Goal: Transaction & Acquisition: Subscribe to service/newsletter

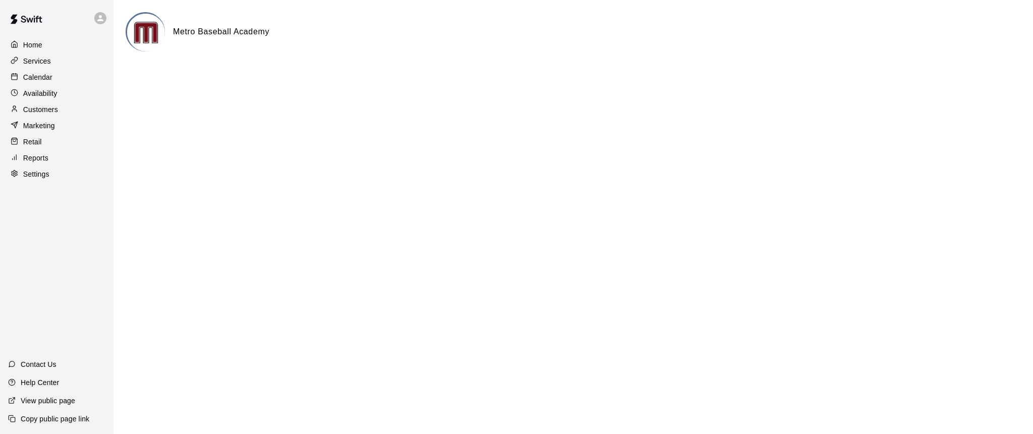
click at [33, 108] on p "Customers" at bounding box center [40, 109] width 35 height 10
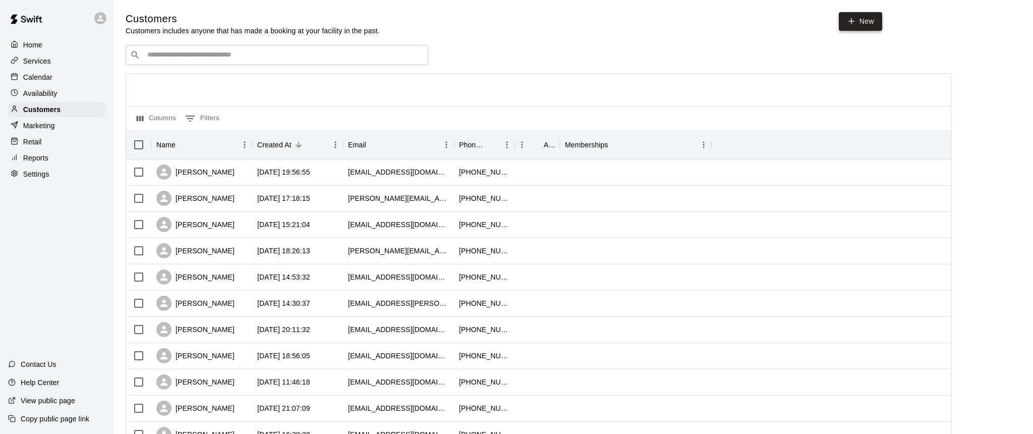
click at [856, 24] on link "New" at bounding box center [860, 21] width 43 height 19
click at [851, 26] on link "New" at bounding box center [860, 21] width 43 height 19
select select "**"
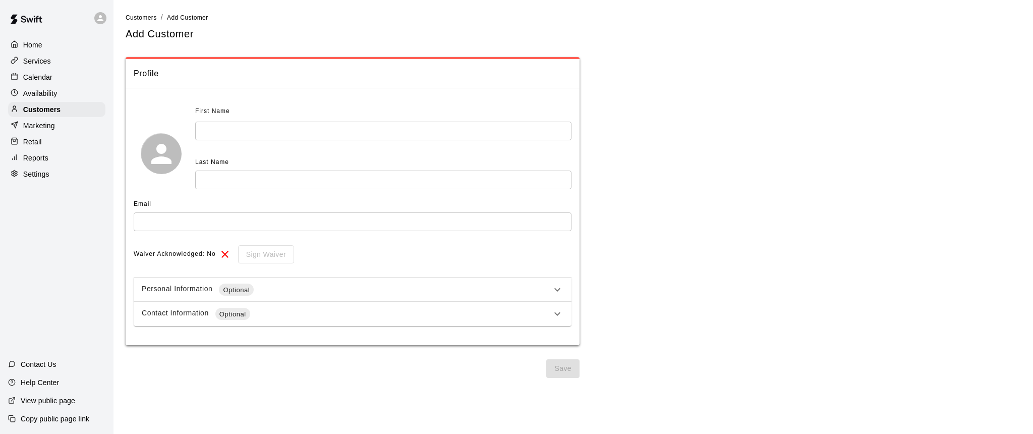
click at [30, 171] on p "Settings" at bounding box center [36, 174] width 26 height 10
select select "**"
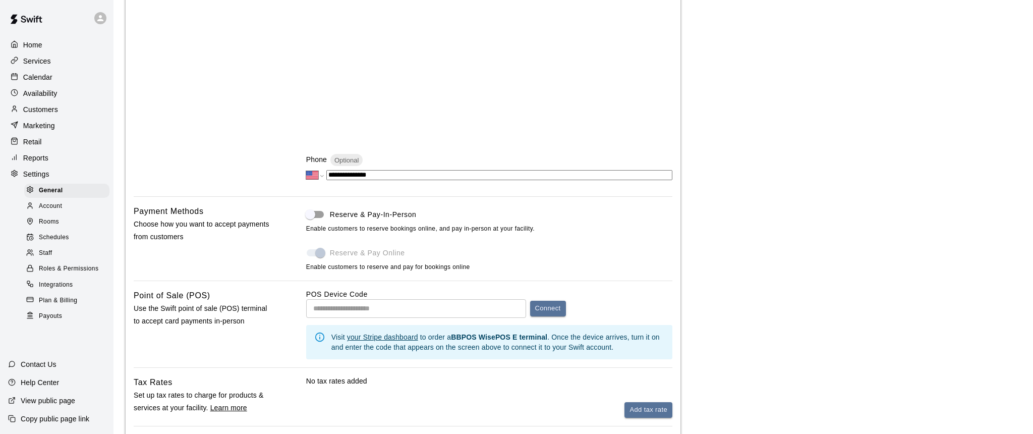
scroll to position [327, 0]
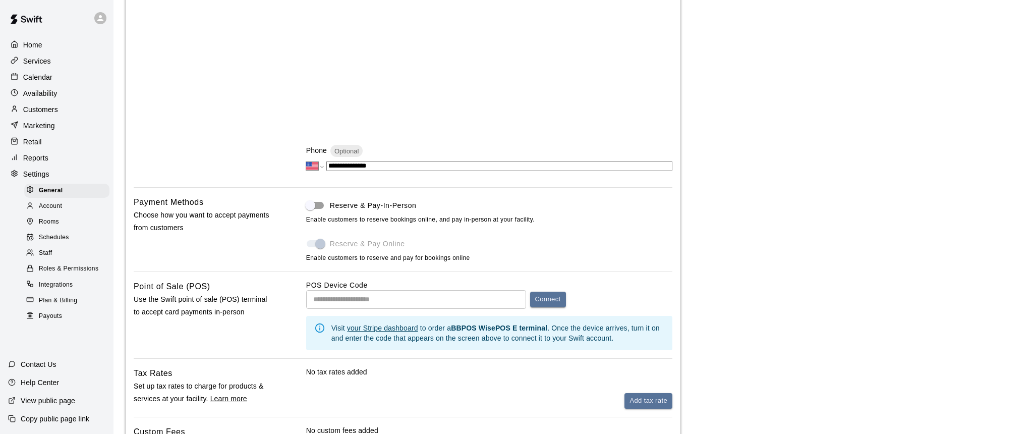
click at [321, 243] on span at bounding box center [315, 243] width 17 height 7
click at [313, 241] on span at bounding box center [315, 243] width 17 height 7
click at [307, 242] on span at bounding box center [315, 243] width 17 height 7
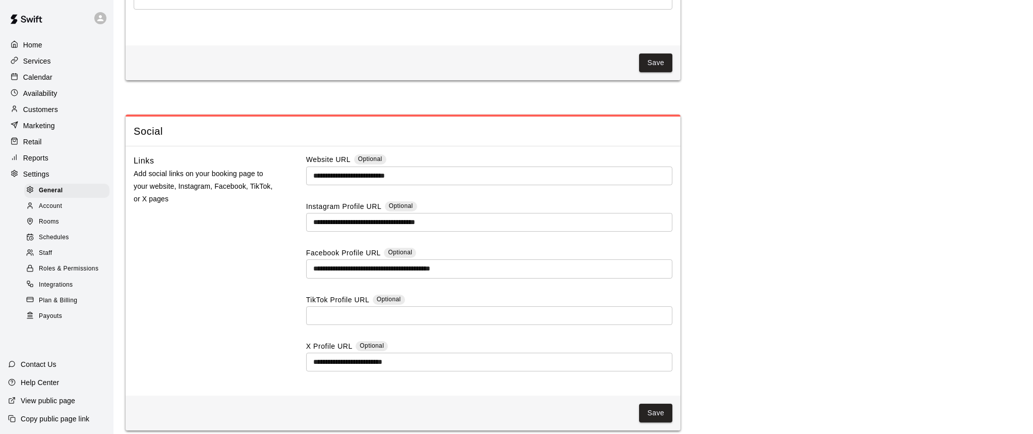
scroll to position [2614, 0]
click at [37, 110] on p "Customers" at bounding box center [40, 109] width 35 height 10
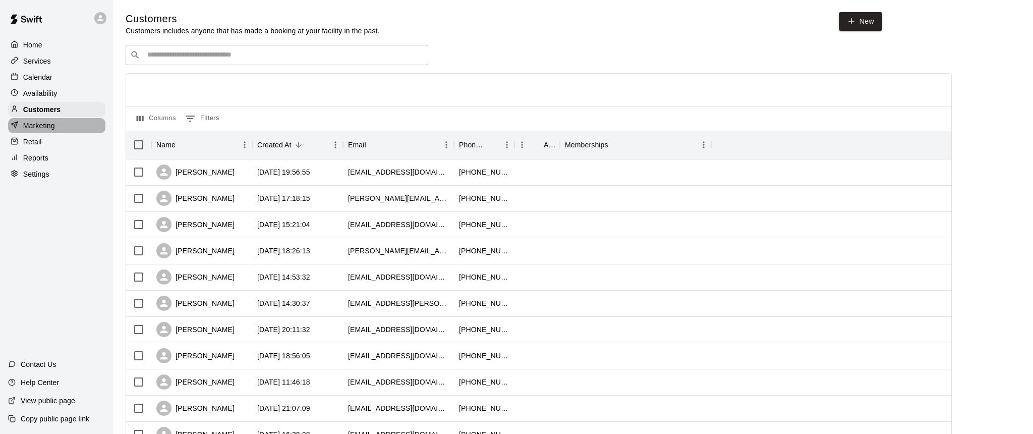
click at [39, 127] on p "Marketing" at bounding box center [39, 126] width 32 height 10
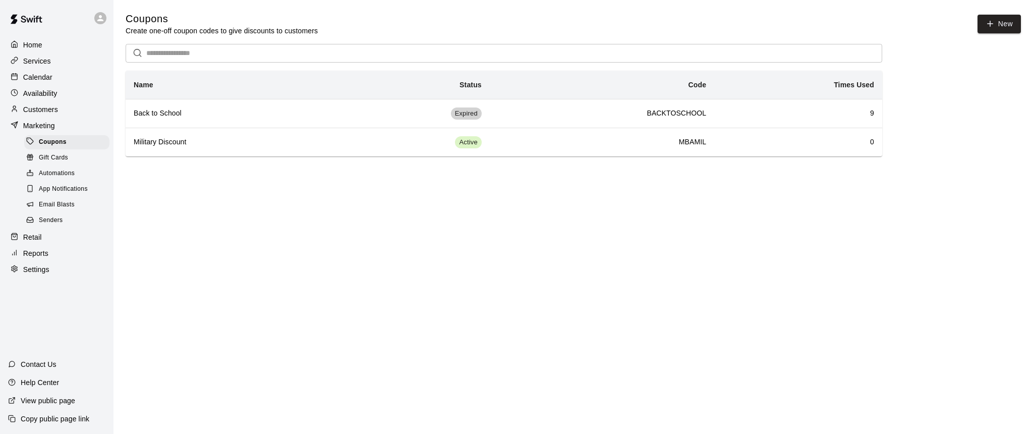
click at [50, 200] on span "Email Blasts" at bounding box center [57, 205] width 36 height 10
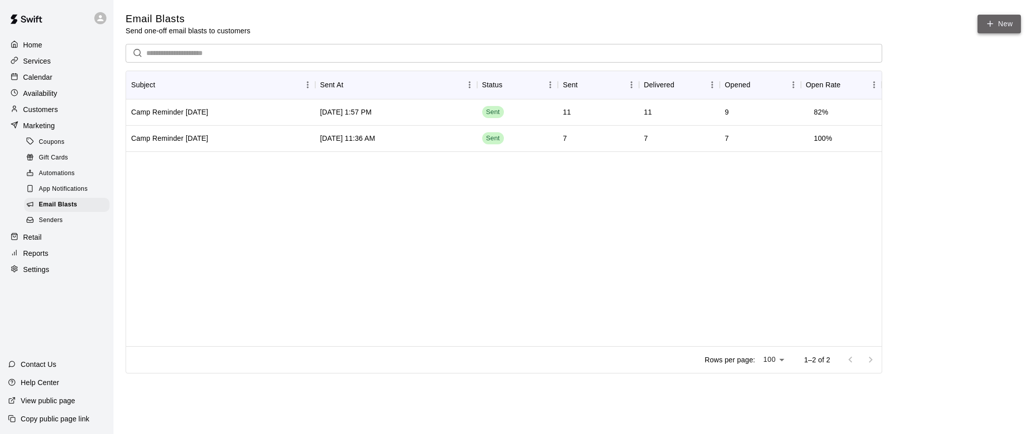
click at [996, 22] on link "New" at bounding box center [998, 24] width 43 height 19
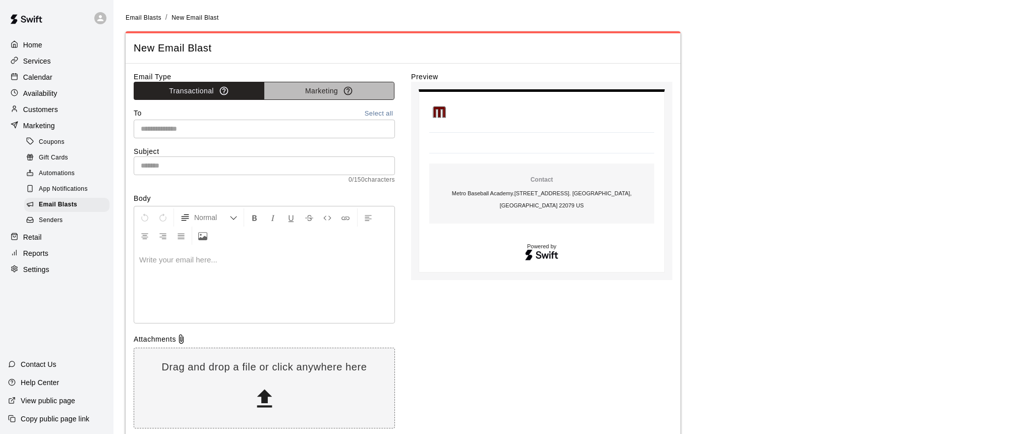
click at [332, 90] on button "Marketing" at bounding box center [329, 91] width 131 height 19
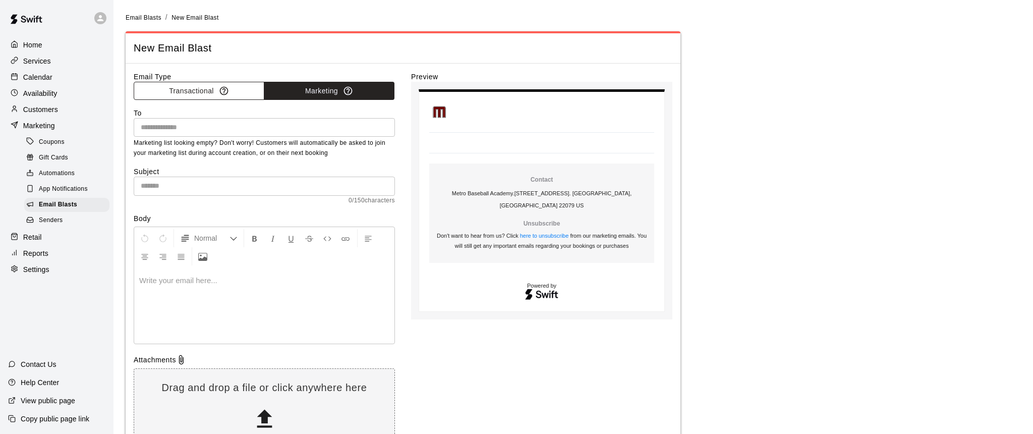
click at [191, 92] on button "Transactional" at bounding box center [199, 91] width 131 height 19
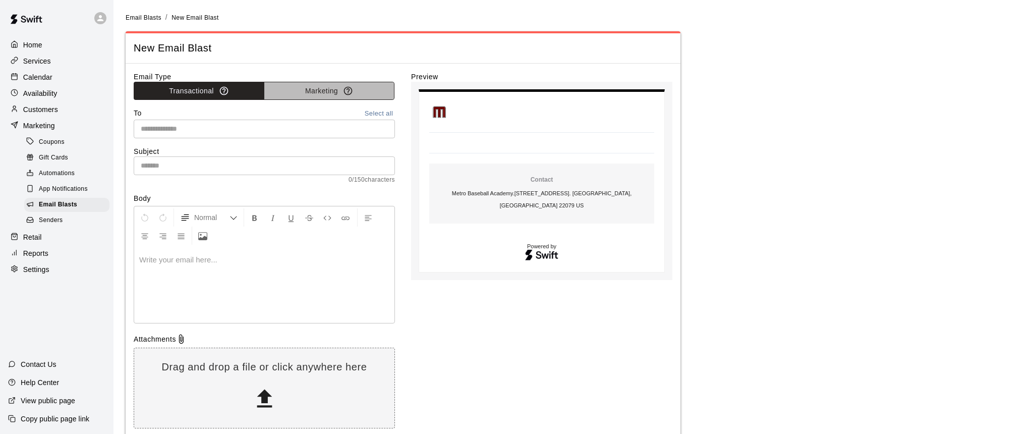
click at [326, 94] on button "Marketing" at bounding box center [329, 91] width 131 height 19
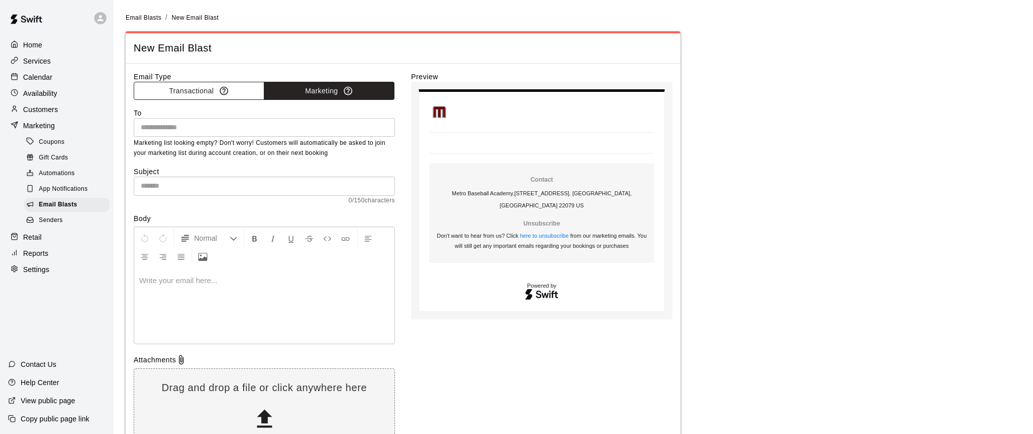
click at [192, 85] on button "Transactional" at bounding box center [199, 91] width 131 height 19
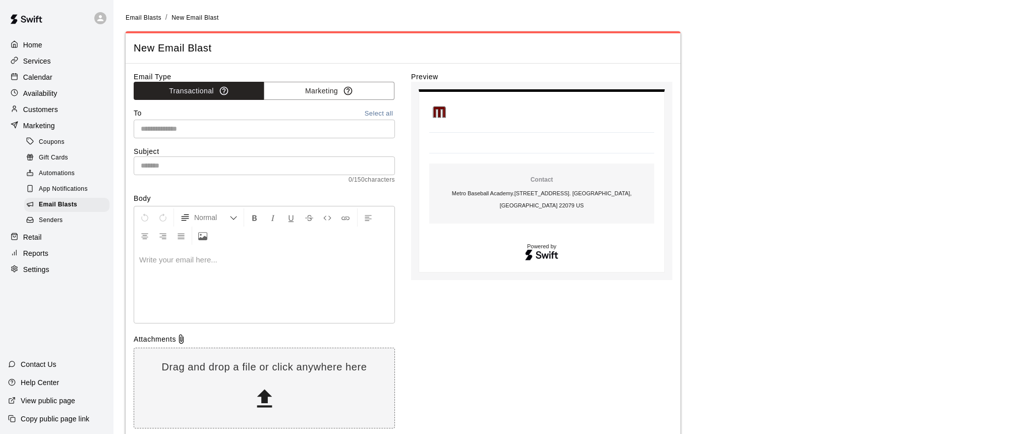
click at [35, 126] on p "Marketing" at bounding box center [39, 126] width 32 height 10
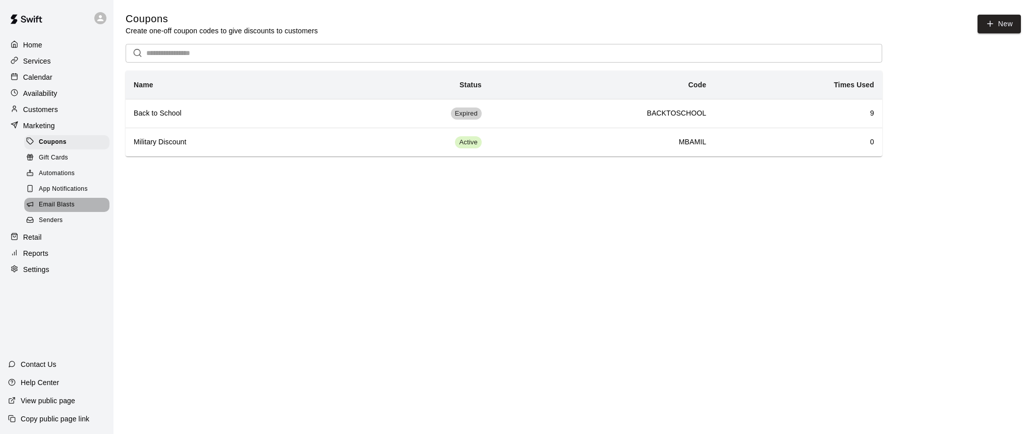
click at [57, 202] on span "Email Blasts" at bounding box center [57, 205] width 36 height 10
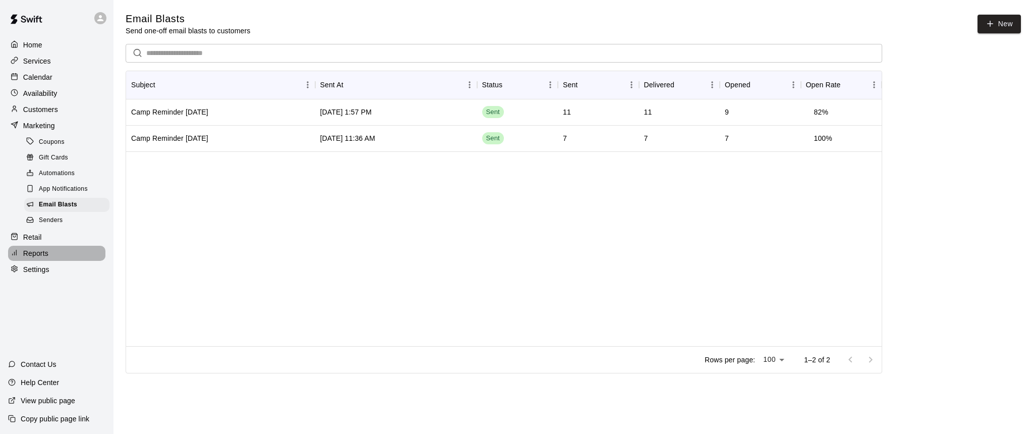
click at [31, 254] on p "Reports" at bounding box center [35, 253] width 25 height 10
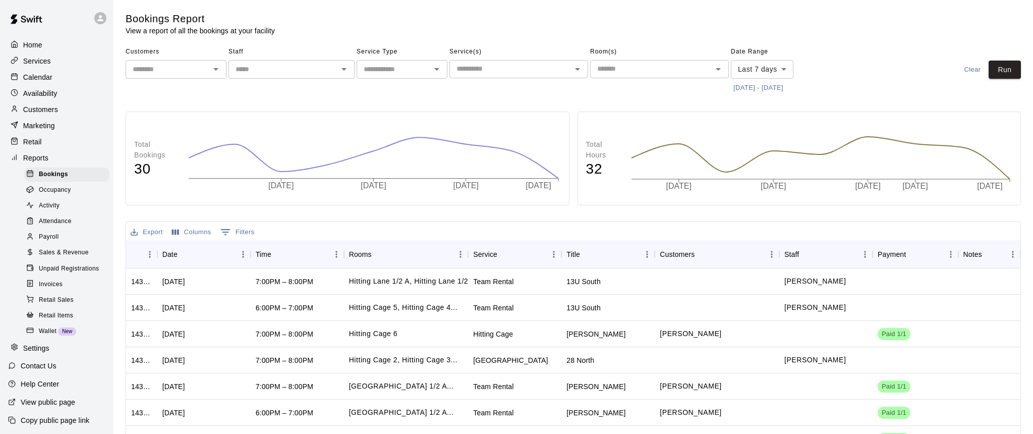
click at [46, 267] on span "Unpaid Registrations" at bounding box center [69, 269] width 60 height 10
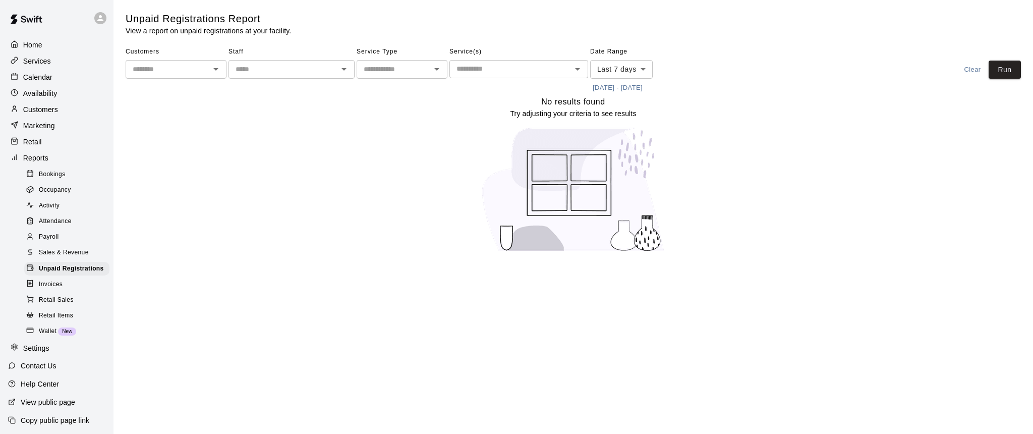
click at [44, 329] on span "Wallet" at bounding box center [48, 331] width 18 height 10
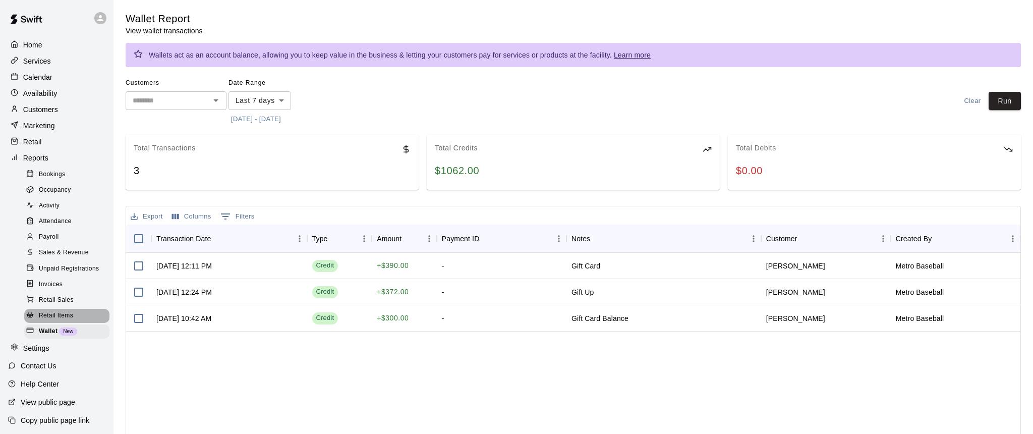
click at [45, 311] on span "Retail Items" at bounding box center [56, 316] width 34 height 10
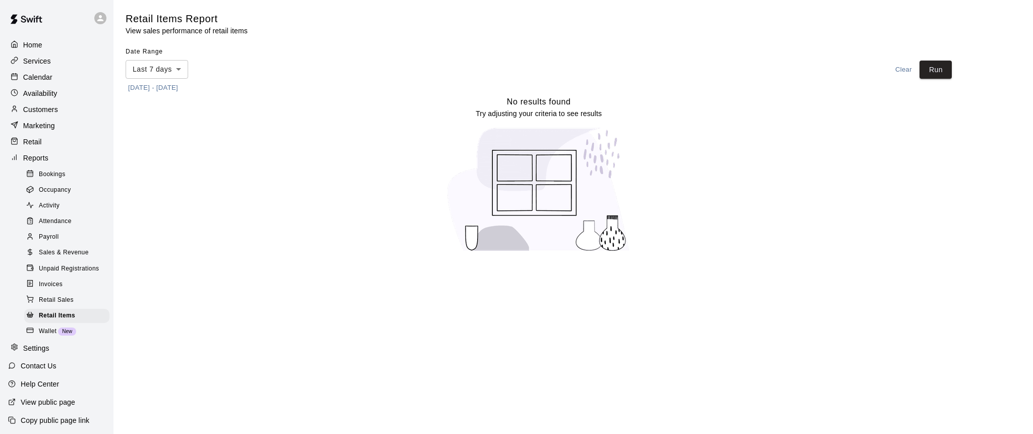
click at [46, 295] on span "Retail Sales" at bounding box center [56, 300] width 35 height 10
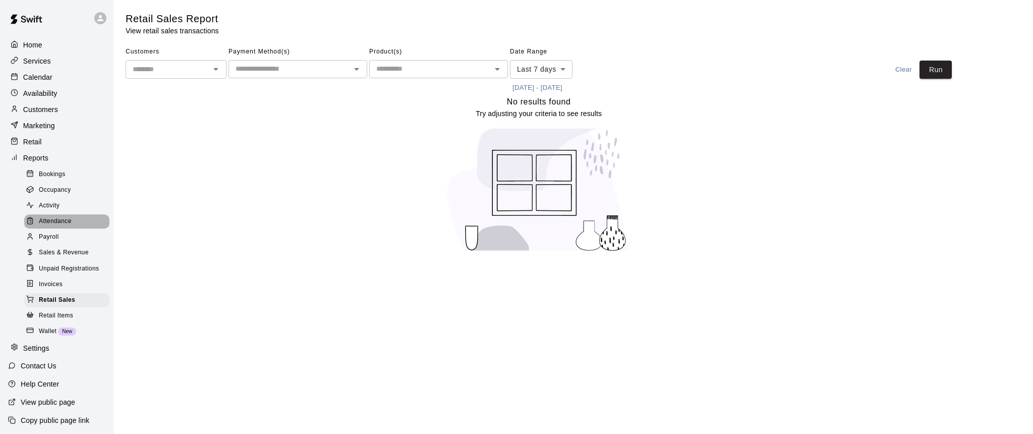
click at [49, 218] on span "Attendance" at bounding box center [55, 221] width 33 height 10
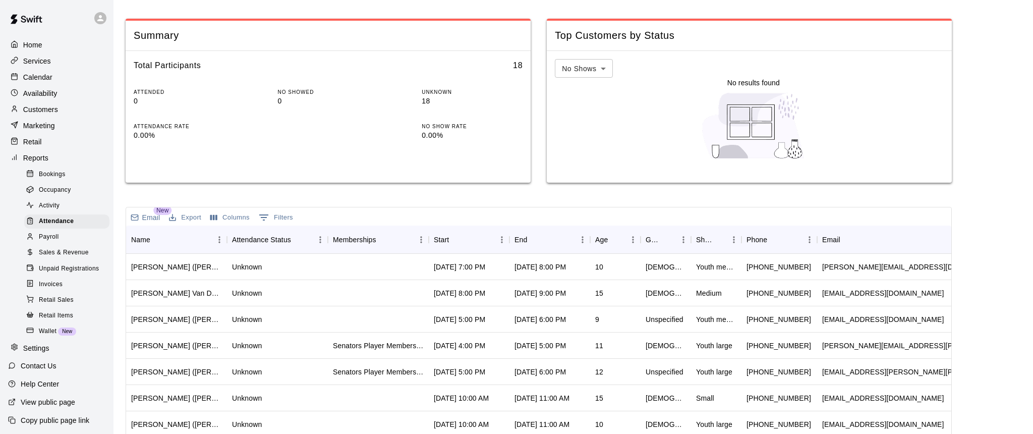
scroll to position [98, 0]
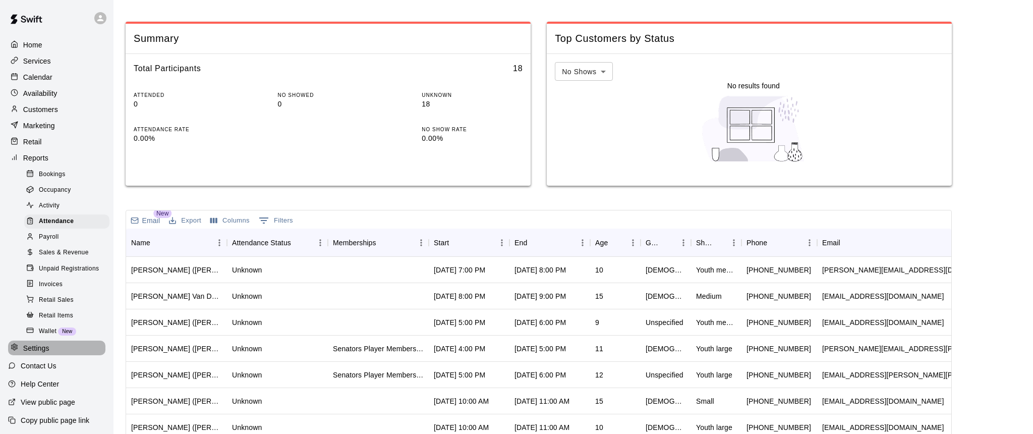
click at [34, 343] on p "Settings" at bounding box center [36, 348] width 26 height 10
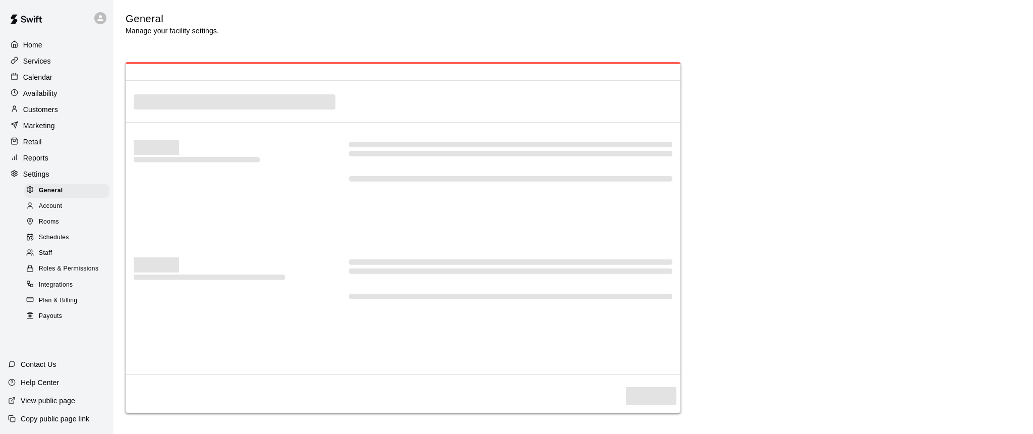
select select "**"
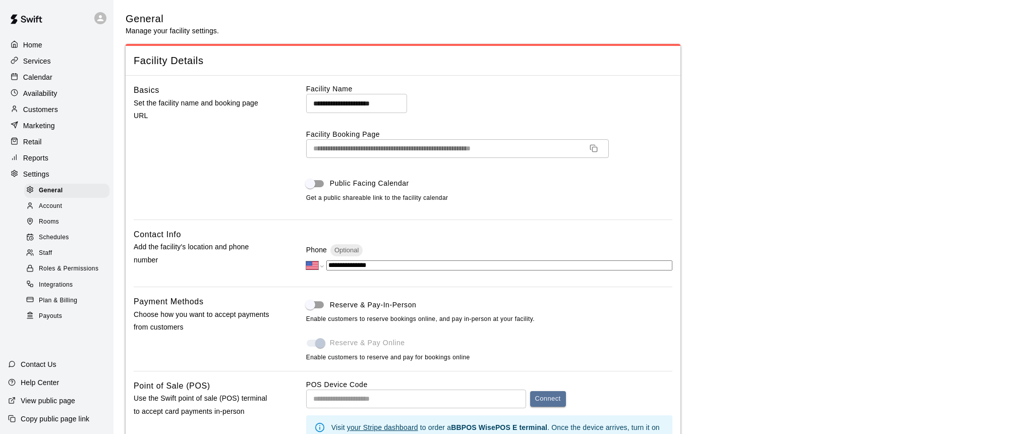
scroll to position [1844, 0]
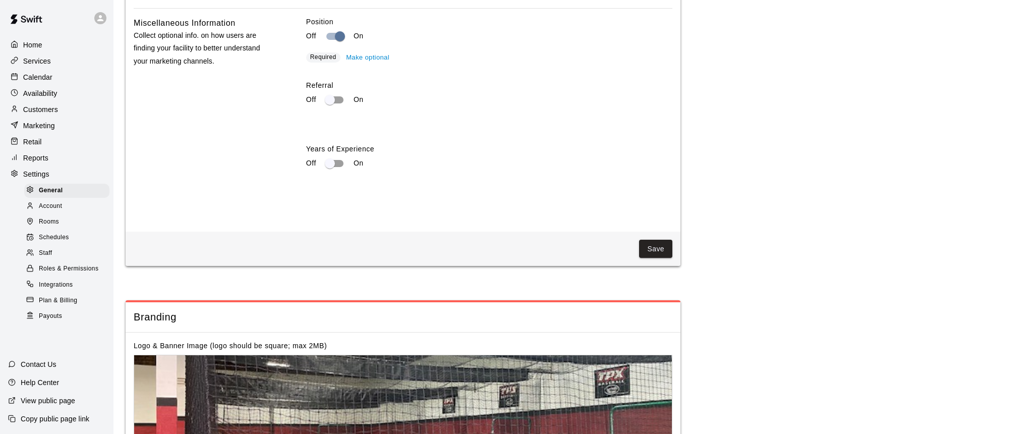
click at [36, 127] on p "Marketing" at bounding box center [39, 126] width 32 height 10
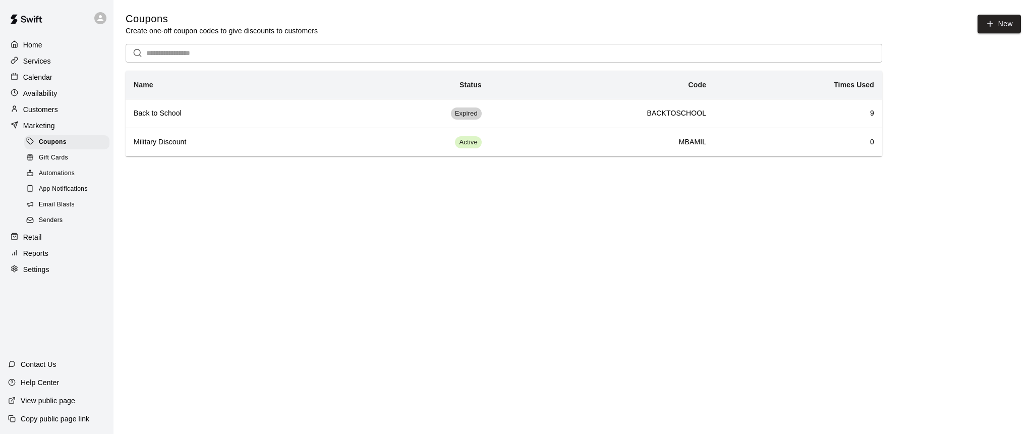
click at [36, 109] on p "Customers" at bounding box center [40, 109] width 35 height 10
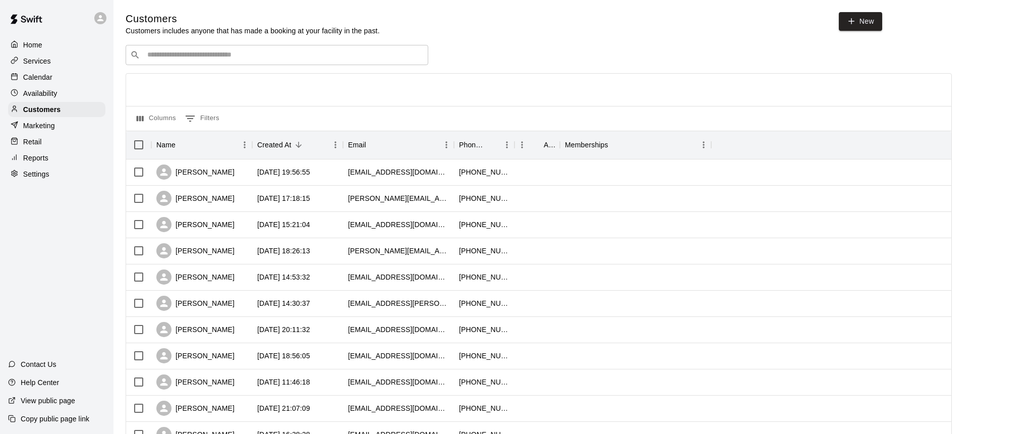
click at [32, 365] on p "Contact Us" at bounding box center [39, 364] width 36 height 10
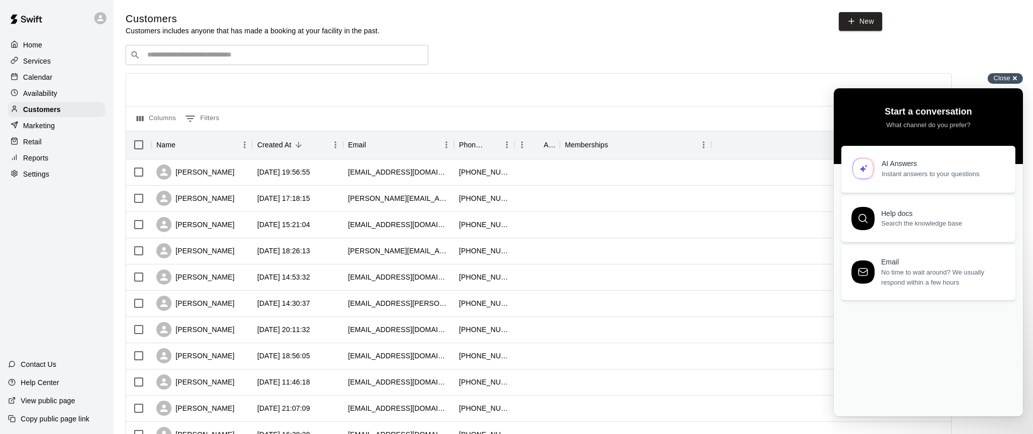
click at [1013, 78] on div "Close cross-small" at bounding box center [1004, 78] width 35 height 11
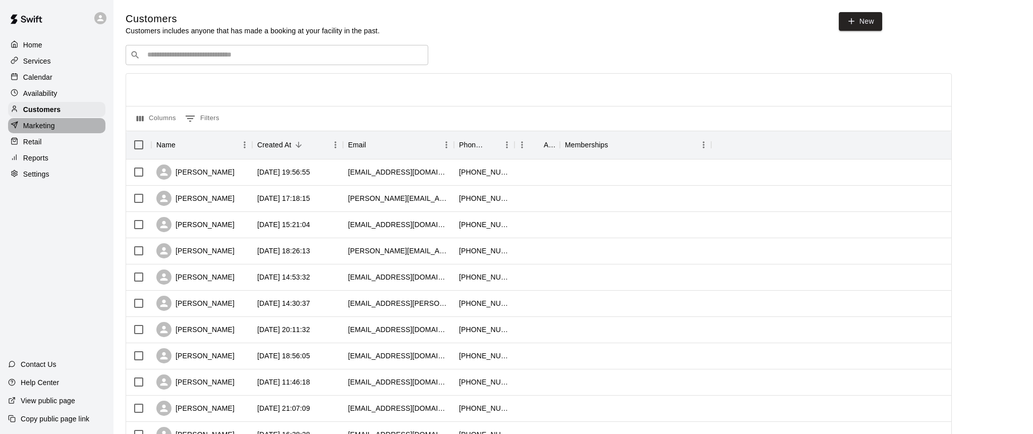
click at [43, 126] on p "Marketing" at bounding box center [39, 126] width 32 height 10
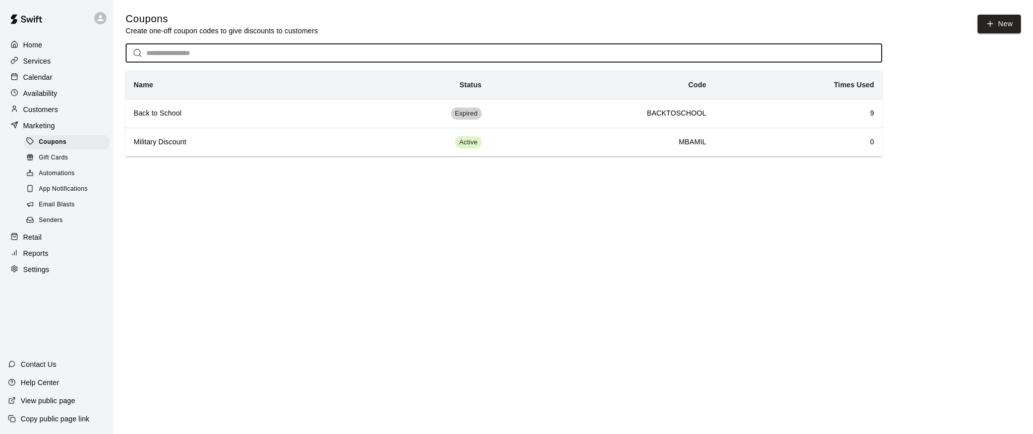
click at [192, 52] on input "text" at bounding box center [514, 53] width 736 height 19
click at [49, 124] on p "Marketing" at bounding box center [39, 126] width 32 height 10
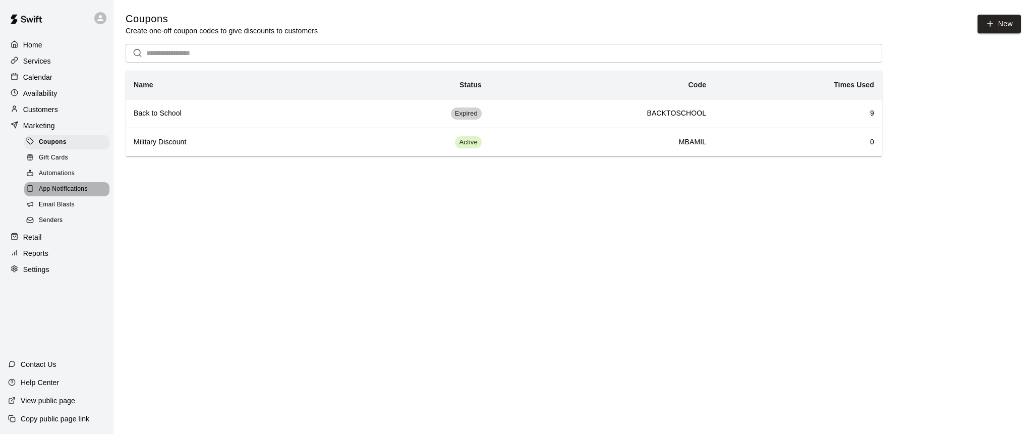
click at [55, 186] on span "App Notifications" at bounding box center [63, 189] width 49 height 10
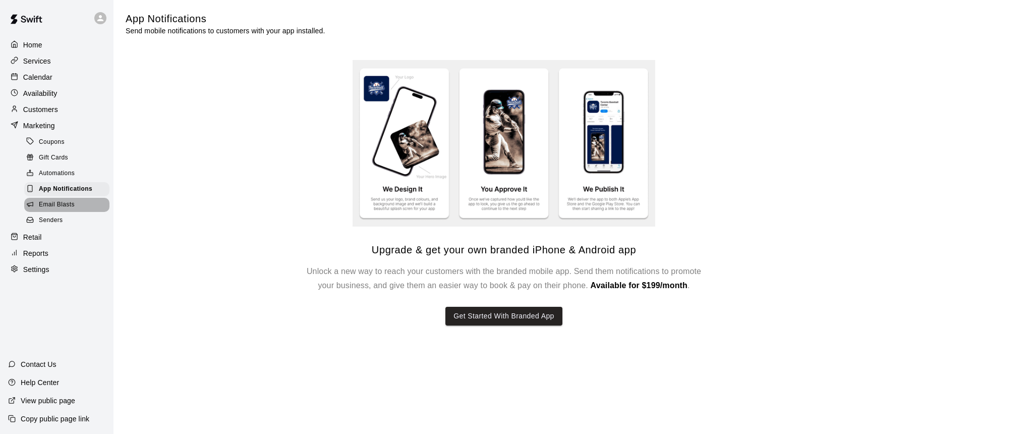
click at [52, 204] on span "Email Blasts" at bounding box center [57, 205] width 36 height 10
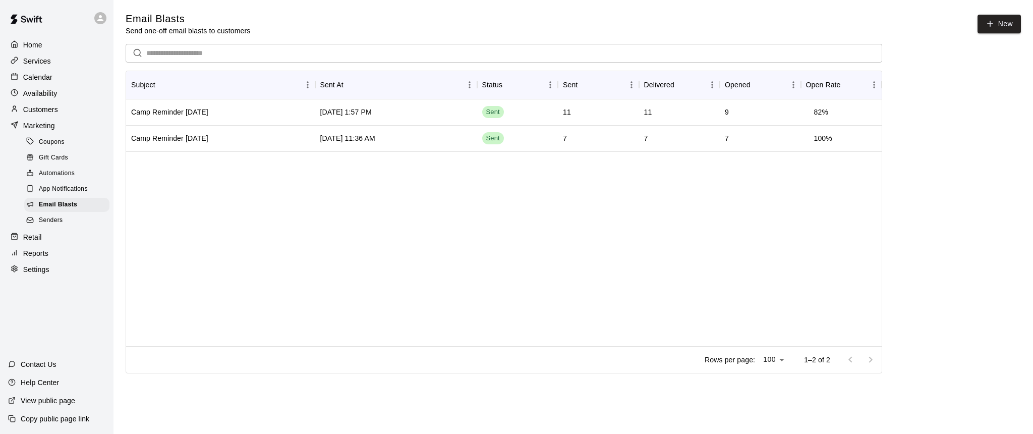
click at [47, 221] on span "Senders" at bounding box center [51, 220] width 24 height 10
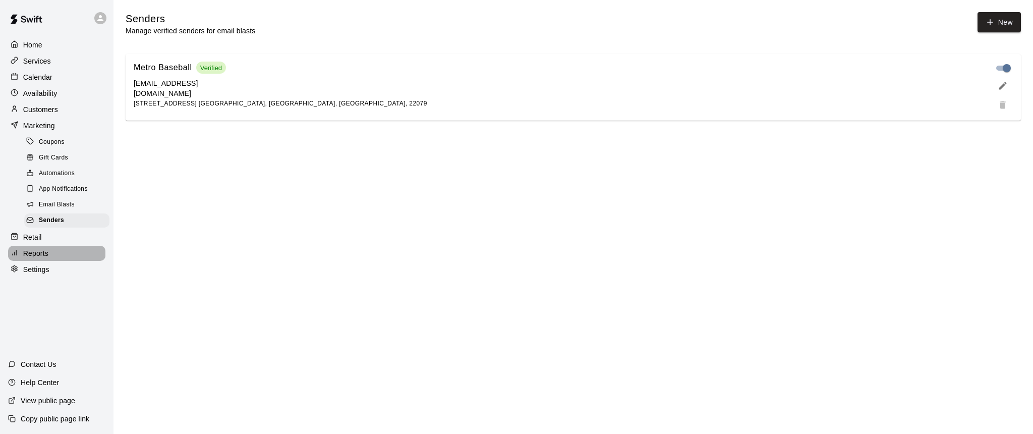
click at [28, 251] on p "Reports" at bounding box center [35, 253] width 25 height 10
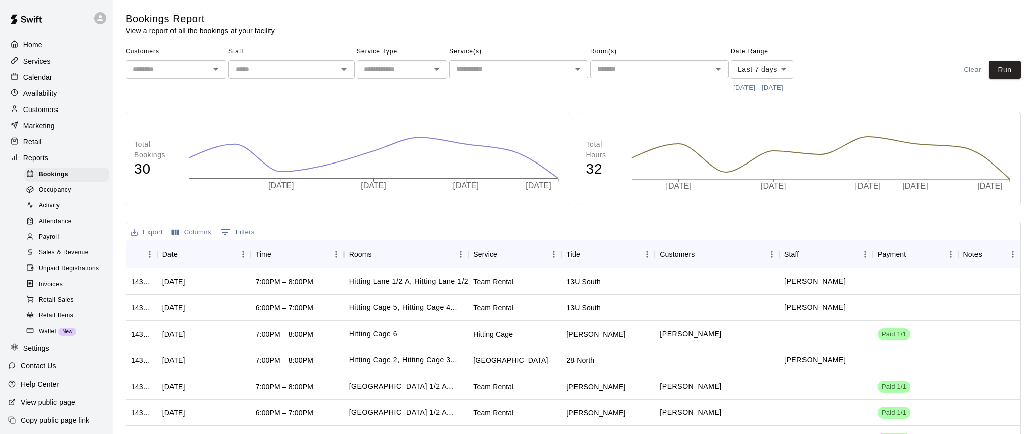
click at [33, 126] on p "Marketing" at bounding box center [39, 126] width 32 height 10
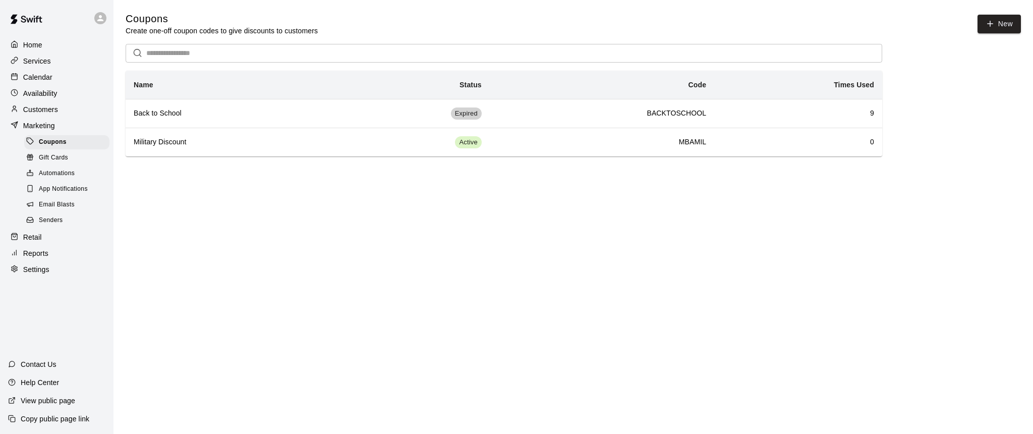
click at [46, 218] on span "Senders" at bounding box center [51, 220] width 24 height 10
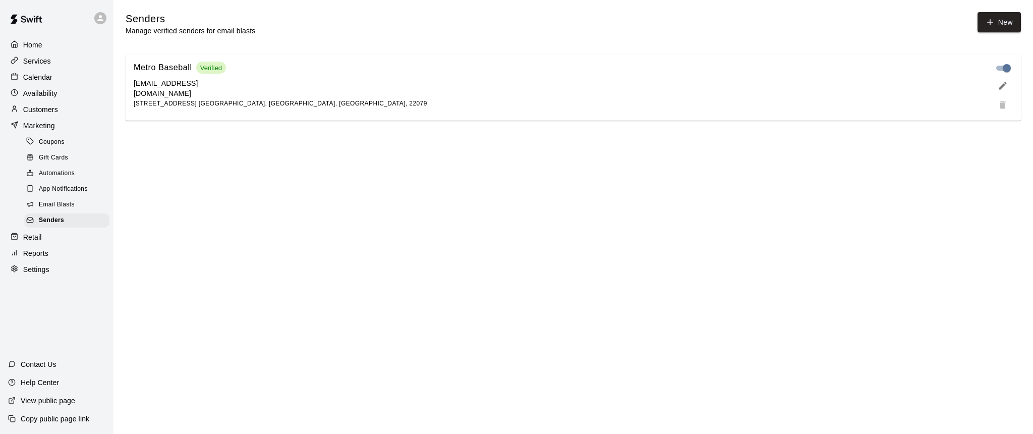
click at [47, 187] on span "App Notifications" at bounding box center [63, 189] width 49 height 10
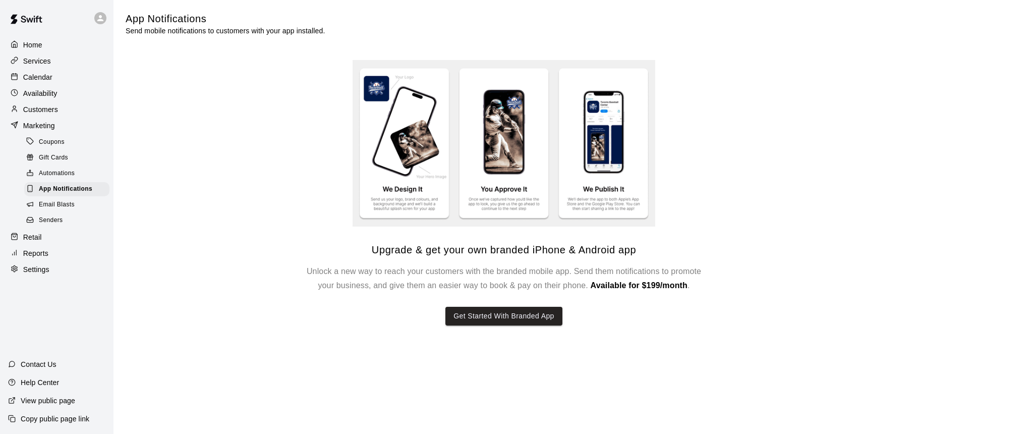
click at [48, 172] on span "Automations" at bounding box center [57, 173] width 36 height 10
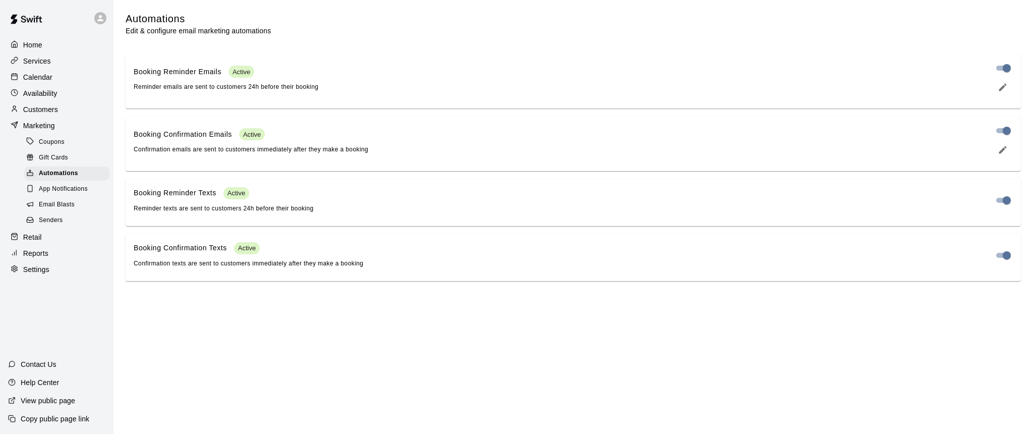
click at [35, 110] on p "Customers" at bounding box center [40, 109] width 35 height 10
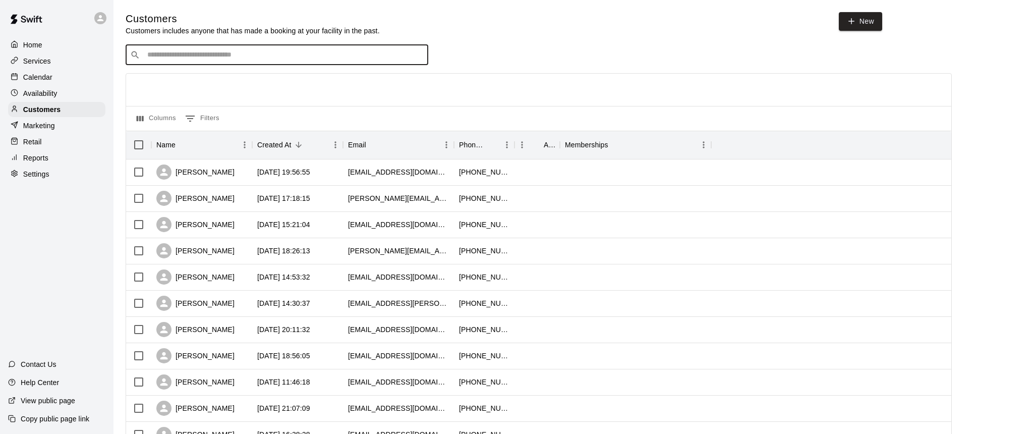
click at [198, 58] on input "Search customers by name or email" at bounding box center [283, 55] width 279 height 10
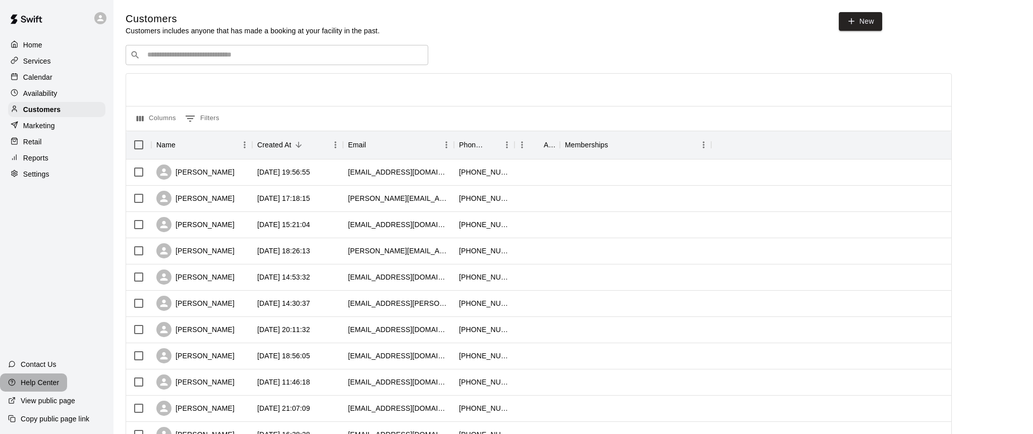
click at [32, 384] on p "Help Center" at bounding box center [40, 382] width 38 height 10
click at [30, 365] on p "Contact Us" at bounding box center [39, 364] width 36 height 10
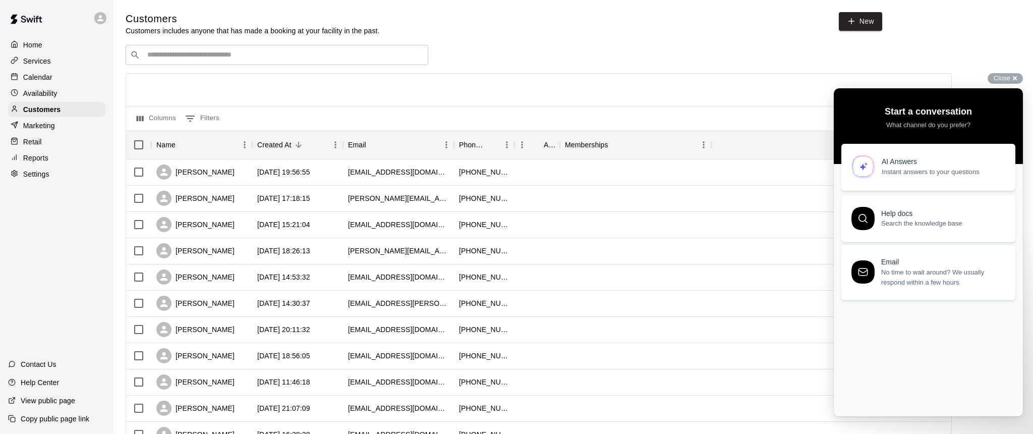
click at [921, 171] on span "Instant answers to your questions" at bounding box center [943, 172] width 122 height 10
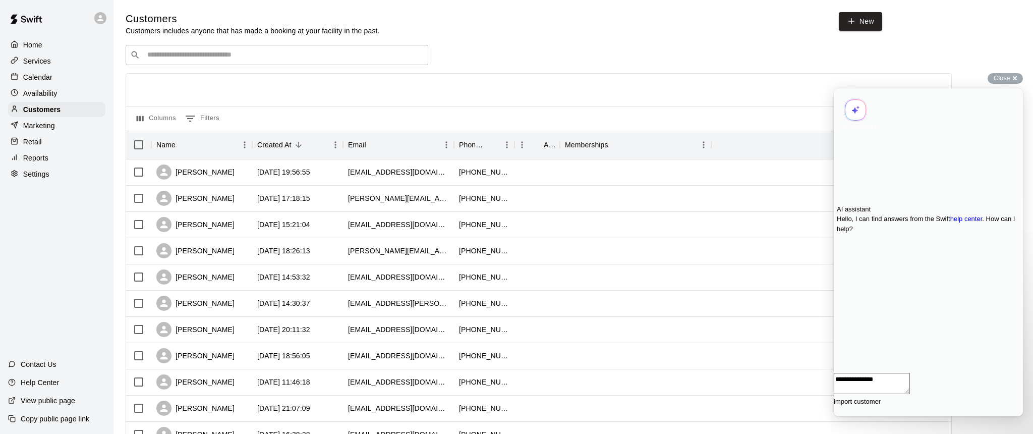
type textarea "**********"
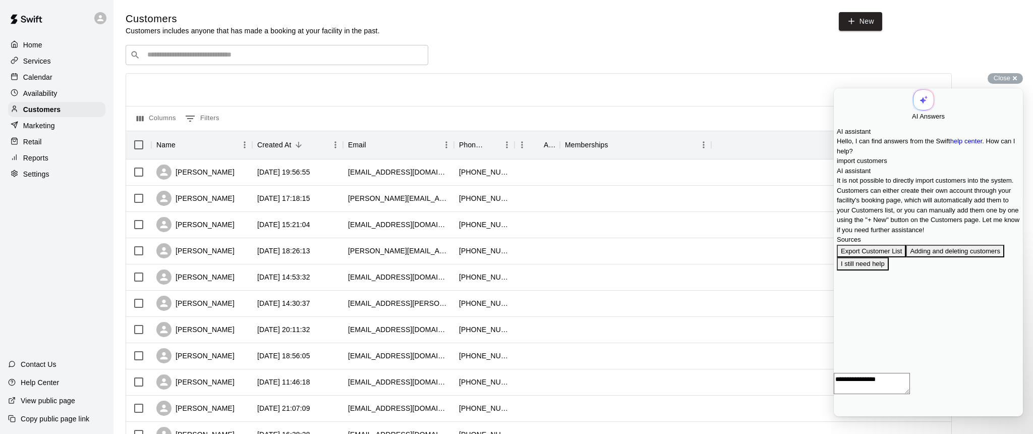
scroll to position [47, 0]
click at [906, 258] on button "Adding and deleting customers" at bounding box center [955, 251] width 98 height 13
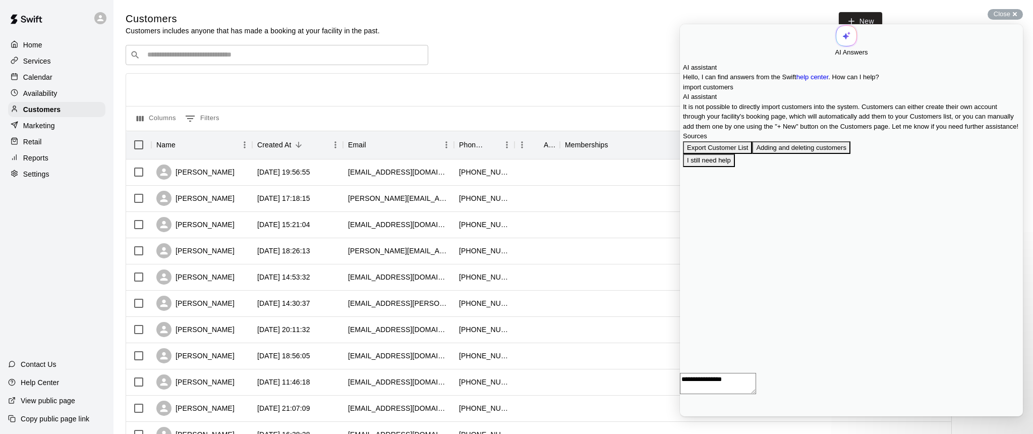
click at [688, 417] on button "Close" at bounding box center [684, 423] width 8 height 13
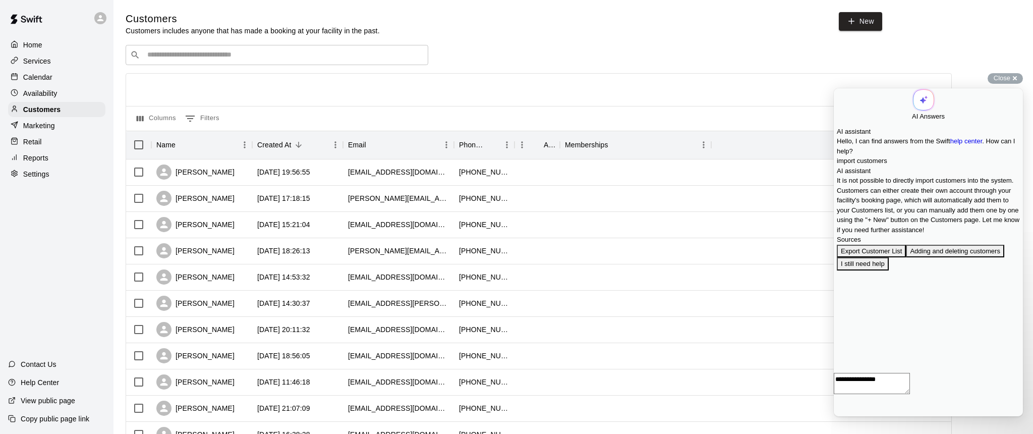
scroll to position [47, 0]
click at [892, 258] on button "Export Customer List" at bounding box center [871, 251] width 69 height 13
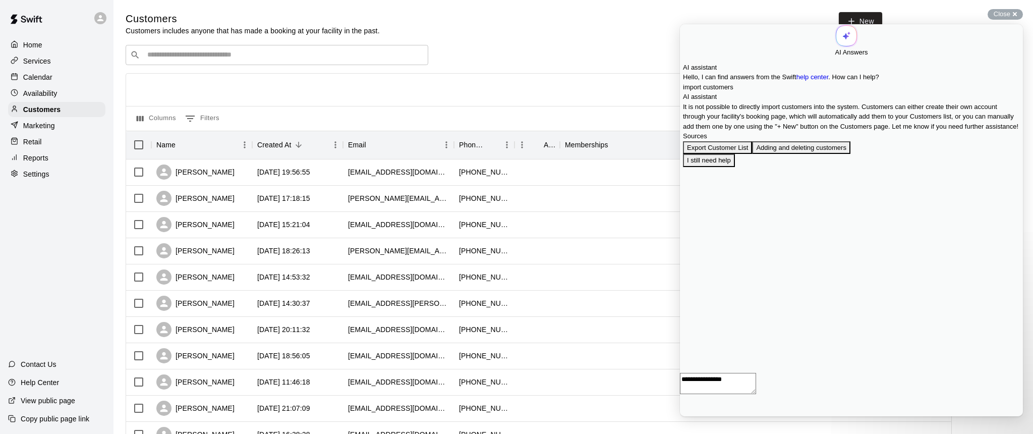
scroll to position [0, 0]
click at [688, 417] on button "Close" at bounding box center [684, 423] width 8 height 13
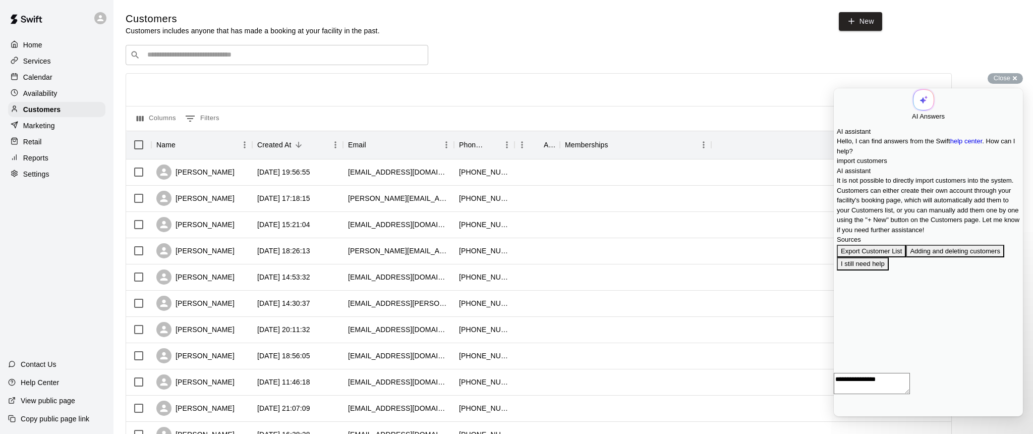
scroll to position [46, 0]
click at [1011, 81] on div "Close cross-small" at bounding box center [1004, 78] width 35 height 11
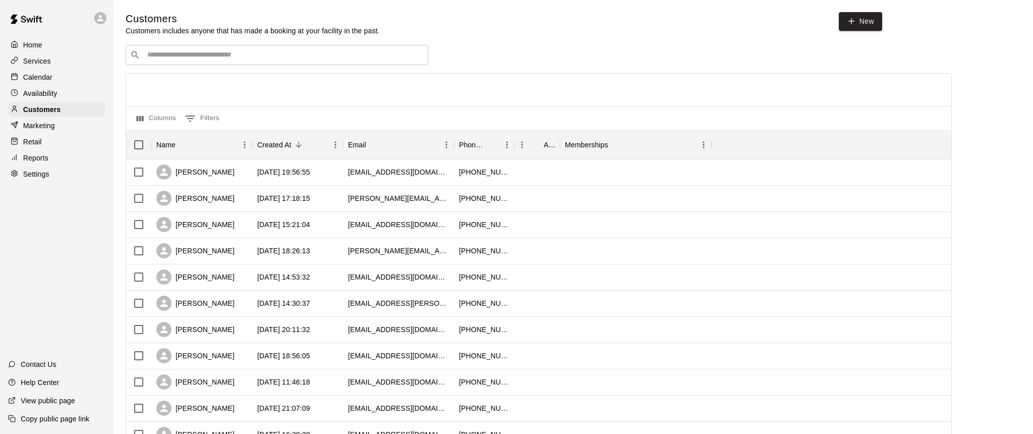
click at [41, 125] on p "Marketing" at bounding box center [39, 126] width 32 height 10
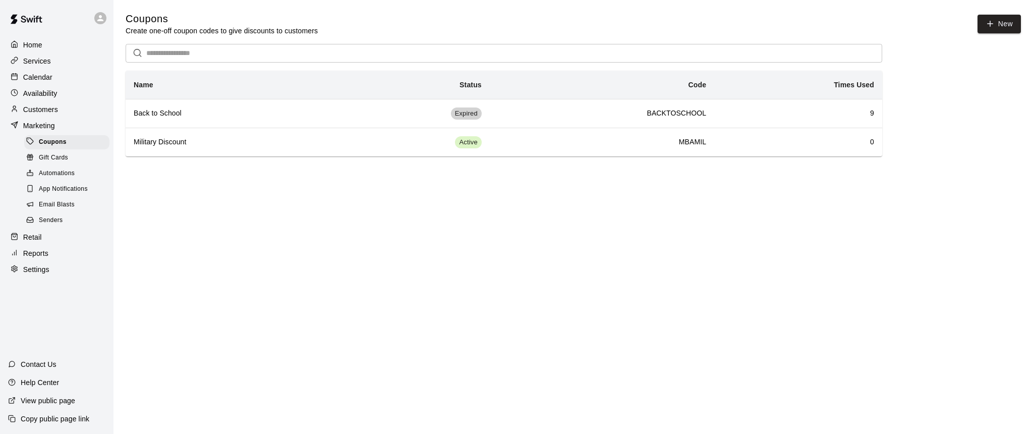
click at [57, 207] on span "Email Blasts" at bounding box center [57, 205] width 36 height 10
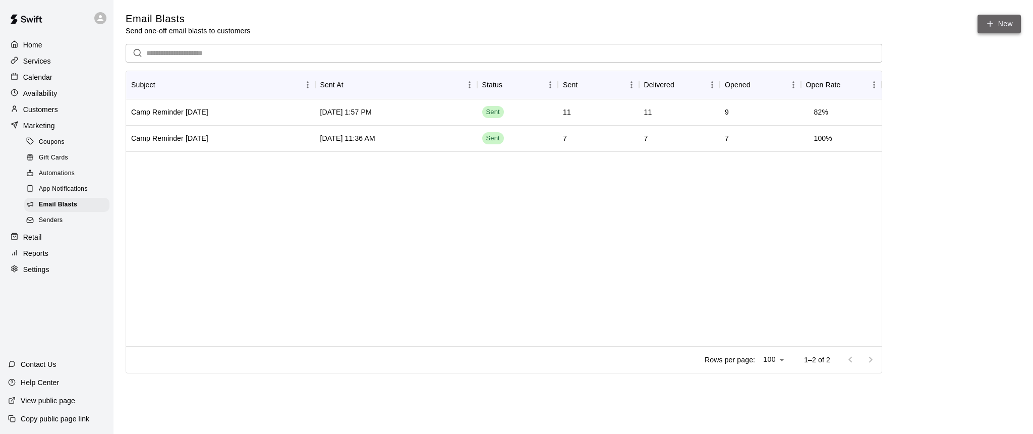
click at [994, 22] on icon at bounding box center [989, 23] width 9 height 9
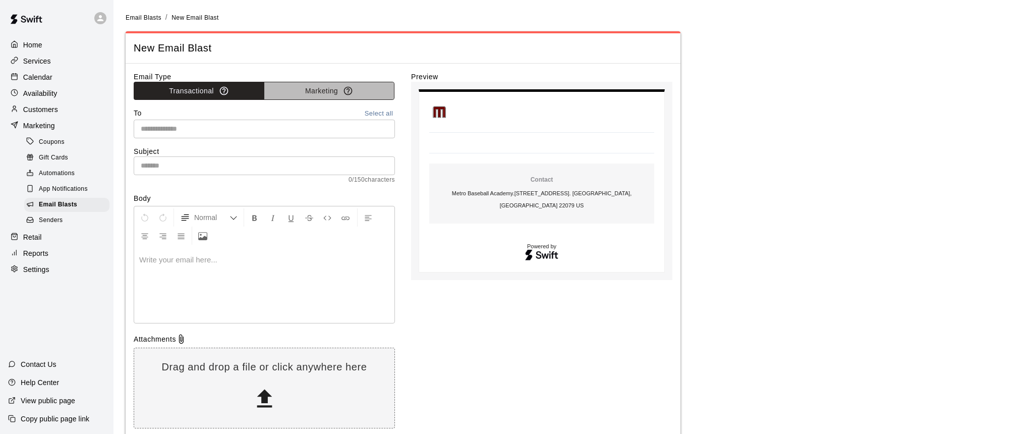
click at [321, 93] on button "Marketing" at bounding box center [329, 91] width 131 height 19
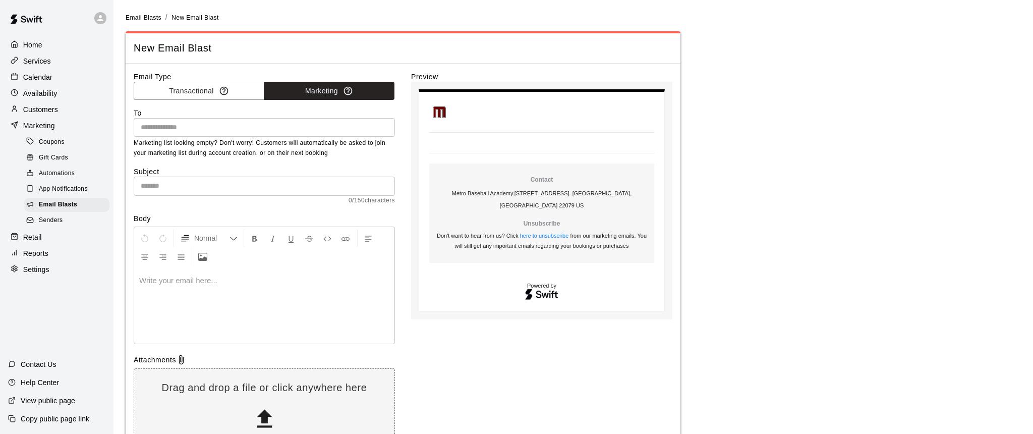
click at [167, 123] on input "text" at bounding box center [264, 127] width 254 height 13
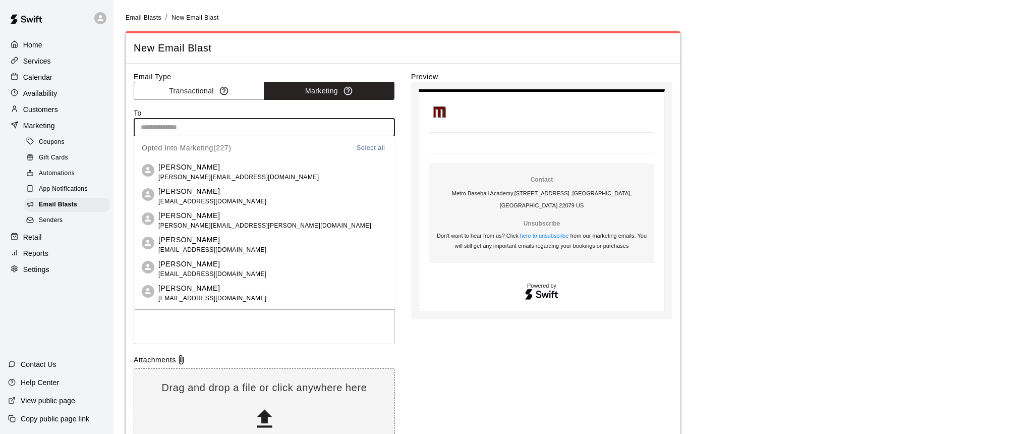
click at [370, 147] on button "Select all" at bounding box center [371, 148] width 32 height 12
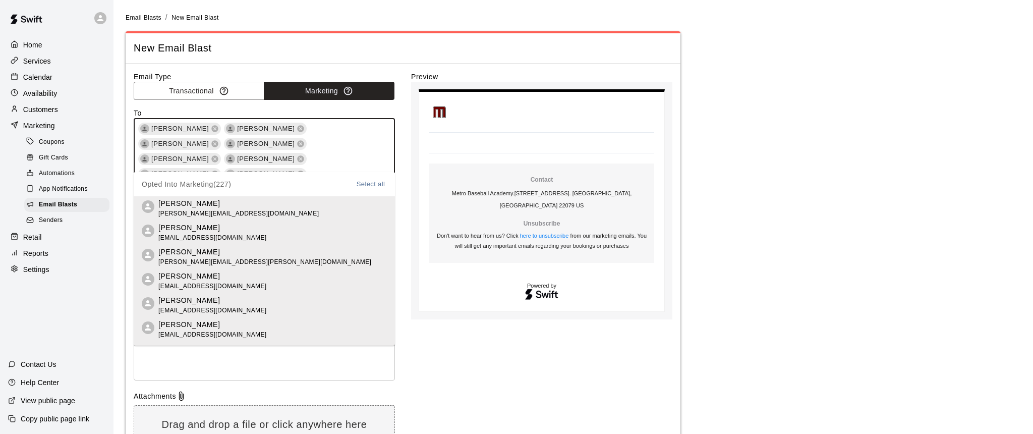
scroll to position [1146, 0]
click at [164, 360] on div at bounding box center [264, 342] width 260 height 76
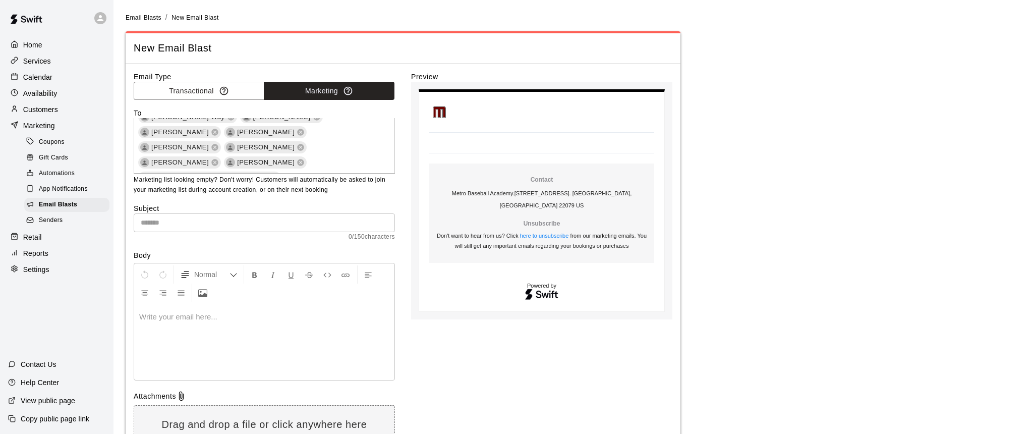
click at [184, 222] on input "text" at bounding box center [264, 222] width 261 height 19
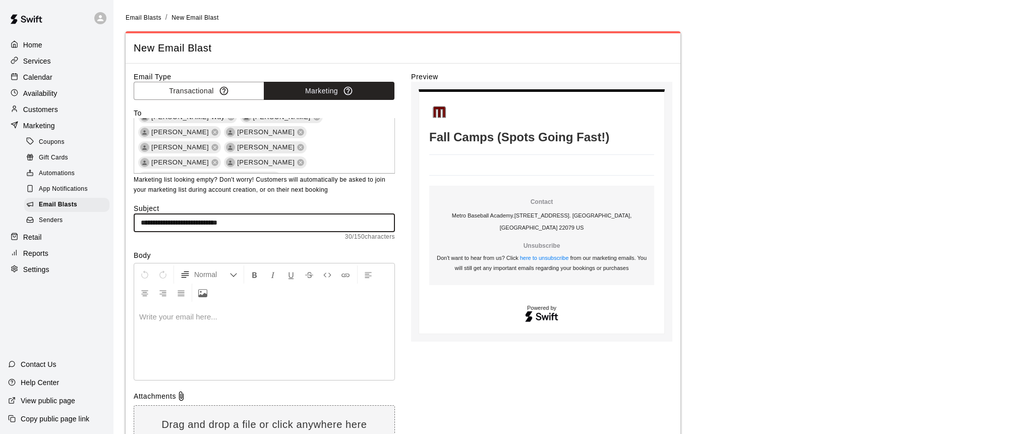
type input "**********"
click at [183, 307] on div at bounding box center [264, 342] width 260 height 76
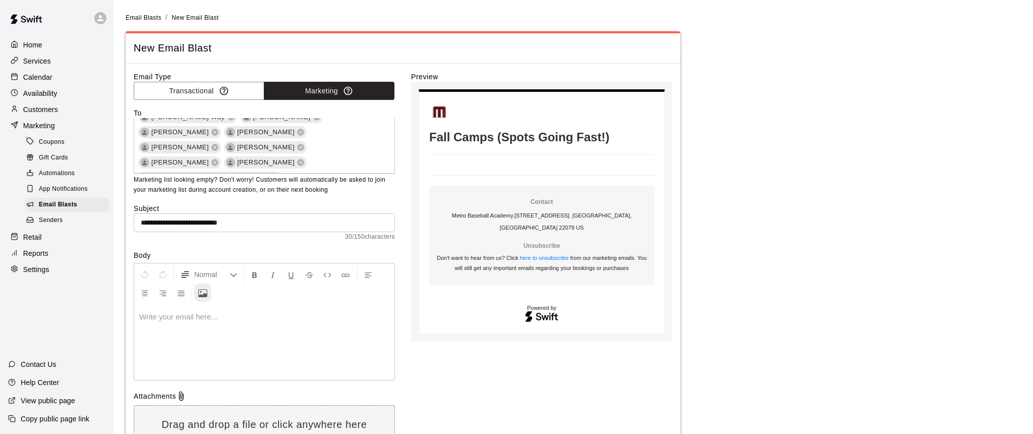
click at [205, 291] on icon "Upload Image" at bounding box center [202, 292] width 9 height 9
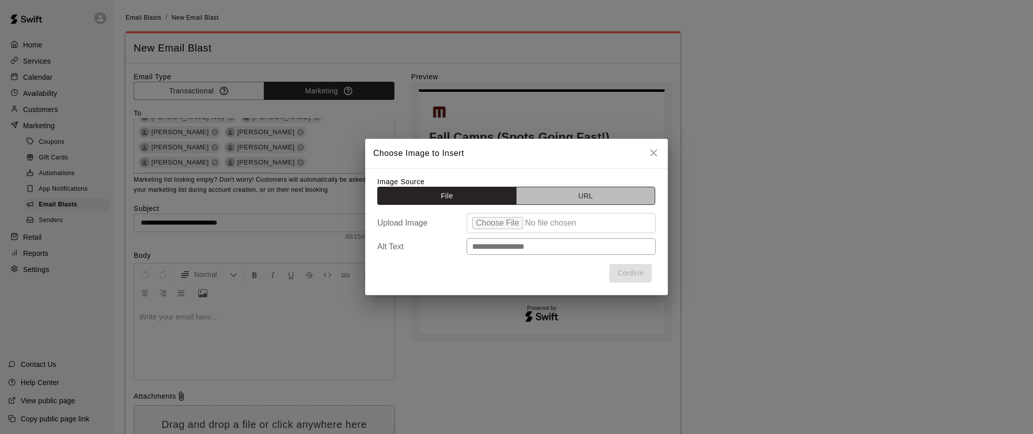
click at [587, 200] on button "URL" at bounding box center [585, 196] width 139 height 19
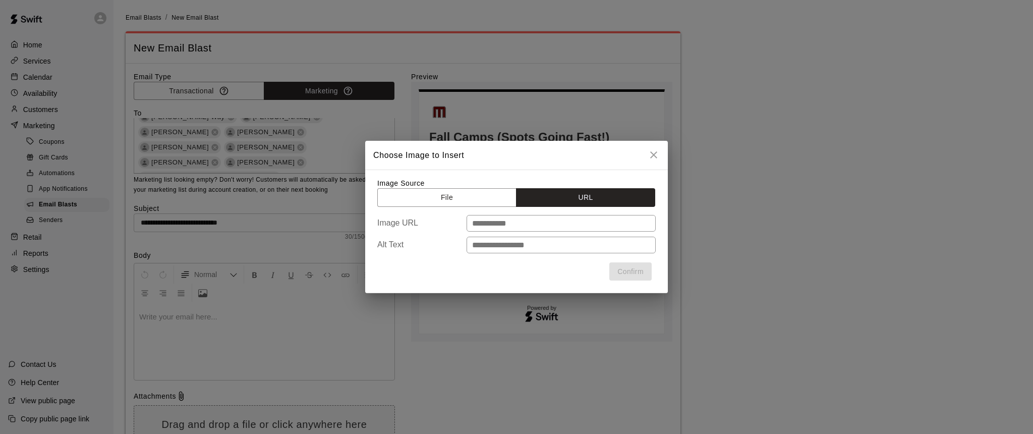
click at [657, 154] on icon "close" at bounding box center [654, 155] width 12 height 12
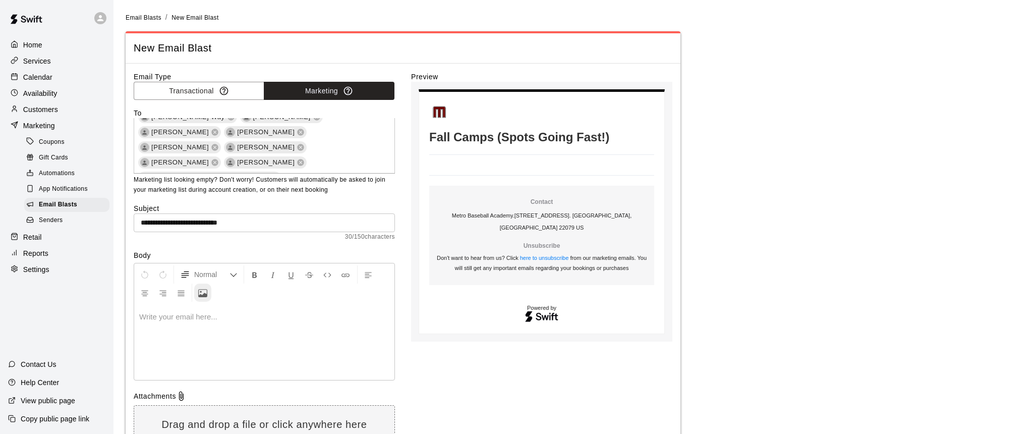
click at [202, 289] on icon "Upload Image" at bounding box center [202, 292] width 9 height 9
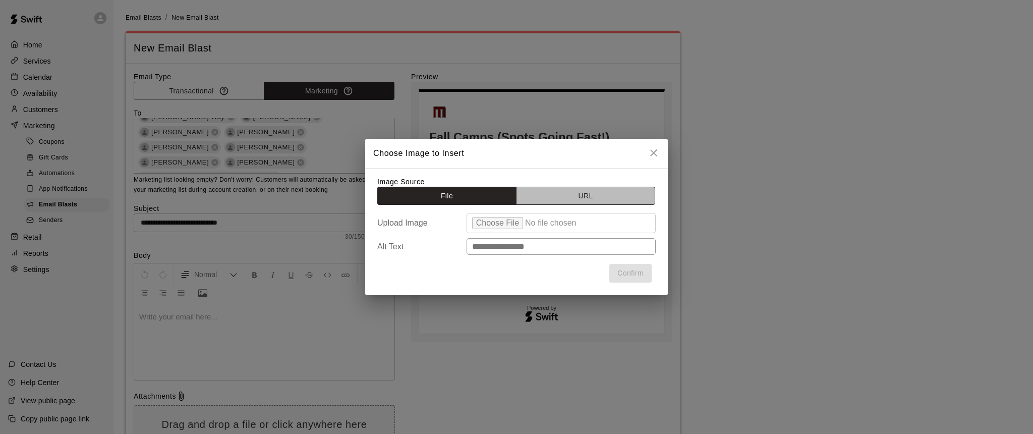
click at [593, 195] on button "URL" at bounding box center [585, 196] width 139 height 19
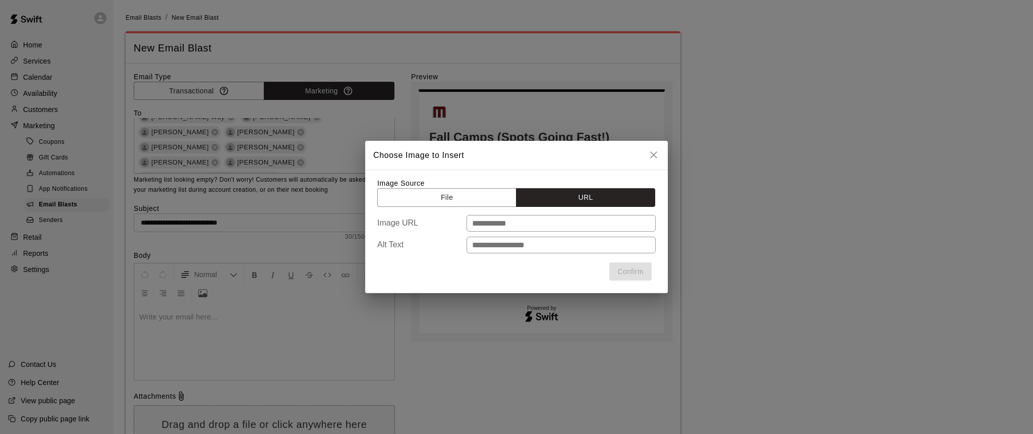
click at [493, 224] on input "text" at bounding box center [560, 223] width 189 height 17
paste input "**********"
type input "**********"
click at [513, 247] on input "text" at bounding box center [560, 245] width 189 height 17
type input "**********"
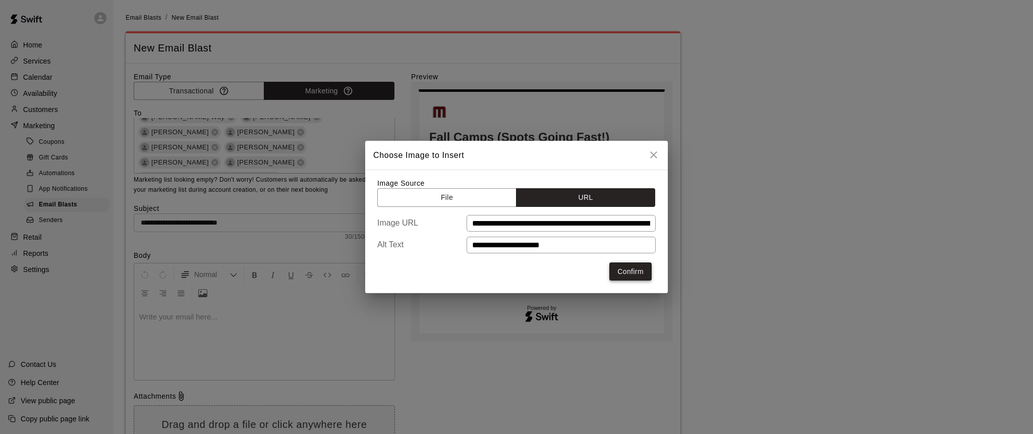
click at [630, 270] on button "Confirm" at bounding box center [630, 271] width 42 height 19
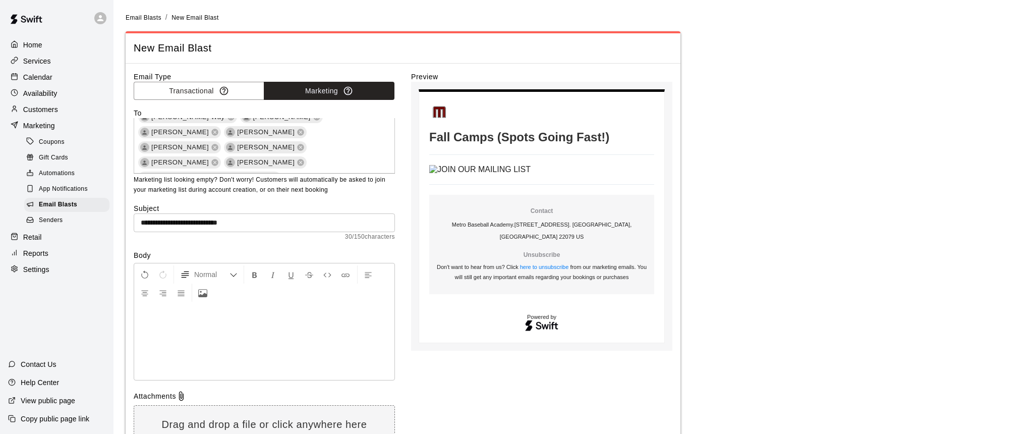
click at [489, 169] on img at bounding box center [479, 169] width 101 height 9
click at [202, 293] on icon "Upload Image" at bounding box center [202, 292] width 9 height 9
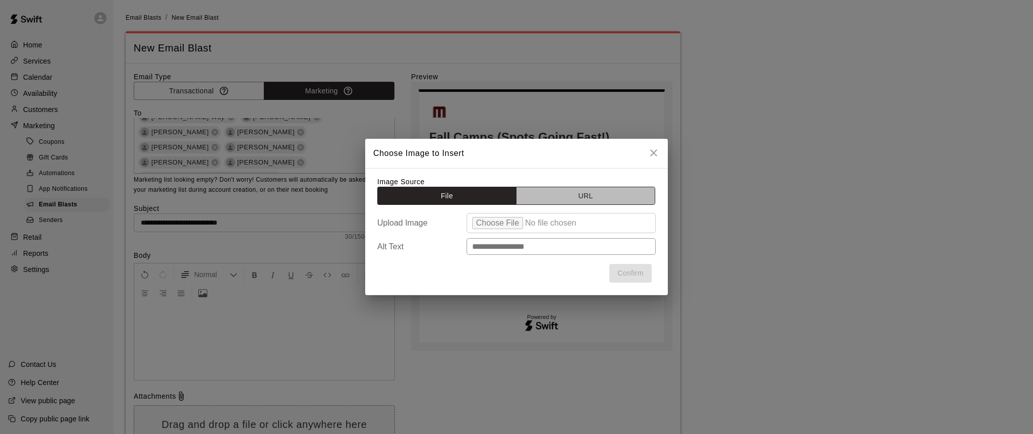
click at [586, 200] on button "URL" at bounding box center [585, 196] width 139 height 19
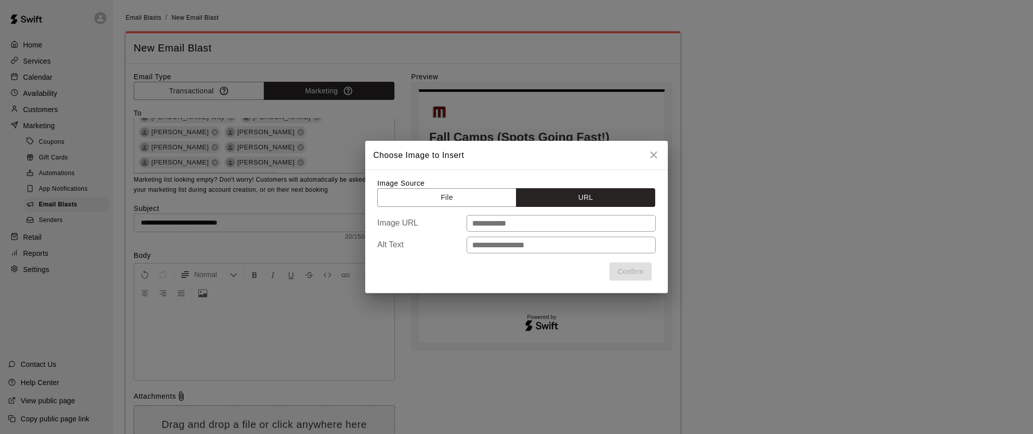
click at [498, 224] on input "text" at bounding box center [560, 223] width 189 height 17
paste input "**********"
type input "**********"
click at [498, 246] on input "text" at bounding box center [560, 245] width 189 height 17
type input "********"
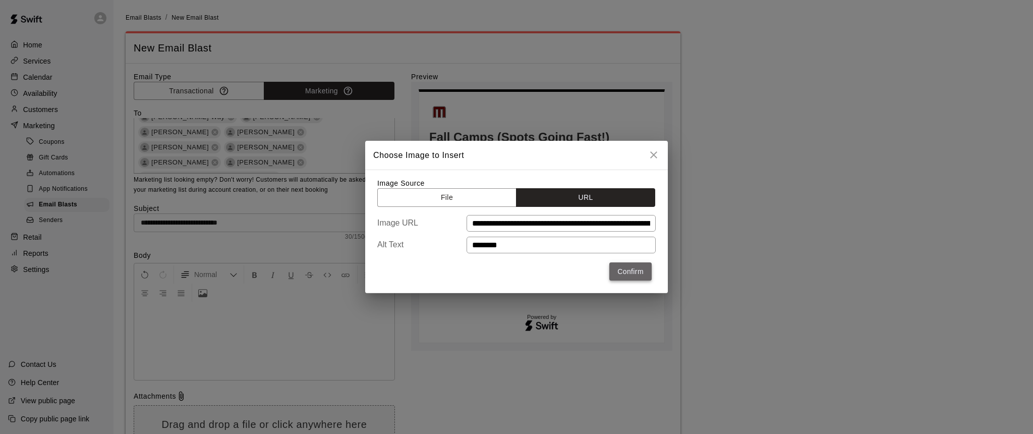
click at [631, 272] on button "Confirm" at bounding box center [630, 271] width 42 height 19
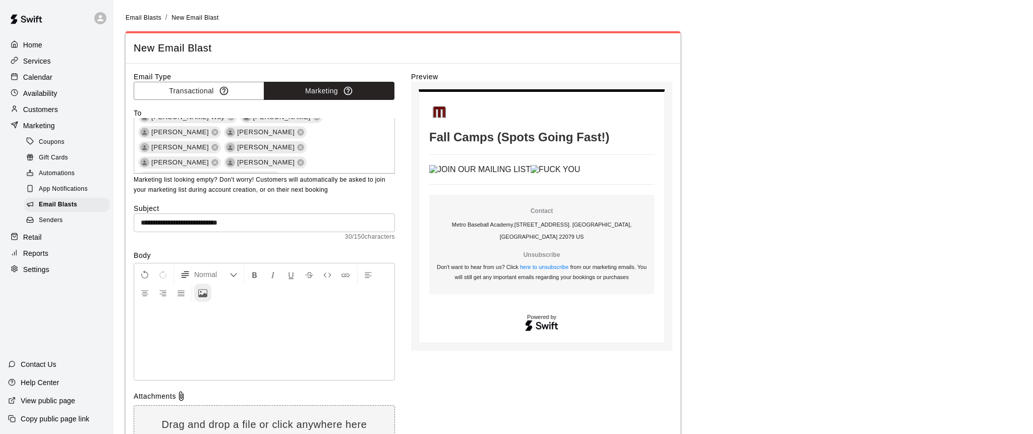
click at [210, 293] on button "Upload Image" at bounding box center [202, 292] width 17 height 18
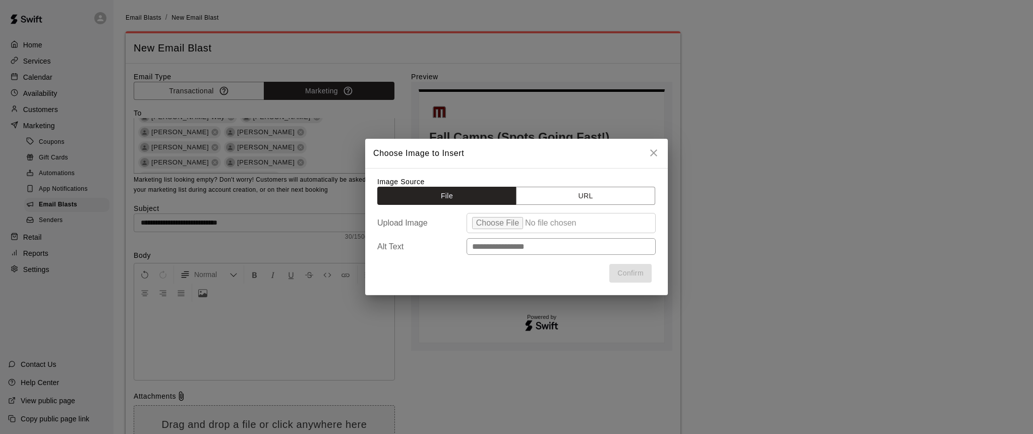
click at [493, 224] on input "file" at bounding box center [560, 223] width 189 height 20
type input "**********"
click at [594, 197] on button "URL" at bounding box center [585, 196] width 139 height 19
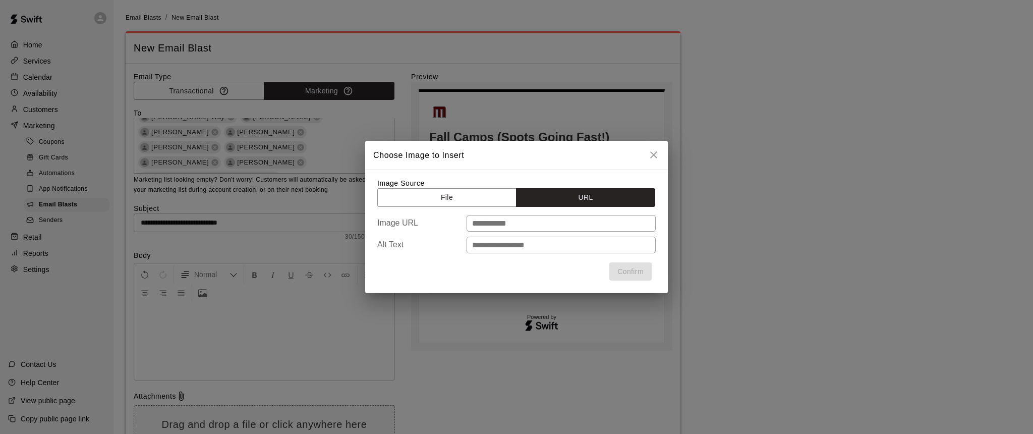
click at [521, 225] on input "text" at bounding box center [560, 223] width 189 height 17
paste input "**********"
type input "**********"
click at [500, 248] on input "text" at bounding box center [560, 245] width 189 height 17
type input "**********"
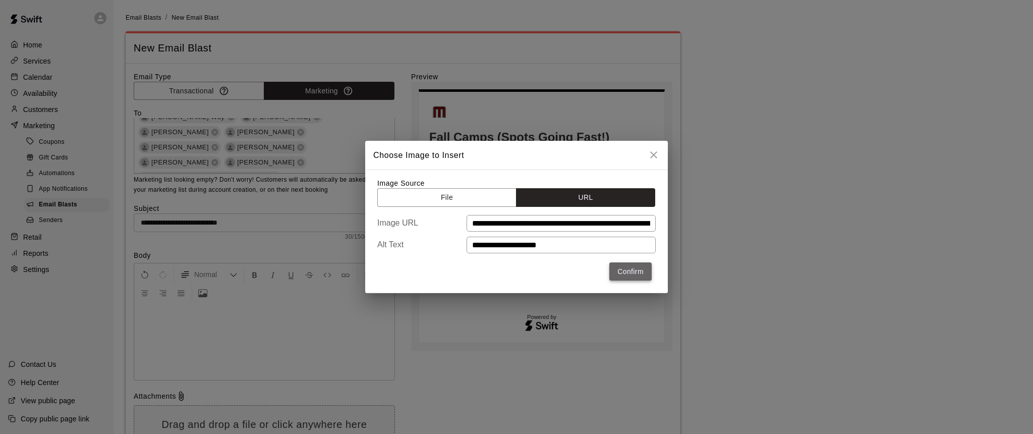
click at [634, 273] on button "Confirm" at bounding box center [630, 271] width 42 height 19
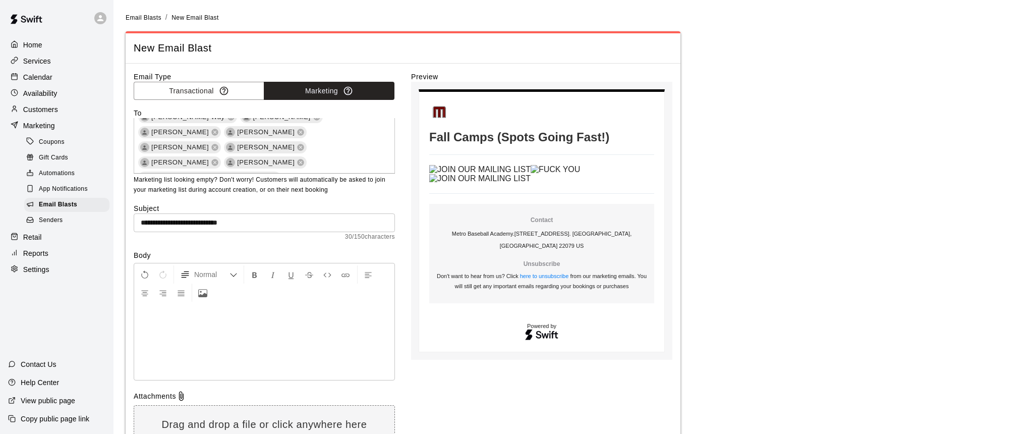
click at [495, 183] on img at bounding box center [479, 178] width 101 height 9
click at [540, 183] on p at bounding box center [541, 174] width 225 height 18
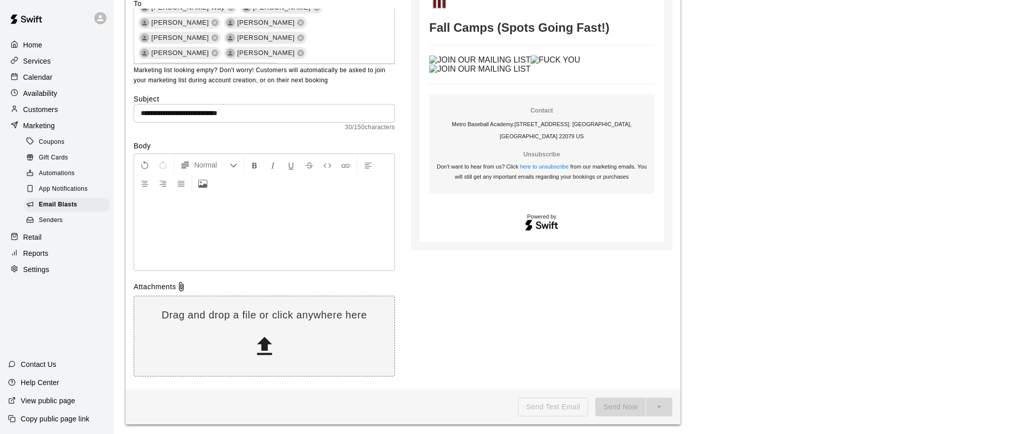
scroll to position [109, 0]
click at [190, 248] on div at bounding box center [264, 233] width 260 height 76
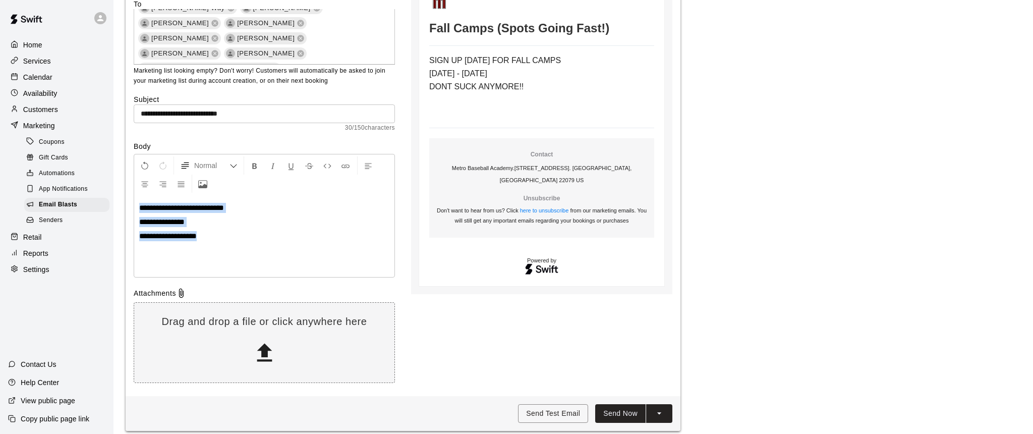
drag, startPoint x: 228, startPoint y: 235, endPoint x: 135, endPoint y: 198, distance: 100.3
click at [135, 198] on div "**********" at bounding box center [264, 236] width 260 height 82
click at [372, 163] on icon "Left Align" at bounding box center [368, 165] width 9 height 9
click at [368, 164] on icon "Left Align" at bounding box center [368, 165] width 9 height 9
click at [143, 184] on icon "Center Align" at bounding box center [144, 184] width 9 height 9
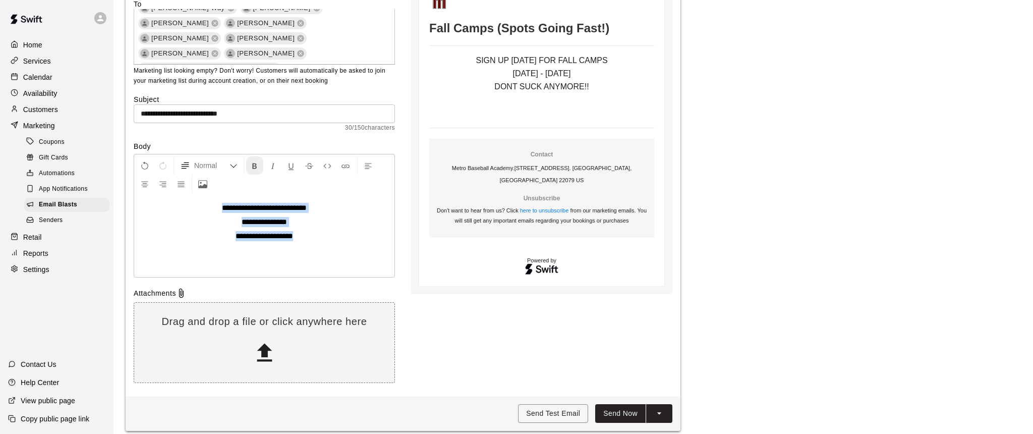
click at [254, 161] on icon "Format Bold" at bounding box center [254, 165] width 9 height 9
click at [210, 165] on span "Normal" at bounding box center [211, 165] width 35 height 10
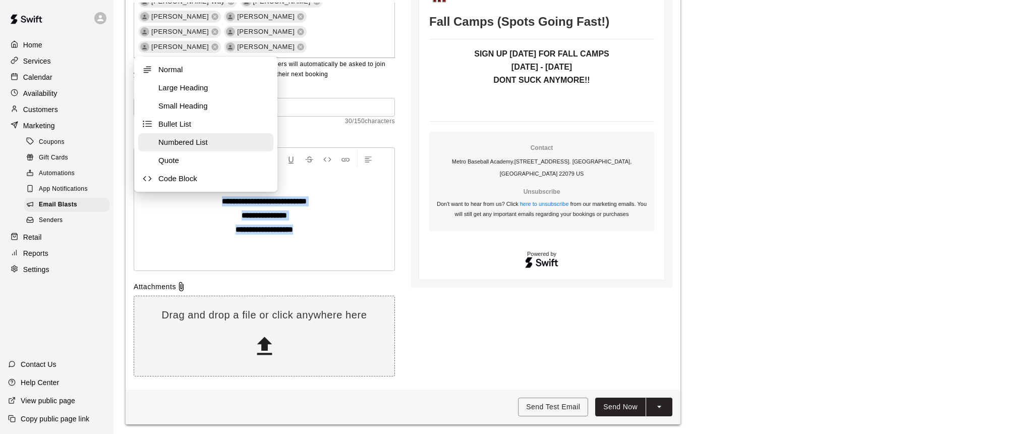
scroll to position [115, 0]
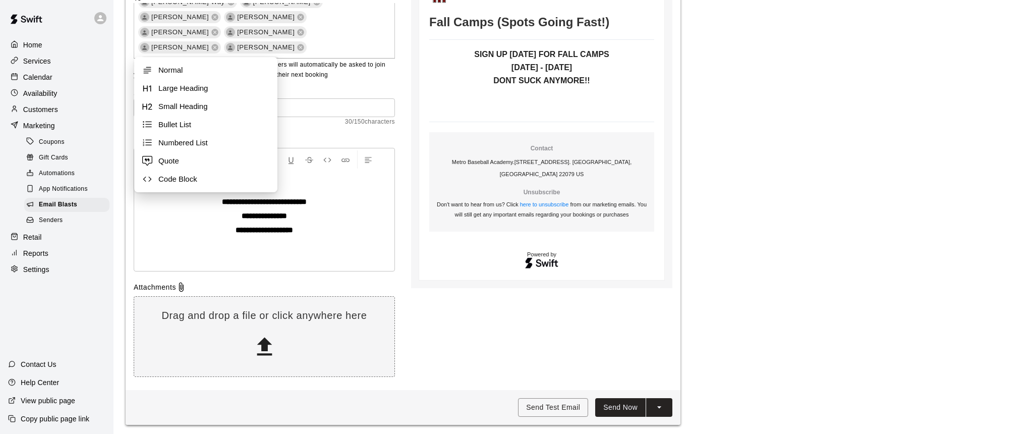
click at [307, 177] on div "Normal" at bounding box center [264, 168] width 260 height 40
click at [316, 253] on p at bounding box center [264, 258] width 250 height 10
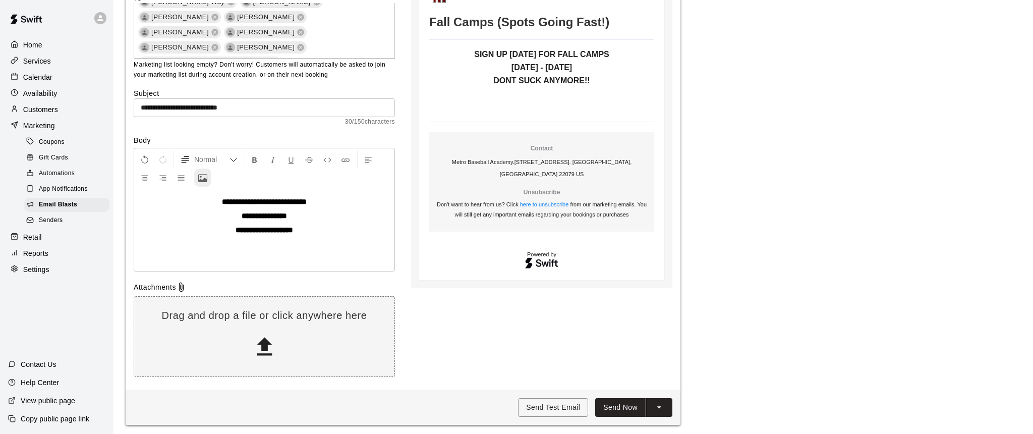
click at [198, 181] on button "Upload Image" at bounding box center [202, 177] width 17 height 18
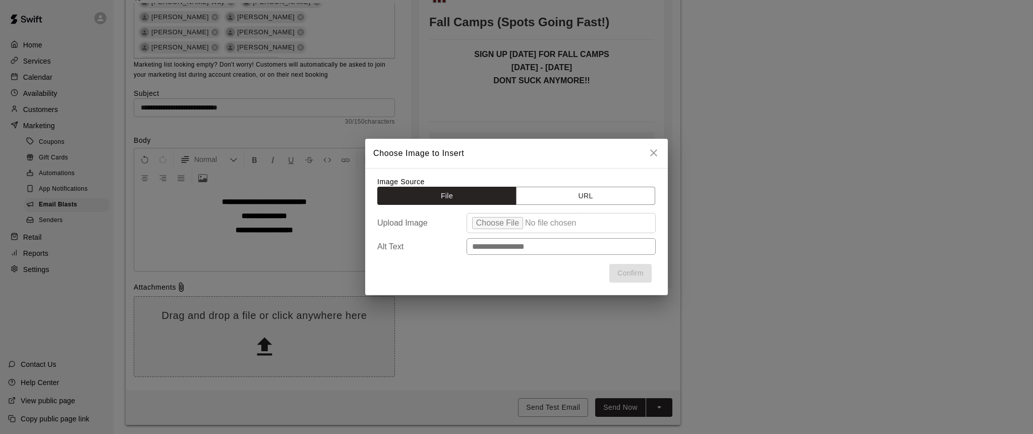
click at [492, 222] on input "file" at bounding box center [560, 223] width 189 height 20
type input "**********"
click at [631, 273] on button "Confirm" at bounding box center [630, 273] width 42 height 19
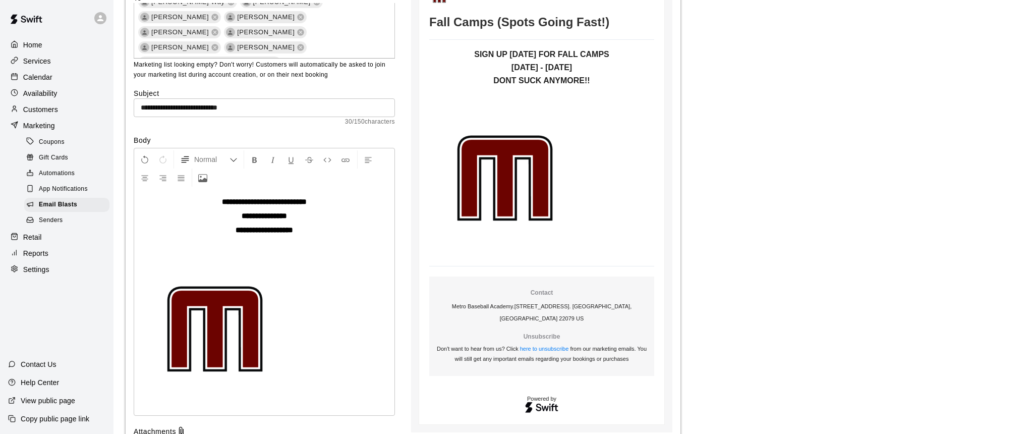
click at [222, 320] on img at bounding box center [214, 328] width 151 height 151
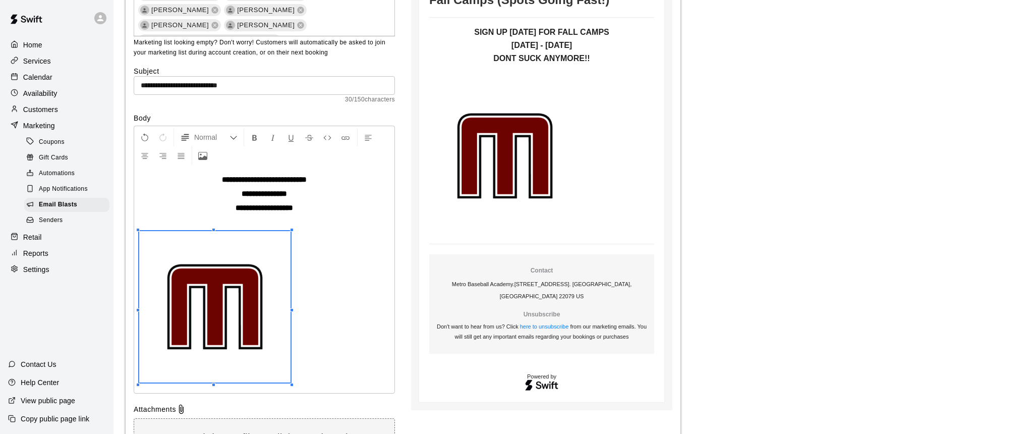
scroll to position [138, 0]
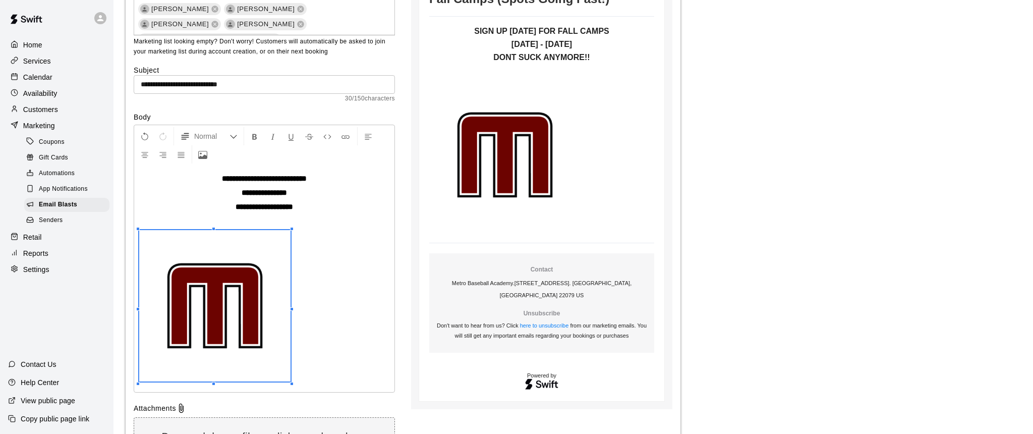
click at [201, 285] on img at bounding box center [214, 305] width 151 height 151
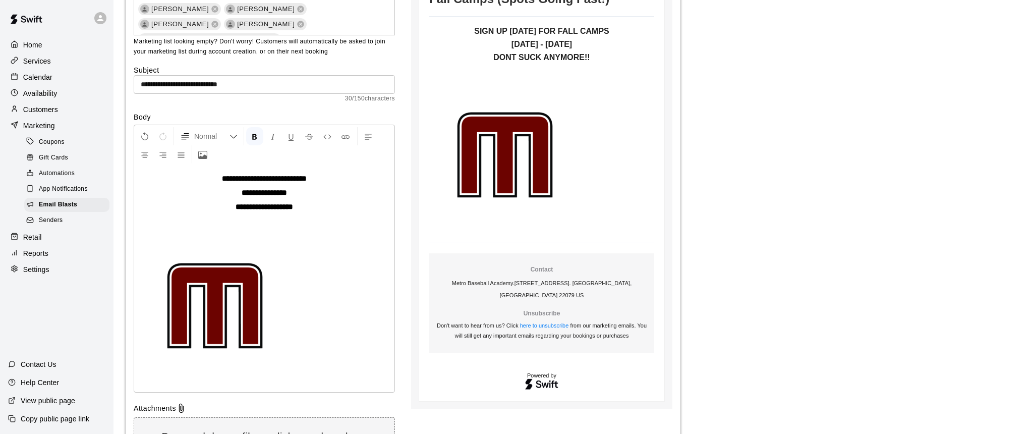
click at [325, 209] on p "**********" at bounding box center [264, 207] width 250 height 10
click at [231, 315] on img at bounding box center [214, 305] width 151 height 151
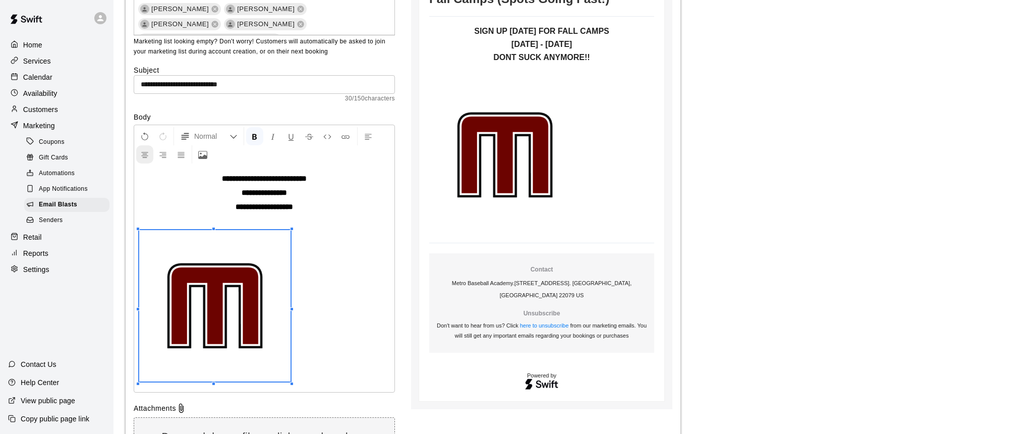
click at [150, 153] on button "Center Align" at bounding box center [144, 154] width 17 height 18
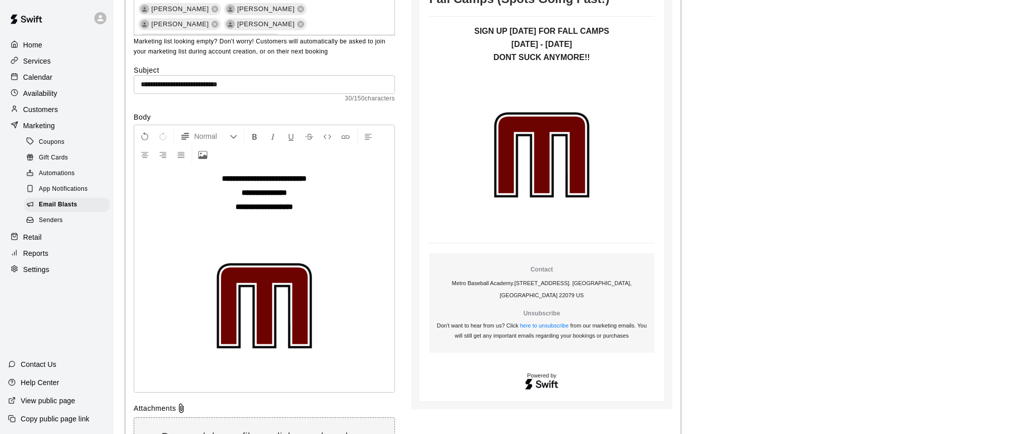
click at [360, 303] on p at bounding box center [264, 307] width 250 height 154
click at [354, 324] on p at bounding box center [264, 307] width 250 height 154
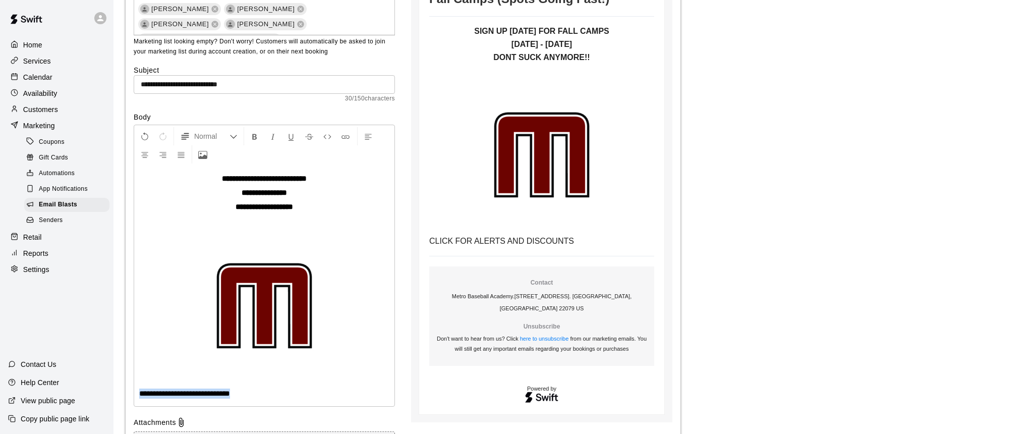
drag, startPoint x: 273, startPoint y: 390, endPoint x: 138, endPoint y: 388, distance: 135.7
click at [138, 388] on div "**********" at bounding box center [264, 286] width 260 height 240
click at [345, 135] on icon "Insert Link" at bounding box center [345, 136] width 9 height 9
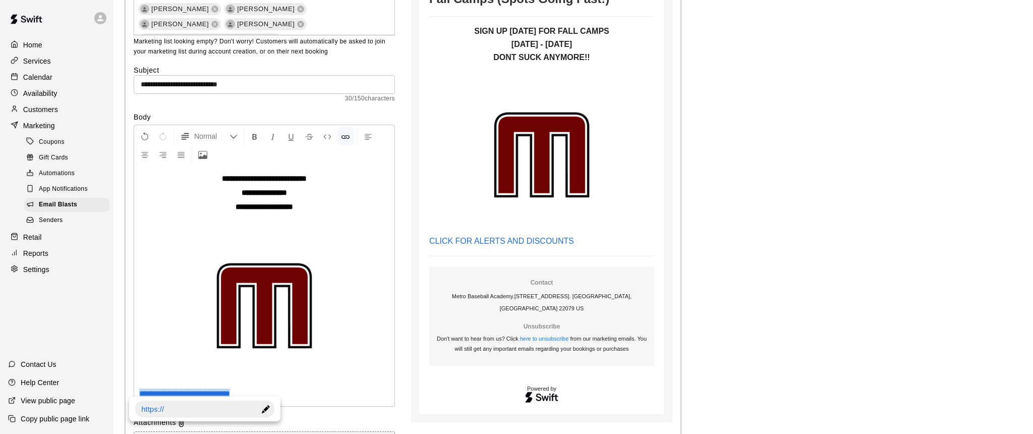
click at [265, 407] on div at bounding box center [266, 408] width 18 height 17
type input "*"
type input "**********"
click at [341, 379] on p at bounding box center [264, 307] width 250 height 154
drag, startPoint x: 274, startPoint y: 391, endPoint x: 138, endPoint y: 391, distance: 136.2
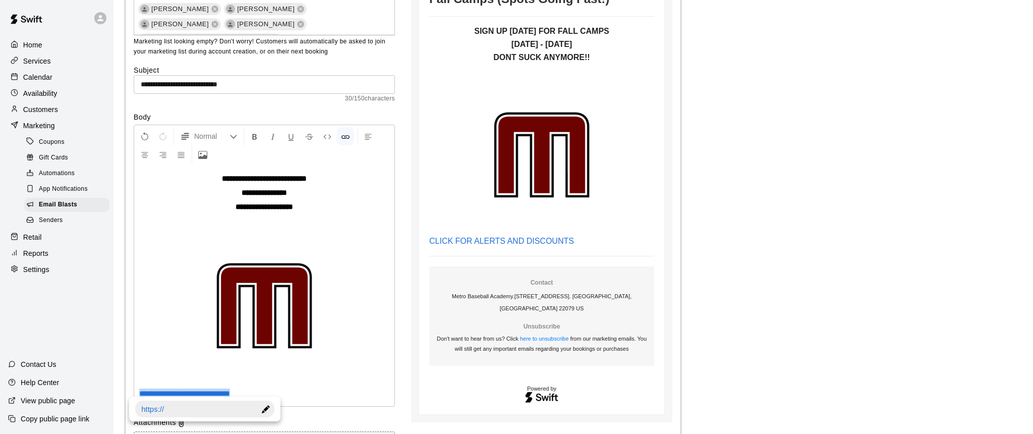
click at [138, 391] on div "**********" at bounding box center [264, 286] width 260 height 240
click at [146, 154] on icon "Center Align" at bounding box center [144, 154] width 9 height 9
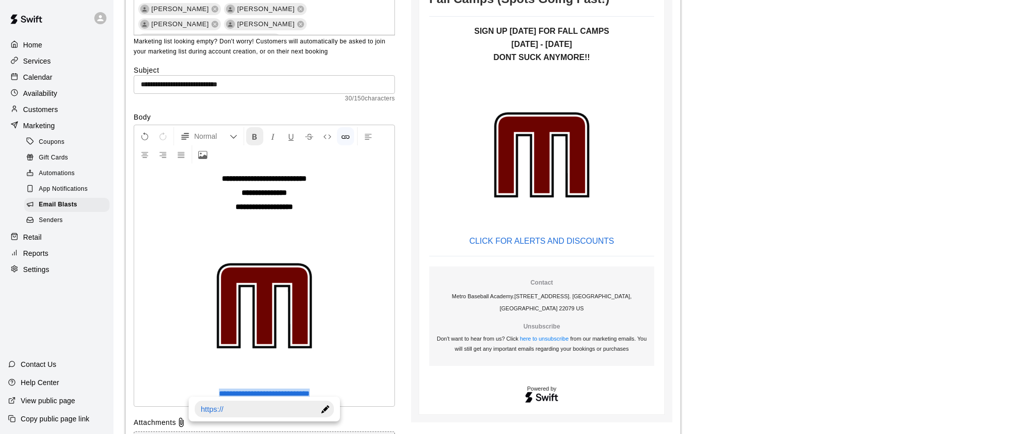
click at [255, 137] on icon "Format Bold" at bounding box center [254, 136] width 9 height 9
click at [328, 134] on icon "Insert Code" at bounding box center [327, 136] width 9 height 9
click at [235, 135] on icon "Formatting Options" at bounding box center [233, 137] width 8 height 8
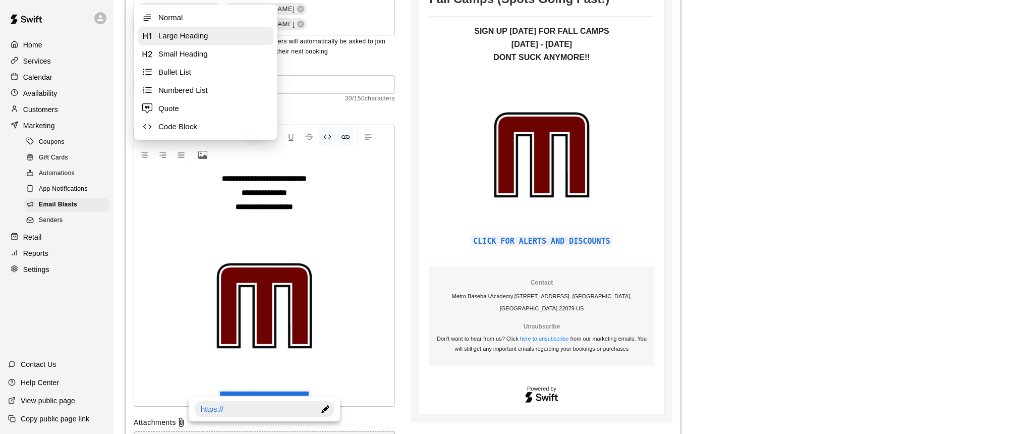
click at [197, 39] on span "Large Heading" at bounding box center [213, 36] width 111 height 10
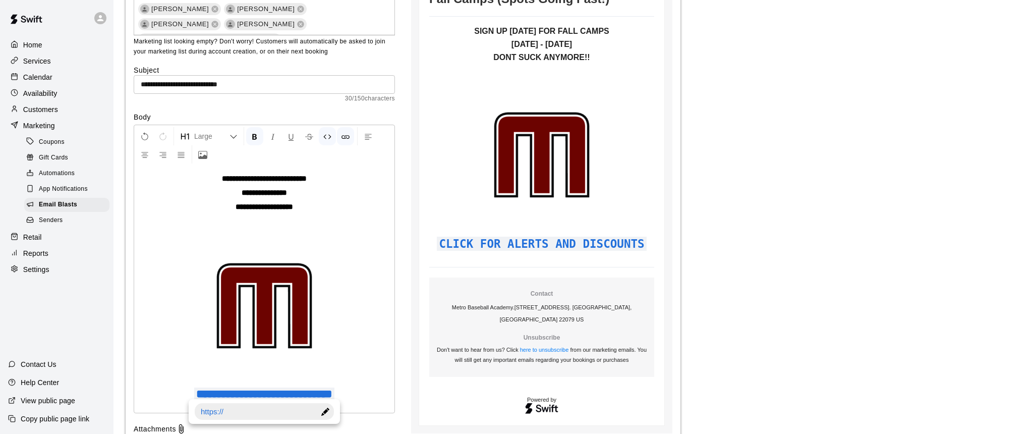
click at [335, 241] on img at bounding box center [264, 305] width 151 height 151
click at [358, 314] on p at bounding box center [264, 307] width 250 height 154
click at [268, 237] on img at bounding box center [264, 305] width 151 height 151
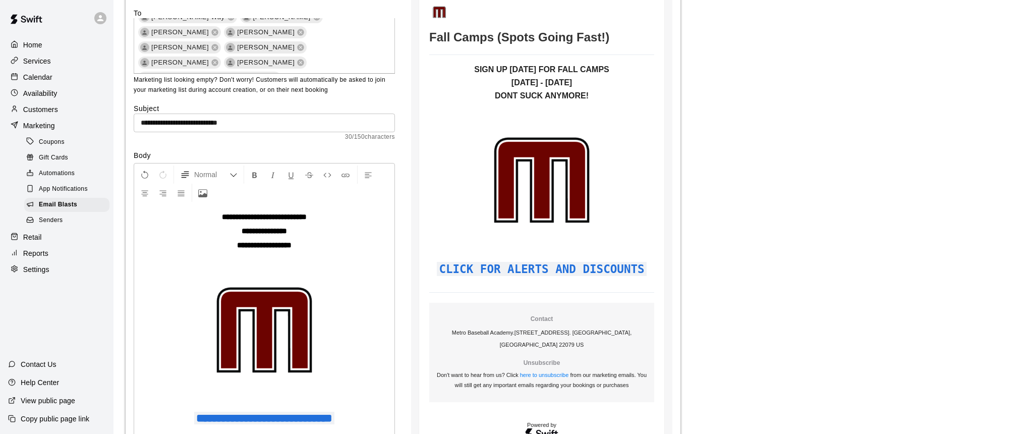
scroll to position [95, 0]
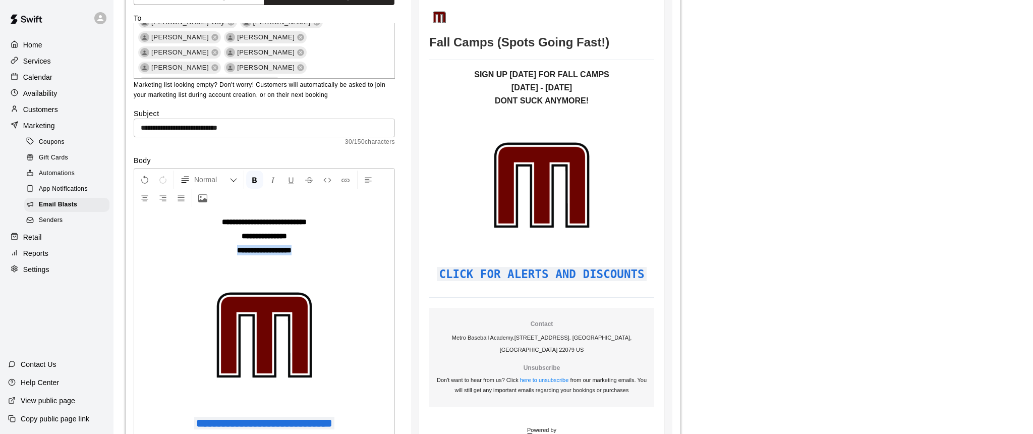
drag, startPoint x: 315, startPoint y: 245, endPoint x: 213, endPoint y: 240, distance: 102.0
click at [213, 240] on div "**********" at bounding box center [264, 325] width 260 height 232
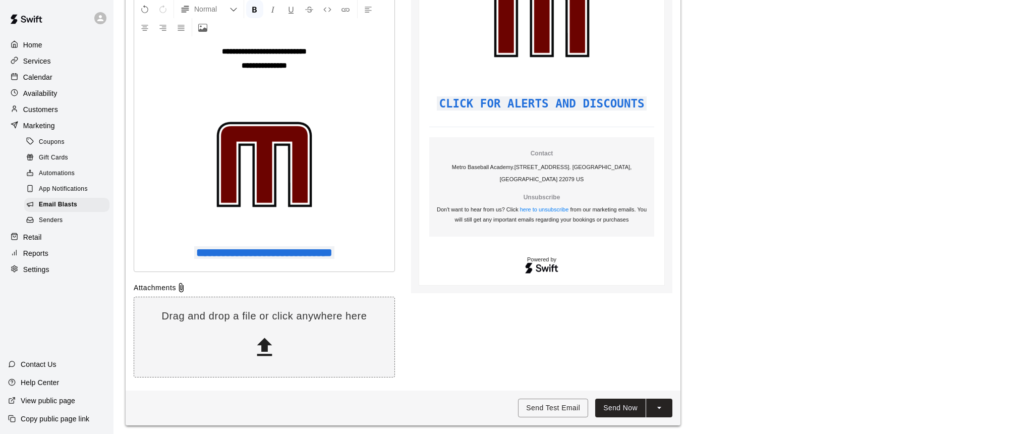
scroll to position [265, 0]
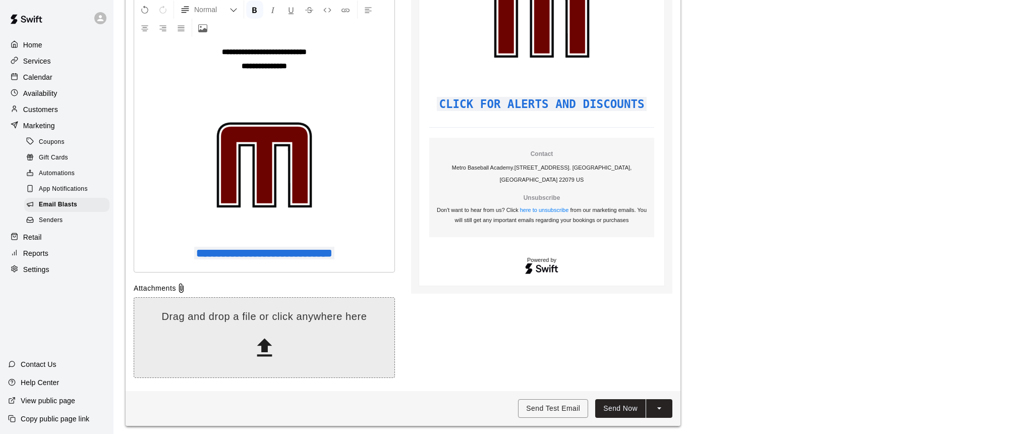
click at [267, 341] on icon at bounding box center [264, 347] width 15 height 18
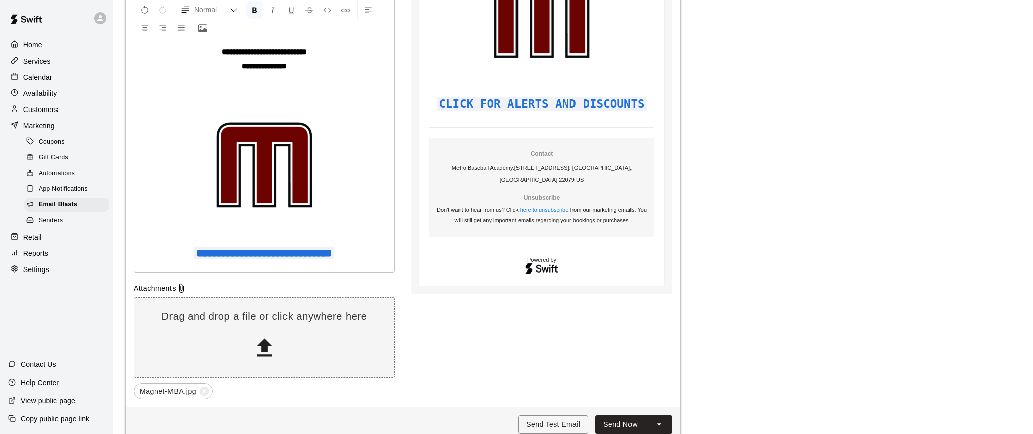
drag, startPoint x: 161, startPoint y: 388, endPoint x: 167, endPoint y: 386, distance: 6.7
click at [167, 386] on span "Magnet-MBA.jpg" at bounding box center [168, 391] width 68 height 10
click at [234, 391] on div "Magnet-MBA.jpg" at bounding box center [264, 391] width 261 height 16
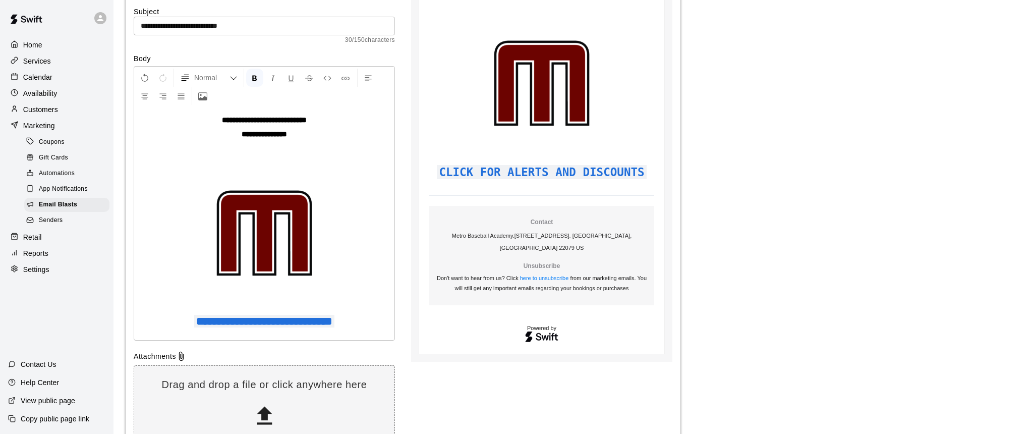
scroll to position [146, 0]
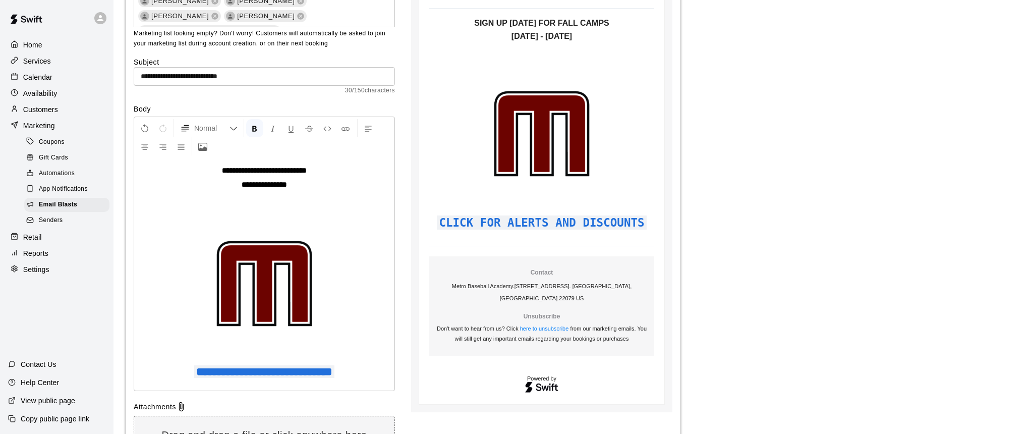
click at [265, 199] on p at bounding box center [264, 199] width 250 height 10
click at [202, 147] on icon "Upload Image" at bounding box center [202, 146] width 9 height 9
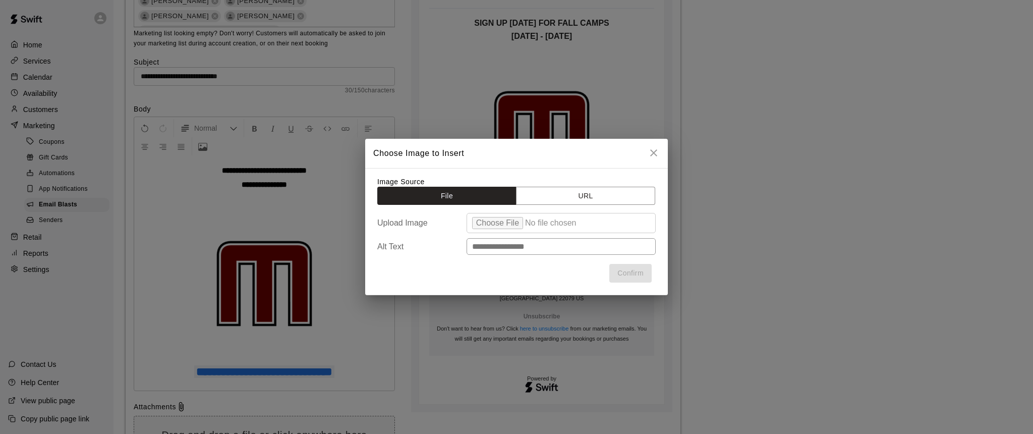
click at [502, 222] on input "file" at bounding box center [560, 223] width 189 height 20
type input "**********"
click at [509, 243] on input "text" at bounding box center [560, 246] width 189 height 17
type input "*"
click at [529, 247] on input "text" at bounding box center [560, 246] width 189 height 17
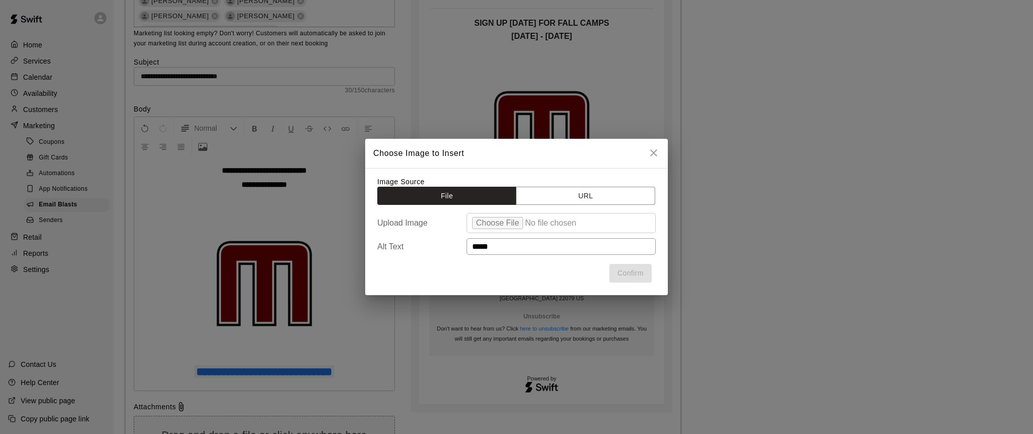
click at [592, 221] on input "file" at bounding box center [560, 223] width 189 height 20
click at [500, 242] on input "*****" at bounding box center [560, 246] width 189 height 17
type input "*"
click at [587, 193] on button "URL" at bounding box center [585, 196] width 139 height 19
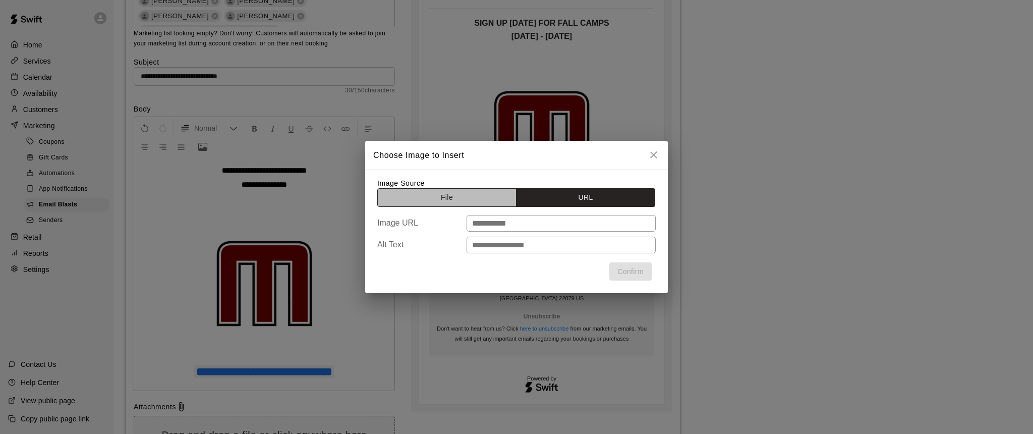
click at [443, 194] on button "File" at bounding box center [446, 197] width 139 height 19
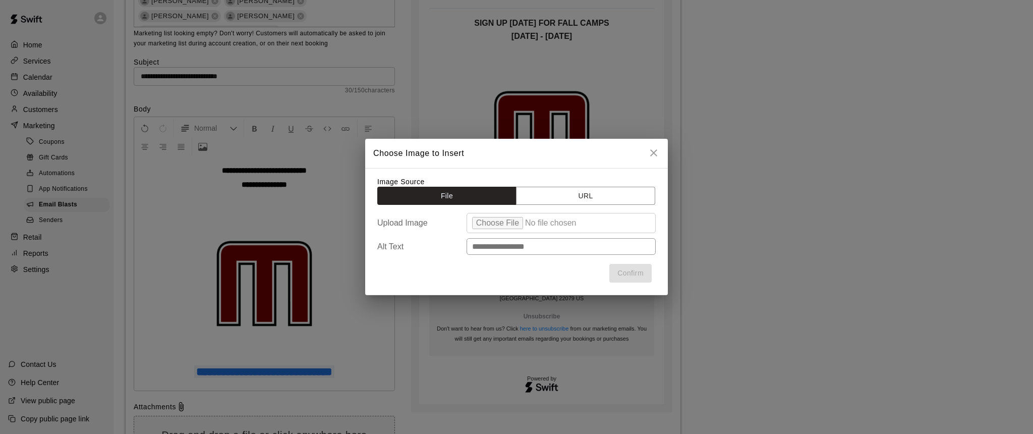
click at [490, 222] on input "file" at bounding box center [560, 223] width 189 height 20
type input "**********"
click at [502, 249] on input "text" at bounding box center [560, 246] width 189 height 17
type input "*"
click at [498, 225] on input "file" at bounding box center [560, 223] width 189 height 20
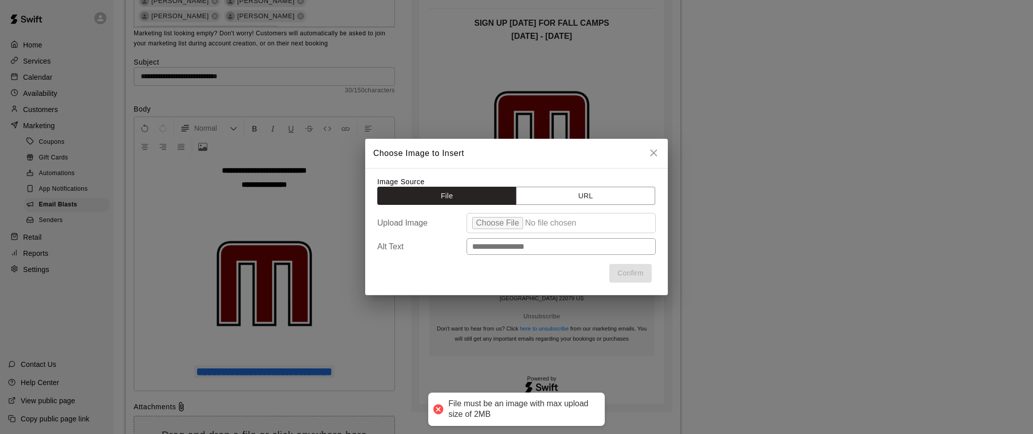
click at [506, 245] on input "text" at bounding box center [560, 246] width 189 height 17
click at [489, 220] on input "file" at bounding box center [560, 223] width 189 height 20
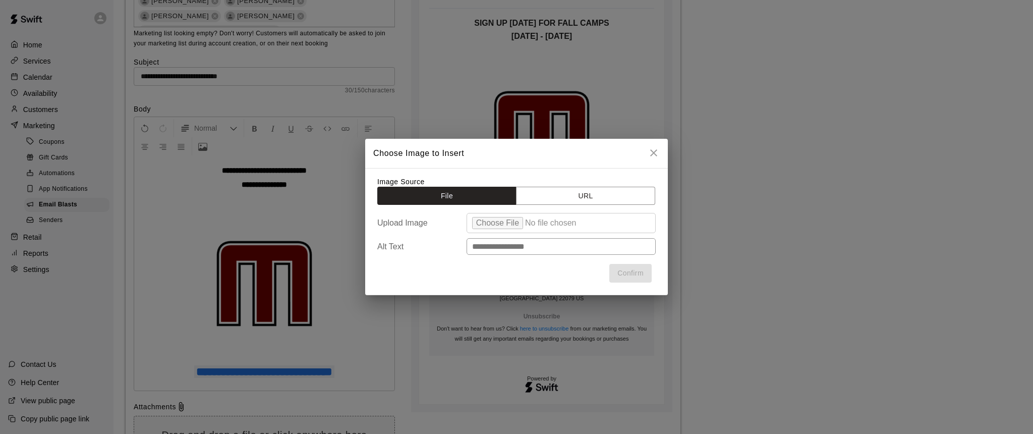
type input "**********"
click at [506, 244] on input "text" at bounding box center [560, 246] width 189 height 17
type input "*"
type input "**********"
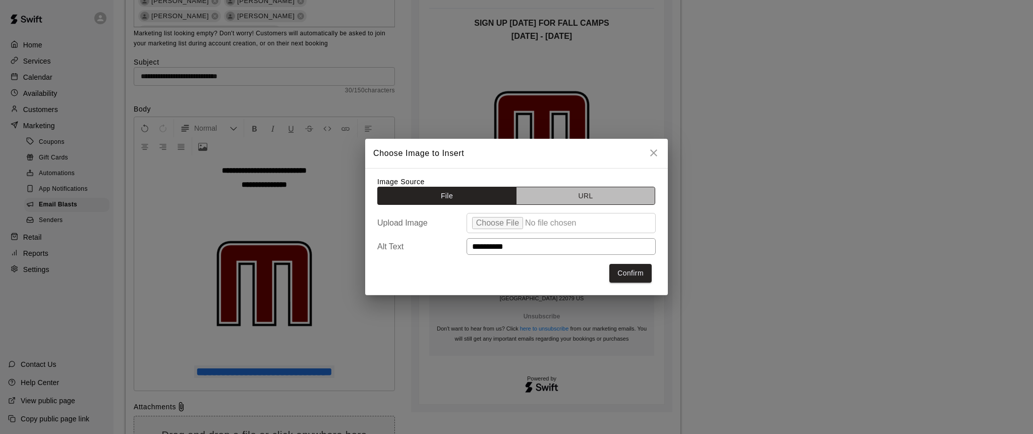
click at [579, 196] on button "URL" at bounding box center [585, 196] width 139 height 19
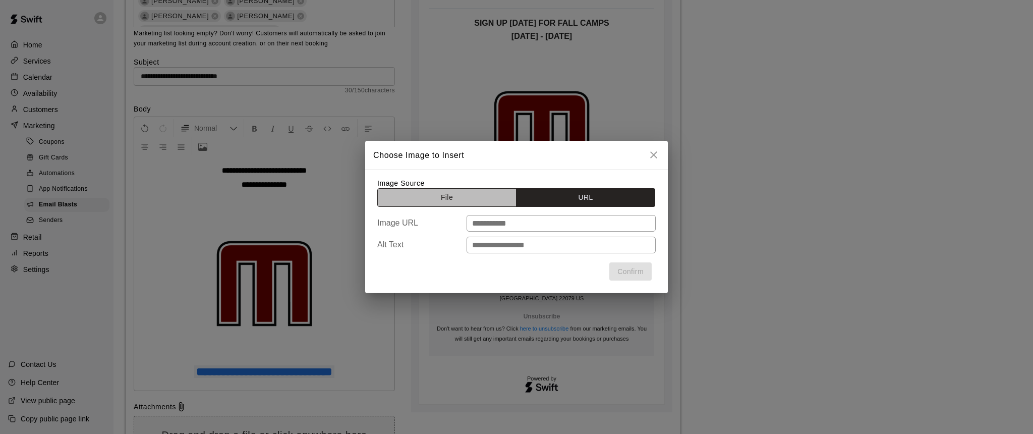
click at [461, 203] on button "File" at bounding box center [446, 197] width 139 height 19
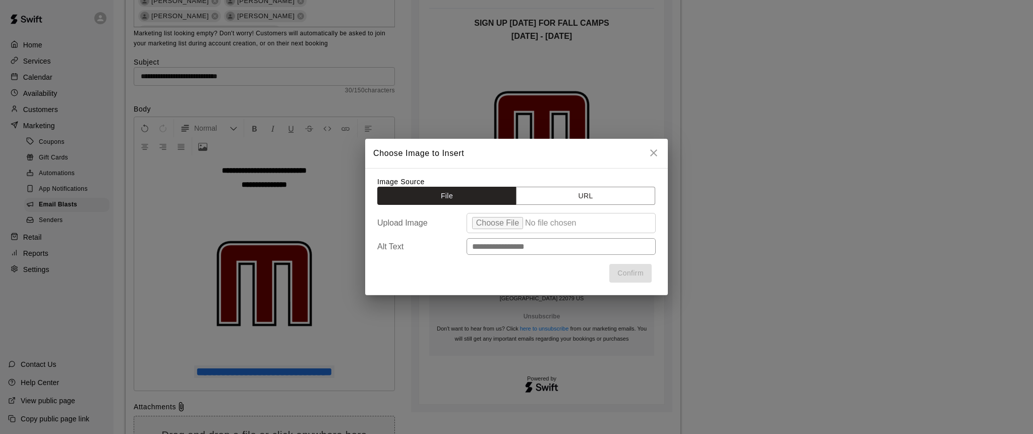
click at [652, 155] on icon "close" at bounding box center [653, 152] width 7 height 7
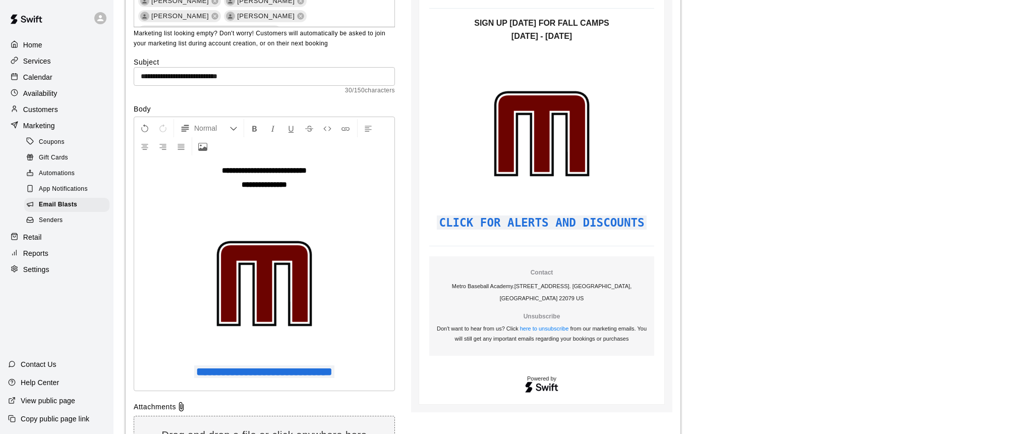
click at [263, 292] on img at bounding box center [264, 283] width 151 height 151
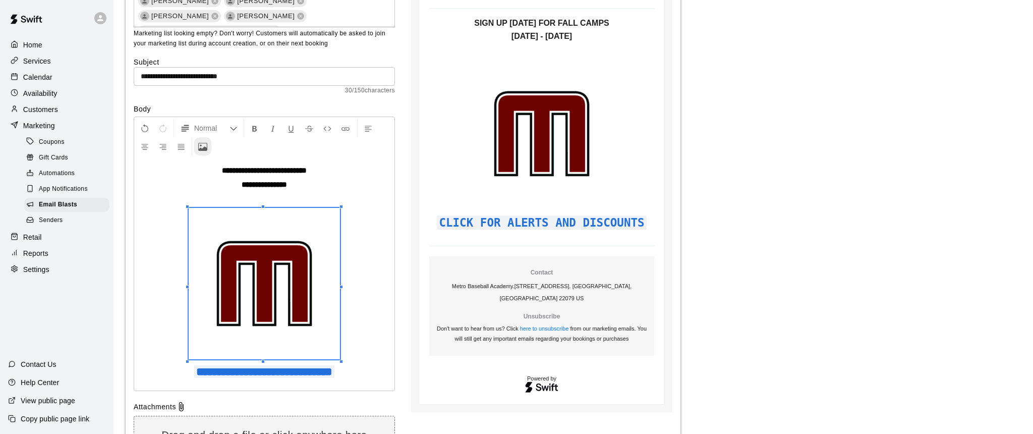
click at [204, 146] on icon "Upload Image" at bounding box center [202, 146] width 9 height 9
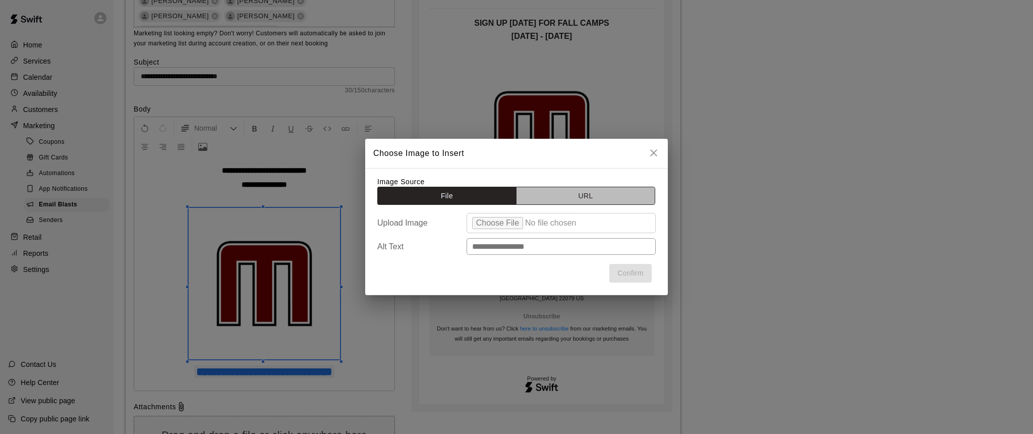
click at [581, 196] on button "URL" at bounding box center [585, 196] width 139 height 19
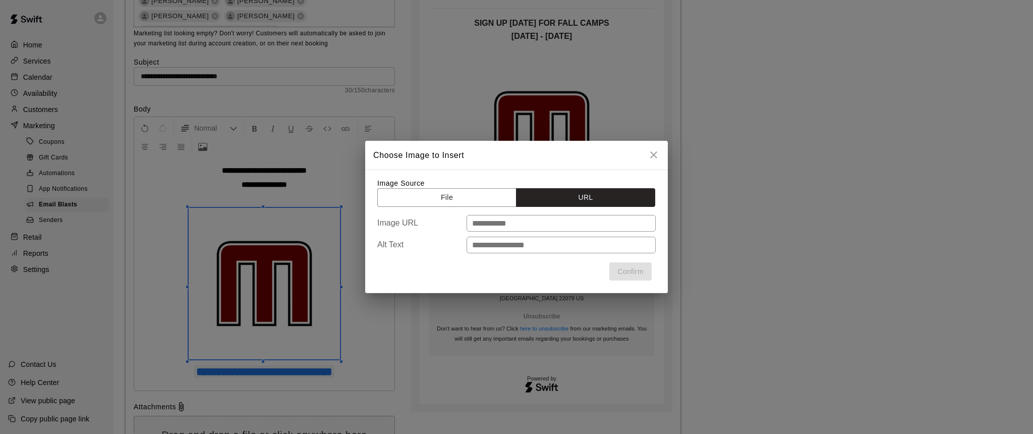
click at [512, 223] on input "text" at bounding box center [560, 223] width 189 height 17
paste input "**********"
type input "**********"
click at [496, 244] on input "text" at bounding box center [560, 245] width 189 height 17
type input "**********"
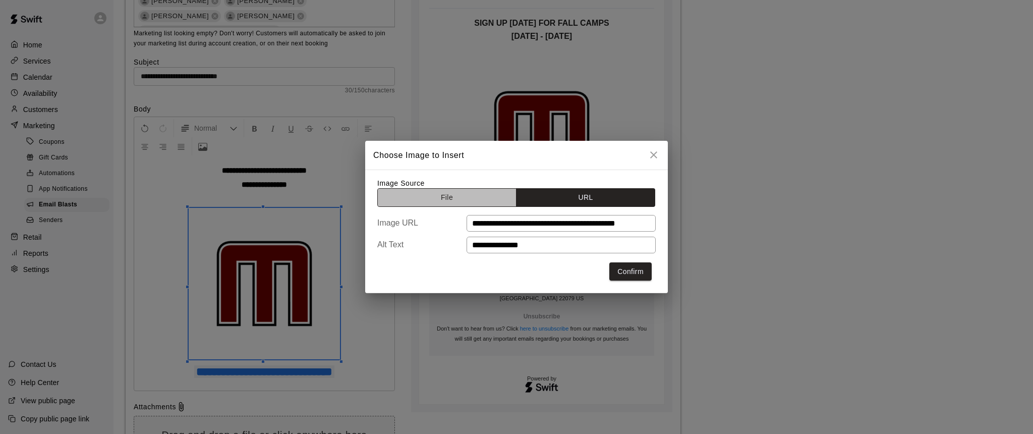
click at [446, 198] on button "File" at bounding box center [446, 197] width 139 height 19
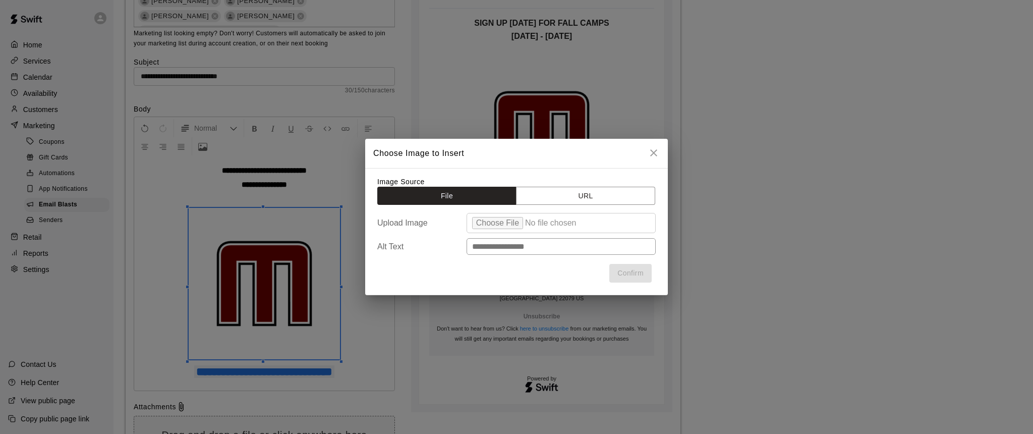
click at [495, 223] on input "file" at bounding box center [560, 223] width 189 height 20
type input "**********"
click at [636, 279] on button "Confirm" at bounding box center [630, 273] width 42 height 19
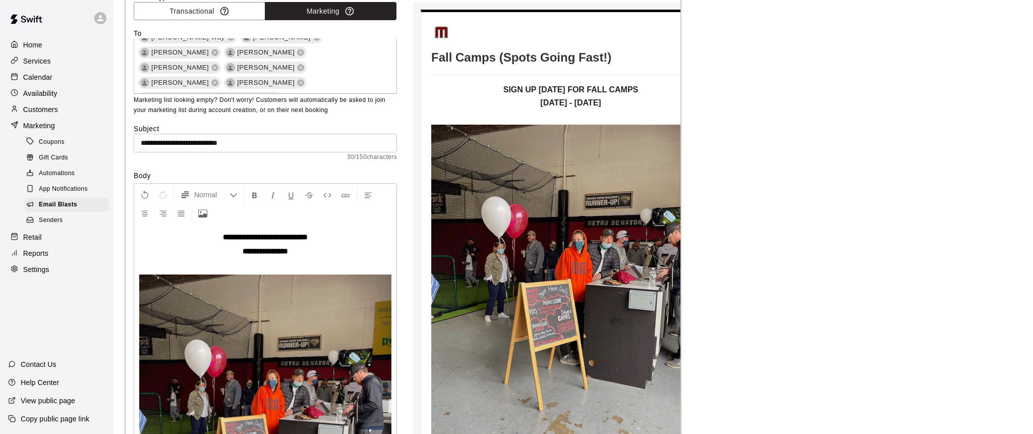
scroll to position [79, 0]
click at [259, 330] on img at bounding box center [265, 421] width 252 height 292
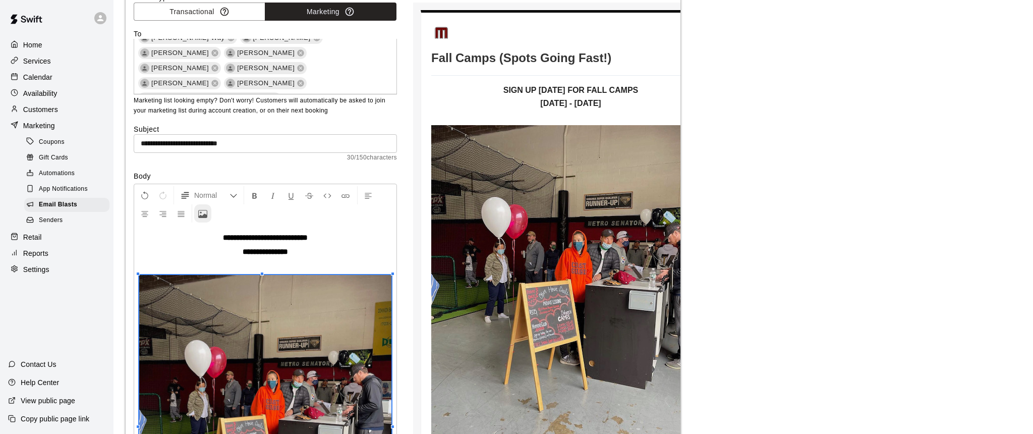
click at [202, 211] on icon "Upload Image" at bounding box center [202, 213] width 9 height 9
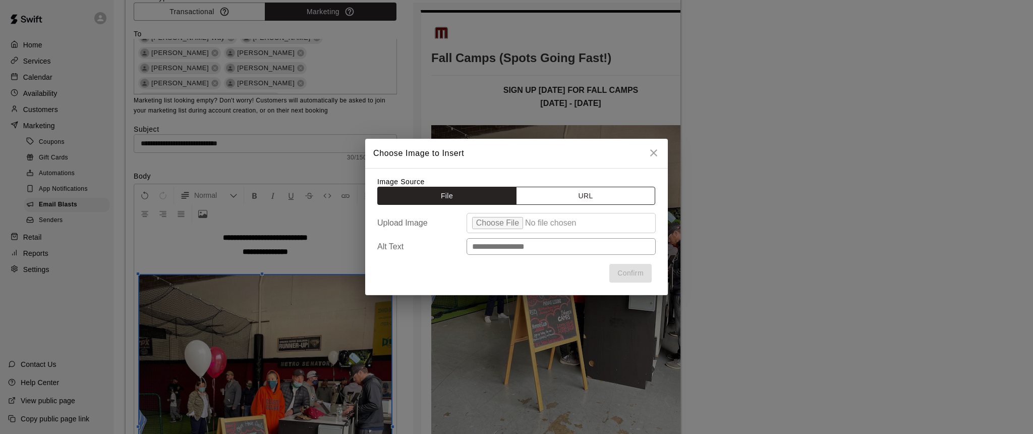
click at [571, 201] on button "URL" at bounding box center [585, 196] width 139 height 19
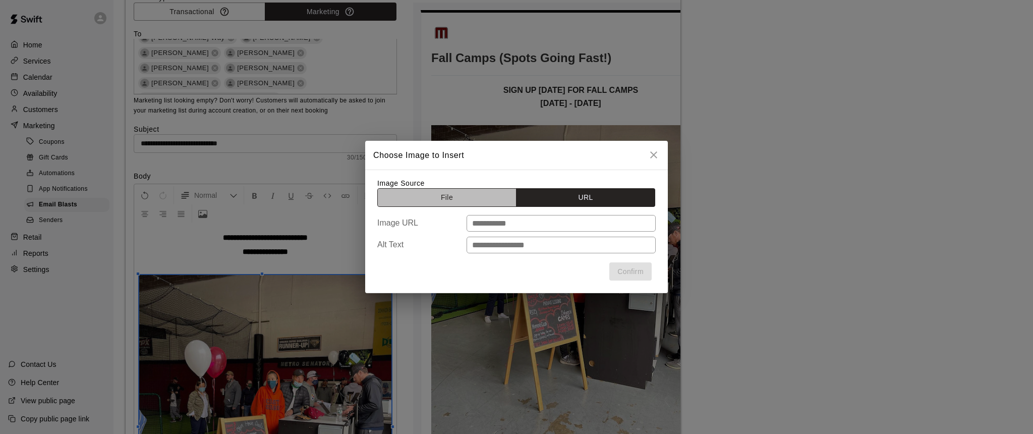
click at [425, 200] on button "File" at bounding box center [446, 197] width 139 height 19
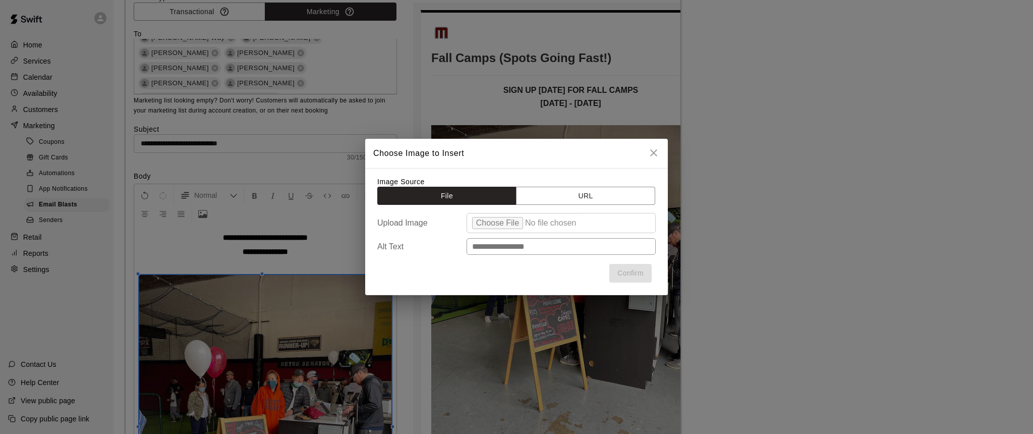
click at [494, 223] on input "file" at bounding box center [560, 223] width 189 height 20
type input "**********"
click at [584, 197] on button "URL" at bounding box center [585, 196] width 139 height 19
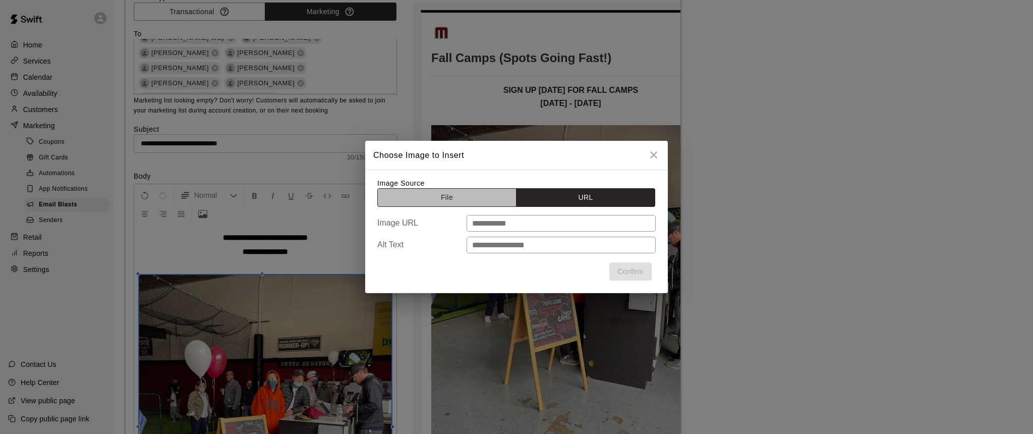
click at [446, 192] on button "File" at bounding box center [446, 197] width 139 height 19
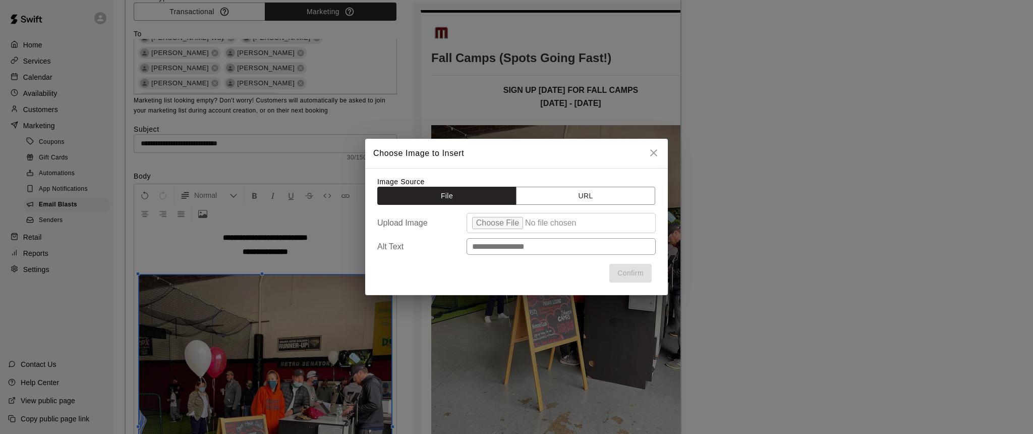
click at [502, 225] on input "file" at bounding box center [560, 223] width 189 height 20
type input "**********"
click at [533, 246] on input "text" at bounding box center [560, 246] width 189 height 17
type input "****"
click at [629, 271] on button "Confirm" at bounding box center [630, 273] width 42 height 19
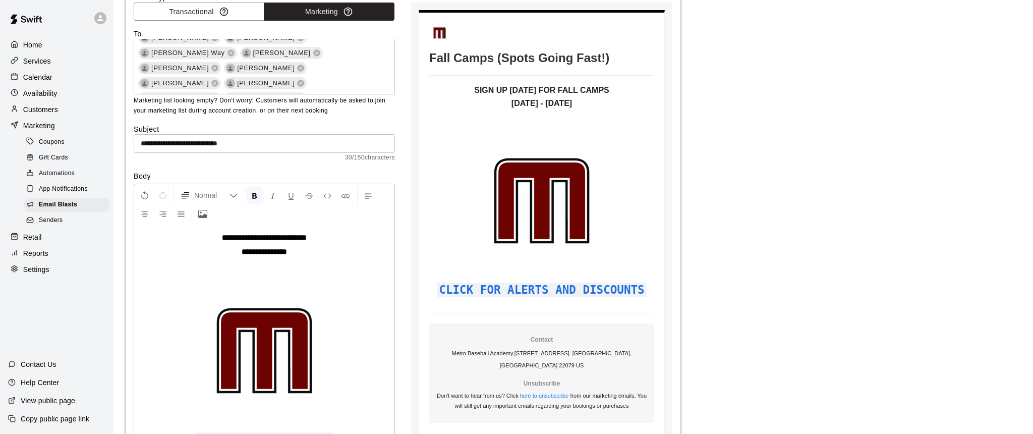
click at [307, 250] on p "**********" at bounding box center [264, 252] width 250 height 10
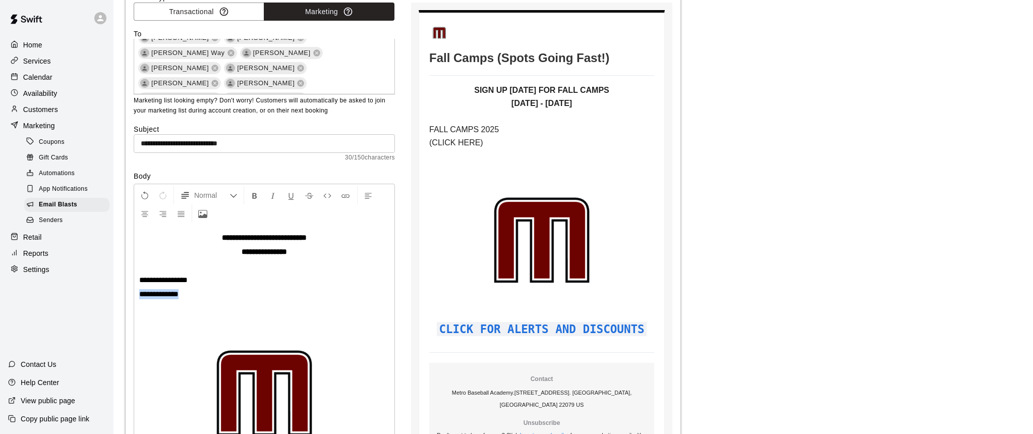
drag, startPoint x: 191, startPoint y: 292, endPoint x: 139, endPoint y: 287, distance: 52.2
click at [139, 289] on p "**********" at bounding box center [264, 294] width 250 height 10
click at [344, 194] on icon "Insert Link" at bounding box center [345, 195] width 9 height 9
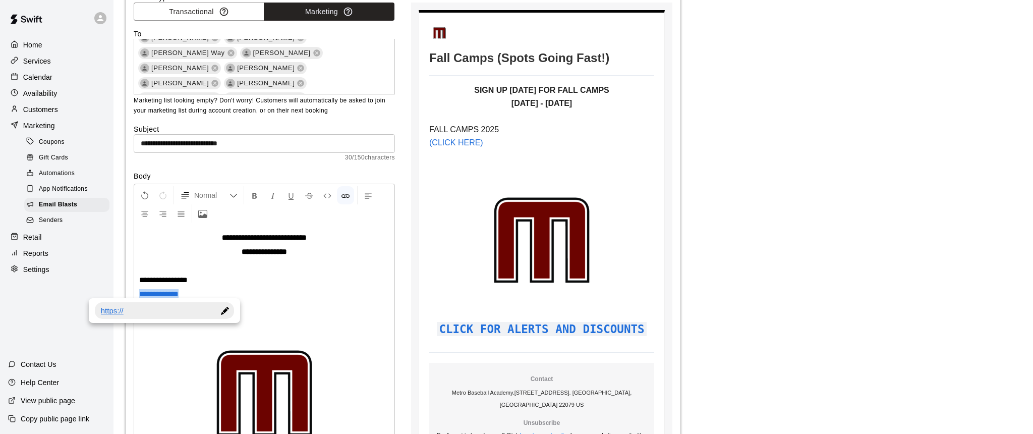
click at [181, 315] on link "https://" at bounding box center [157, 310] width 112 height 9
click at [224, 308] on div at bounding box center [225, 310] width 18 height 17
type input "*"
type input "**********"
click at [304, 289] on p "**********" at bounding box center [264, 294] width 250 height 10
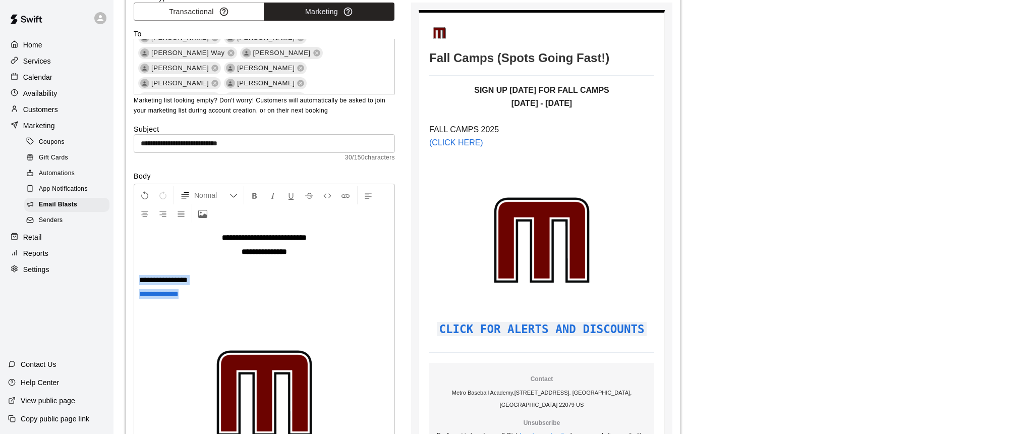
drag, startPoint x: 194, startPoint y: 294, endPoint x: 140, endPoint y: 272, distance: 58.8
click at [140, 272] on div "**********" at bounding box center [264, 362] width 260 height 275
click at [252, 193] on icon "Format Bold" at bounding box center [254, 195] width 9 height 9
click at [230, 194] on icon "Formatting Options" at bounding box center [233, 196] width 8 height 8
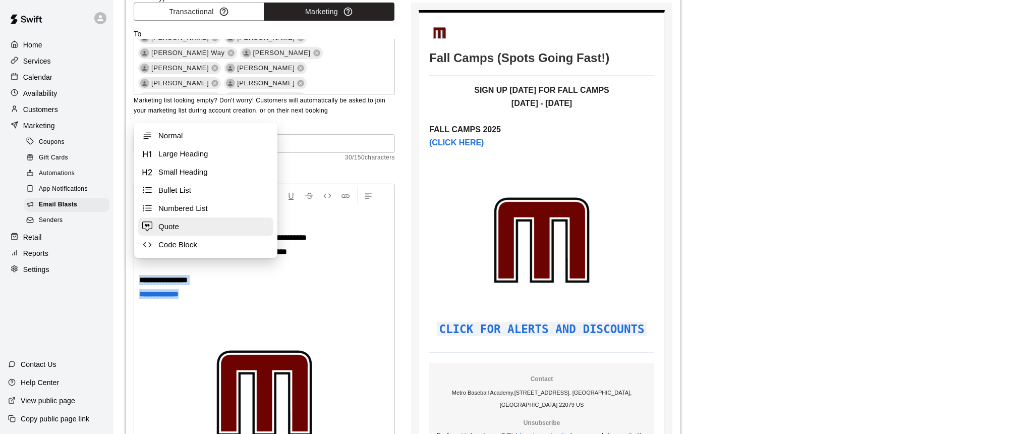
click at [178, 224] on span "Quote" at bounding box center [213, 226] width 111 height 10
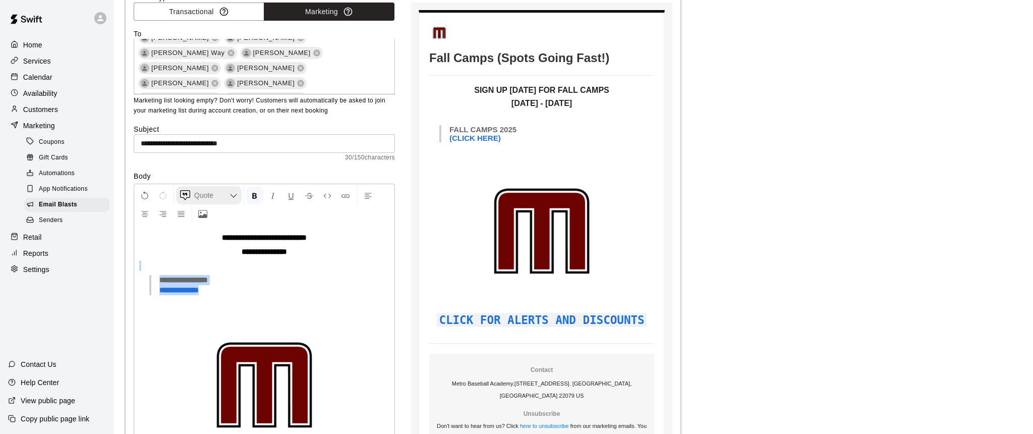
click at [220, 192] on span "Quote" at bounding box center [211, 195] width 35 height 10
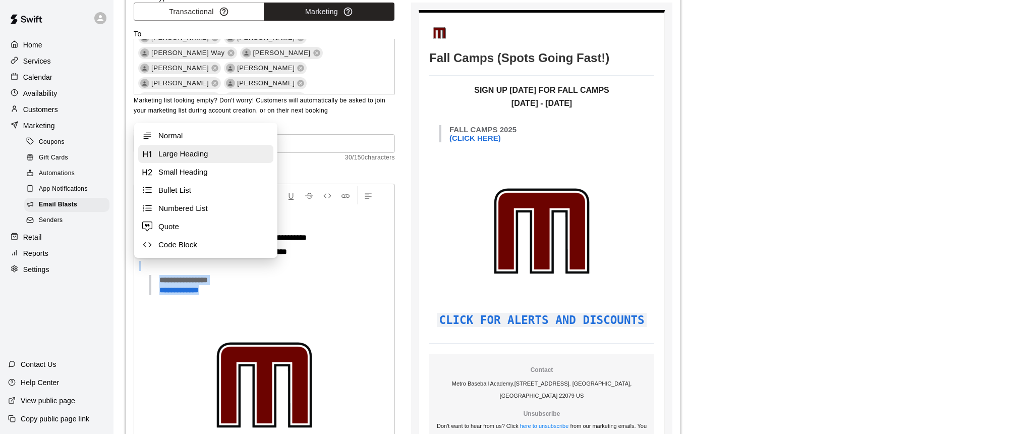
click at [196, 156] on span "Large Heading" at bounding box center [213, 154] width 111 height 10
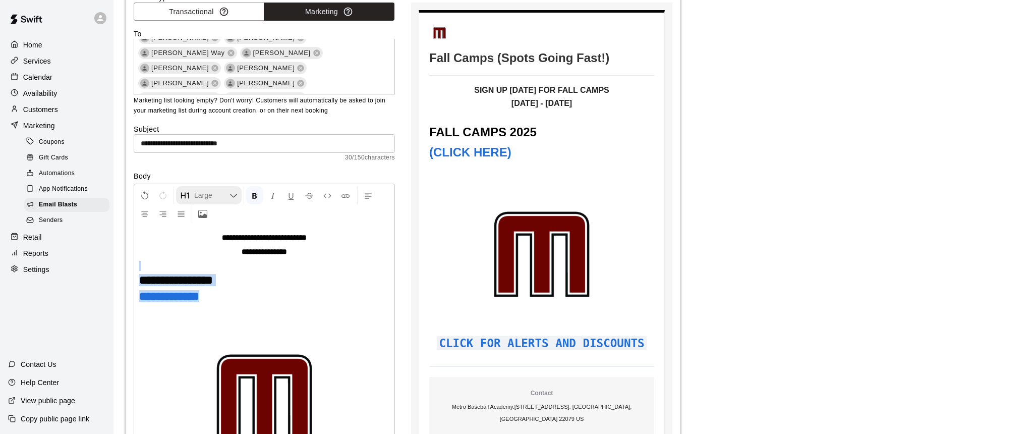
click at [196, 192] on span "Large Heading" at bounding box center [211, 195] width 35 height 10
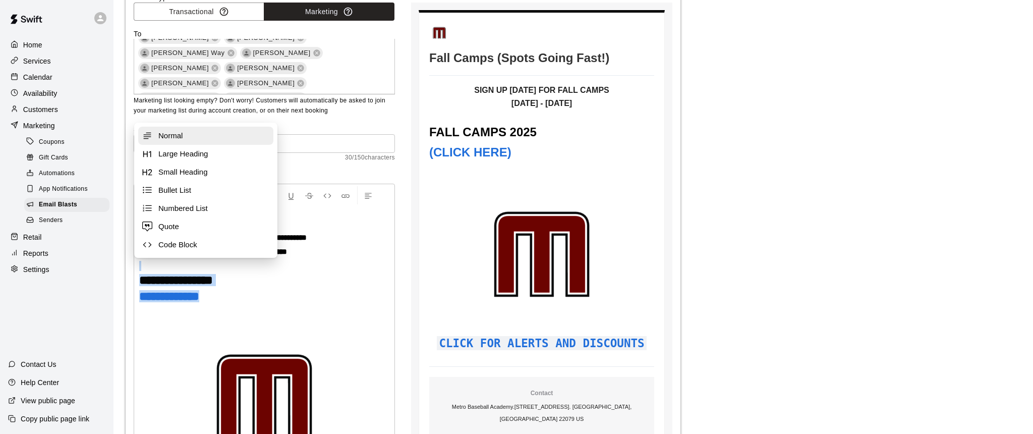
click at [186, 134] on span "Normal" at bounding box center [213, 136] width 111 height 10
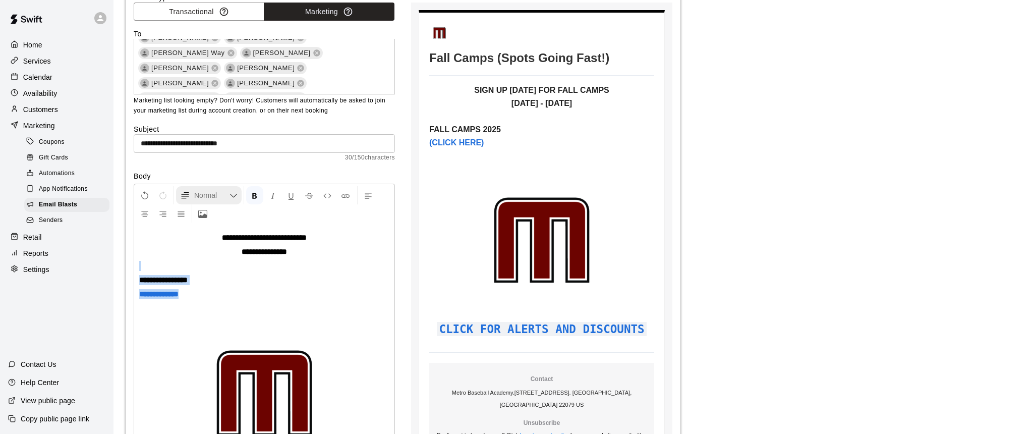
click at [210, 196] on span "Normal" at bounding box center [211, 195] width 35 height 10
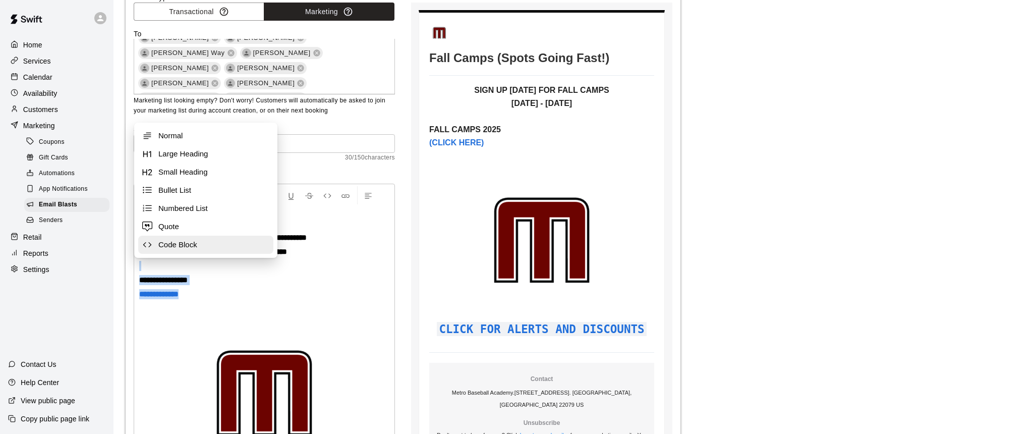
click at [179, 246] on span "Code Block" at bounding box center [213, 245] width 111 height 10
select select "**********"
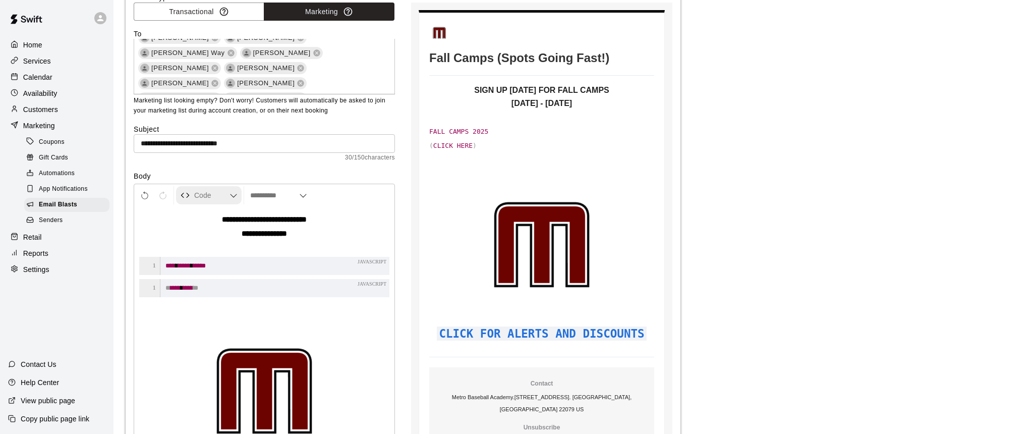
click at [234, 192] on icon "Formatting Options" at bounding box center [233, 196] width 8 height 8
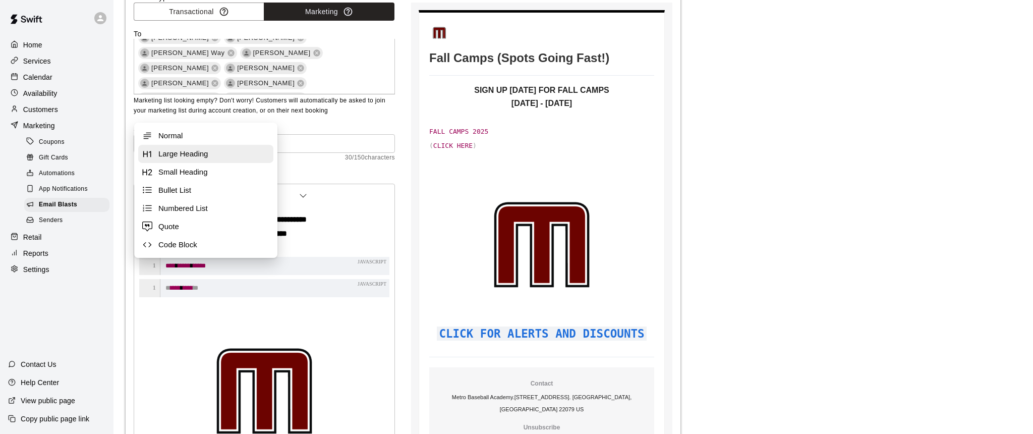
click at [177, 161] on button "Large Heading" at bounding box center [205, 154] width 135 height 18
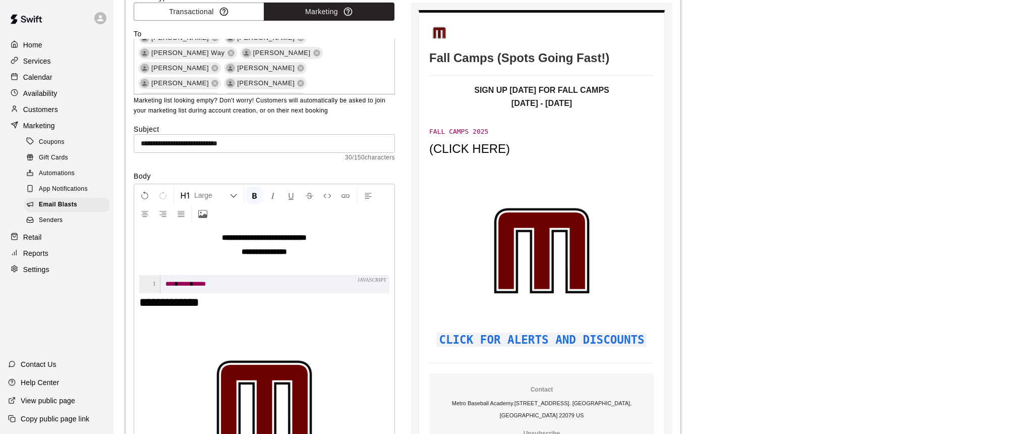
click at [224, 284] on div "**********" at bounding box center [264, 367] width 260 height 285
select select "**********"
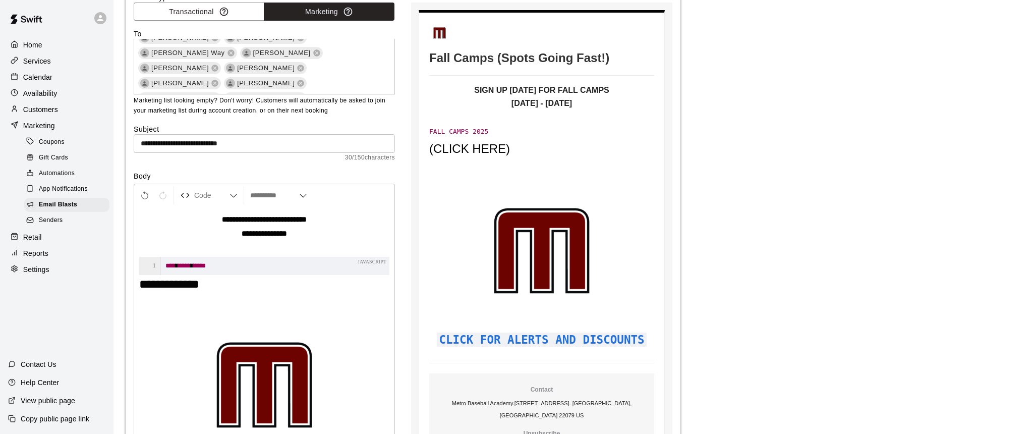
click at [230, 267] on code "**** ***** ****" at bounding box center [264, 266] width 250 height 18
drag, startPoint x: 230, startPoint y: 267, endPoint x: 170, endPoint y: 252, distance: 62.0
click at [169, 252] on div "**********" at bounding box center [264, 349] width 260 height 285
click at [214, 194] on span "Code Block" at bounding box center [211, 195] width 35 height 10
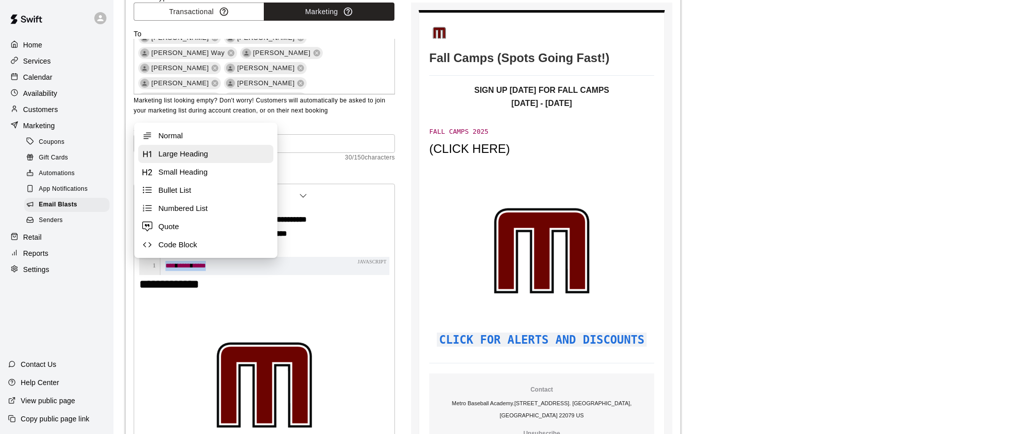
click at [176, 153] on span "Large Heading" at bounding box center [213, 154] width 111 height 10
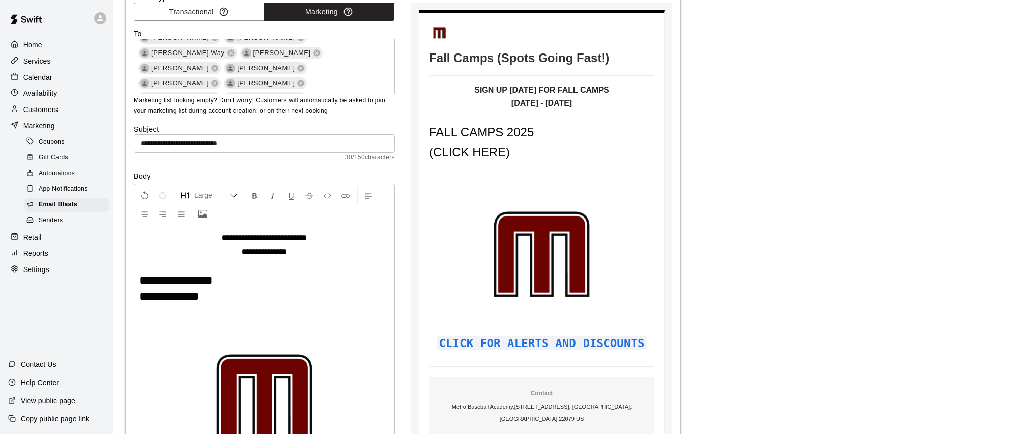
click at [228, 294] on h1 "**********" at bounding box center [264, 296] width 250 height 10
click at [184, 294] on span "**********" at bounding box center [169, 296] width 60 height 12
drag, startPoint x: 216, startPoint y: 295, endPoint x: 137, endPoint y: 289, distance: 79.9
click at [137, 289] on div "**********" at bounding box center [264, 364] width 260 height 279
click at [345, 195] on icon "Insert Link" at bounding box center [345, 195] width 9 height 9
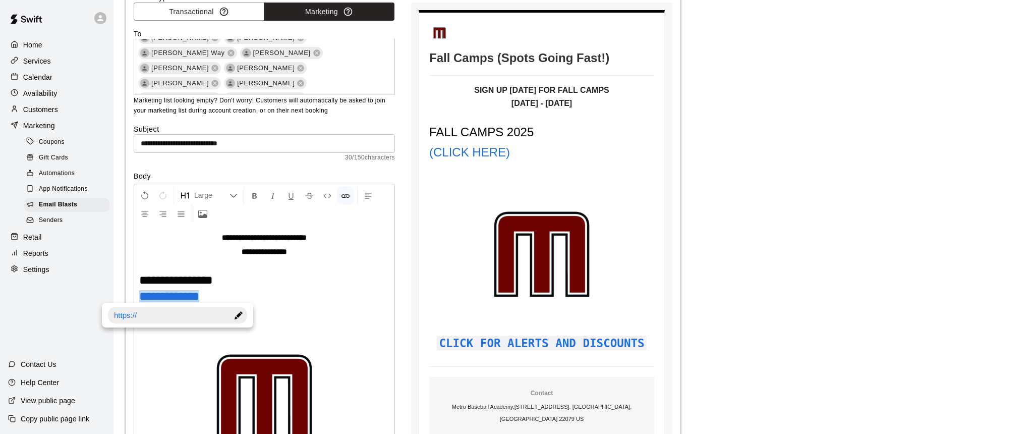
click at [241, 315] on div at bounding box center [238, 315] width 18 height 17
type input "*"
type input "**********"
click at [302, 291] on h1 "**********" at bounding box center [264, 296] width 250 height 10
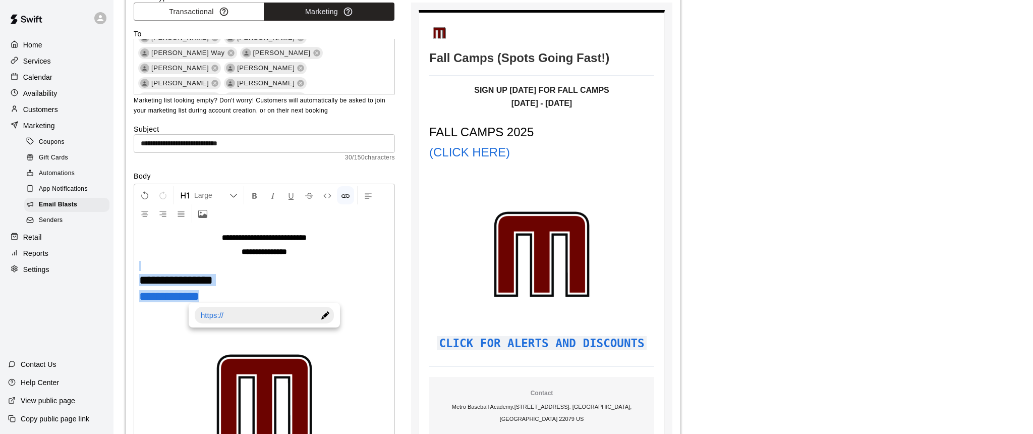
drag, startPoint x: 224, startPoint y: 295, endPoint x: 140, endPoint y: 267, distance: 88.4
click at [140, 267] on div "**********" at bounding box center [264, 364] width 260 height 279
click at [366, 197] on icon "Left Align" at bounding box center [368, 195] width 9 height 9
click at [149, 209] on button "Center Align" at bounding box center [144, 213] width 17 height 18
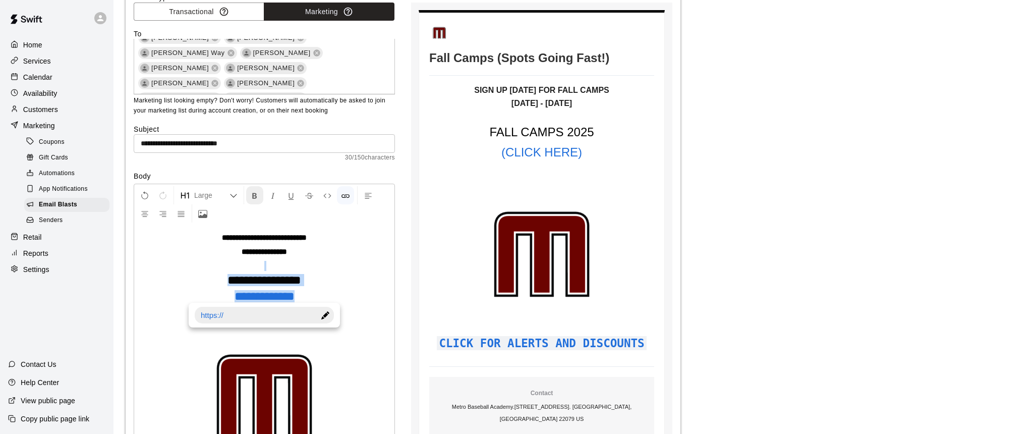
click at [253, 194] on icon "Format Bold" at bounding box center [254, 195] width 9 height 9
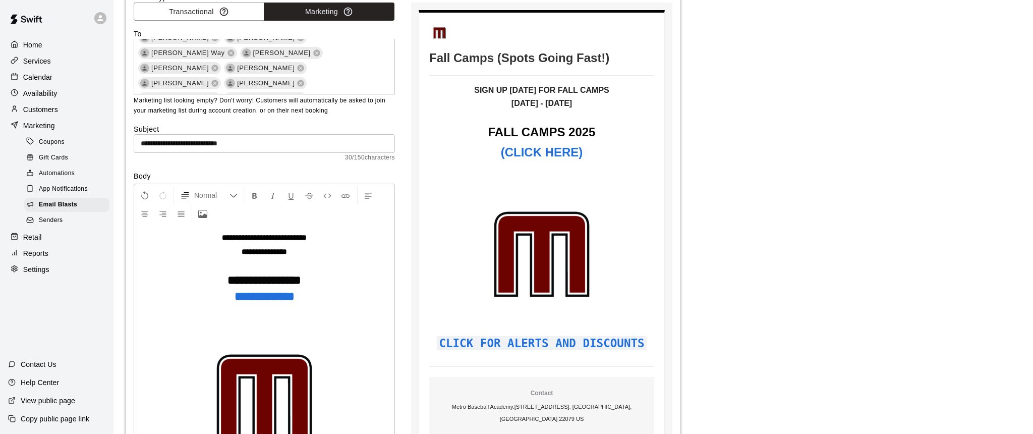
scroll to position [117, 0]
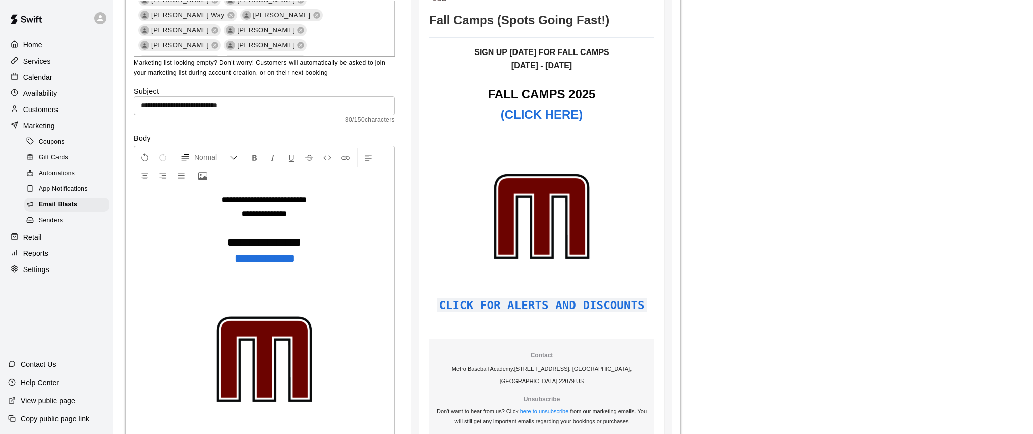
click at [359, 359] on p at bounding box center [264, 360] width 250 height 154
click at [269, 290] on img at bounding box center [264, 358] width 151 height 151
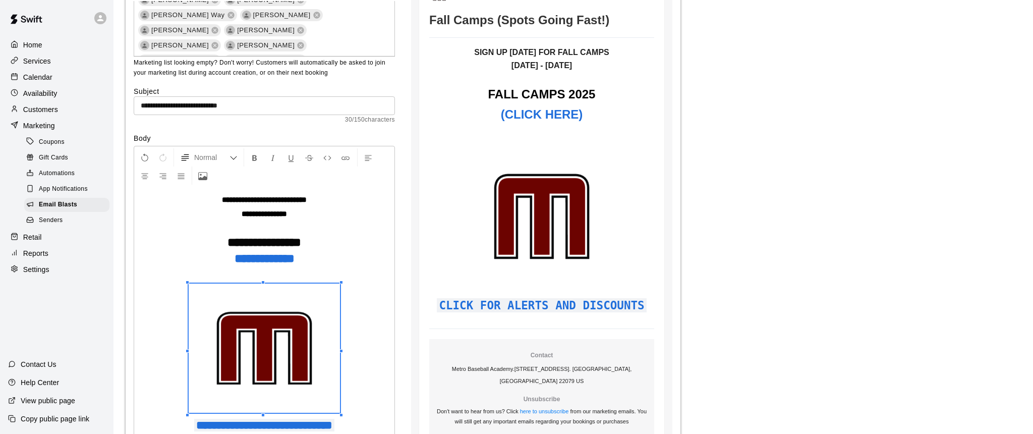
click at [262, 301] on span at bounding box center [264, 349] width 151 height 132
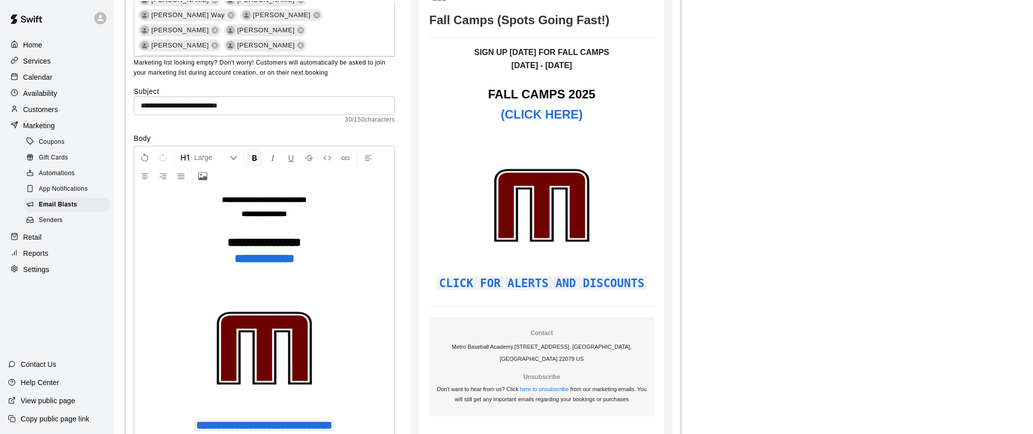
click at [377, 238] on h1 "**********" at bounding box center [264, 242] width 250 height 10
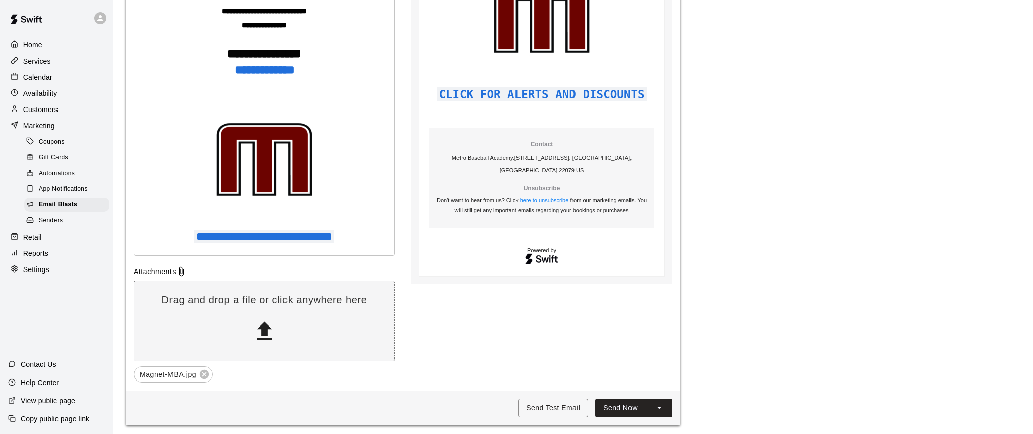
scroll to position [305, 0]
click at [544, 406] on button "Send Test Email" at bounding box center [553, 408] width 70 height 19
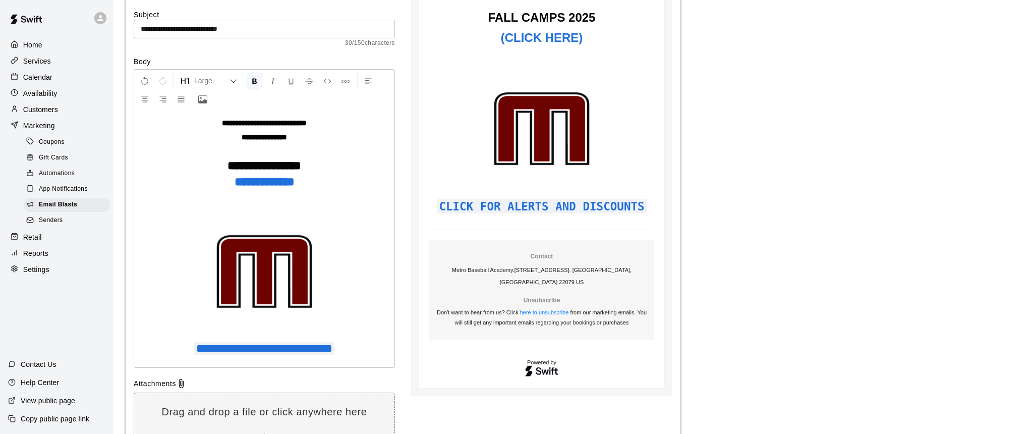
scroll to position [224, 0]
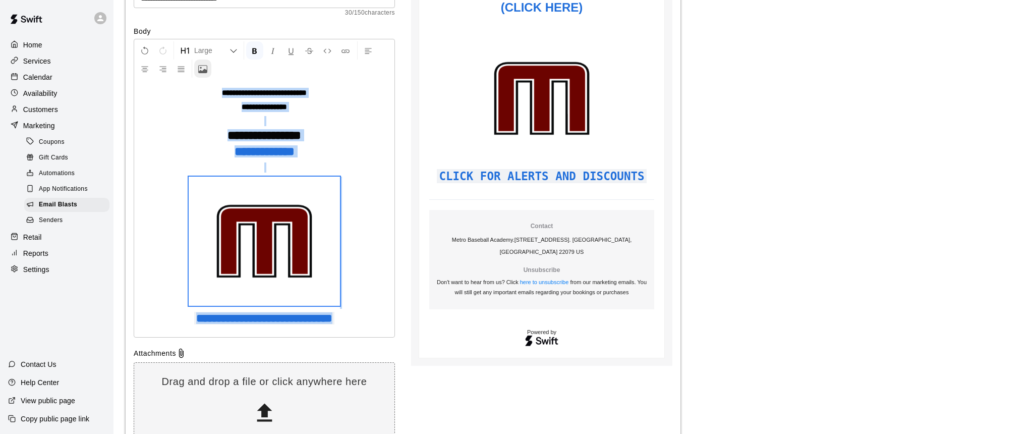
drag, startPoint x: 383, startPoint y: 316, endPoint x: 210, endPoint y: 60, distance: 309.1
click at [210, 60] on div "**********" at bounding box center [264, 188] width 261 height 299
click at [144, 69] on icon "Center Align" at bounding box center [144, 69] width 9 height 9
click at [169, 88] on p "**********" at bounding box center [264, 93] width 250 height 10
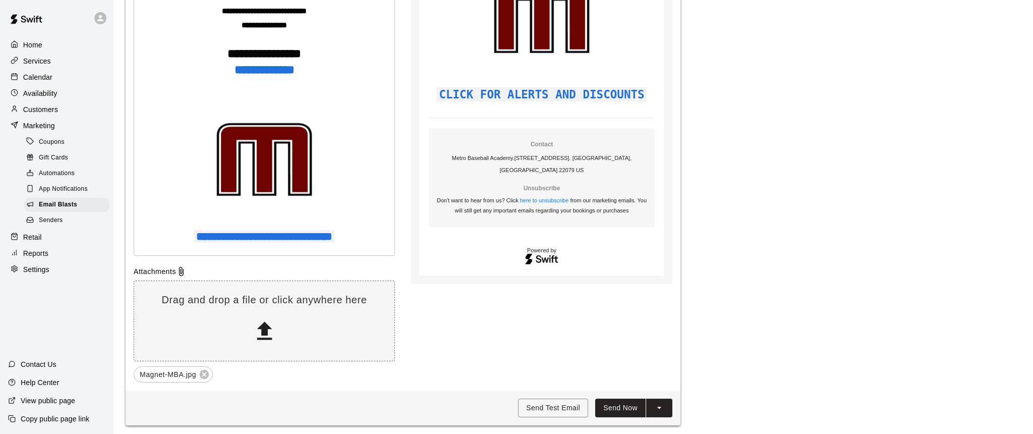
scroll to position [305, 0]
click at [661, 403] on icon "split button" at bounding box center [659, 408] width 10 height 10
click at [635, 328] on div "Preview Fall Camps (Spots Going Fast!) Fall Camps (Spots Going Fast!) SIGN UP T…" at bounding box center [541, 74] width 261 height 616
click at [617, 404] on button "Send Now" at bounding box center [620, 408] width 50 height 19
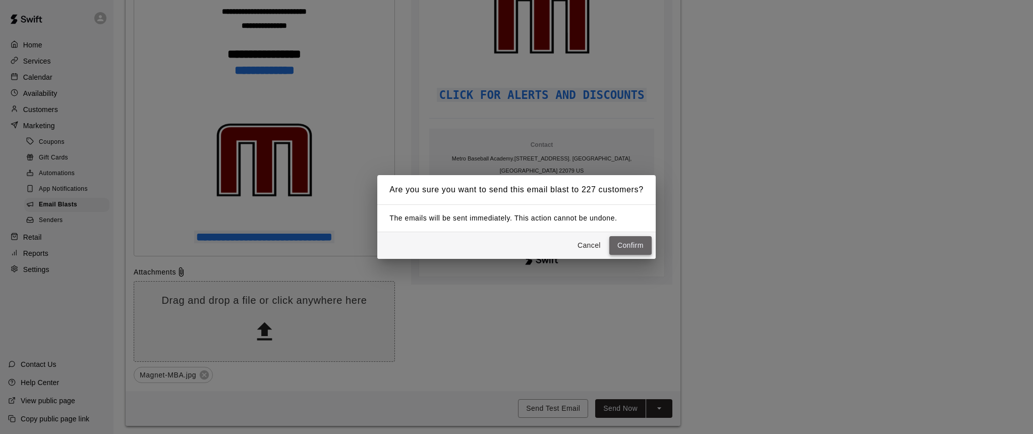
click at [632, 242] on button "Confirm" at bounding box center [630, 245] width 42 height 19
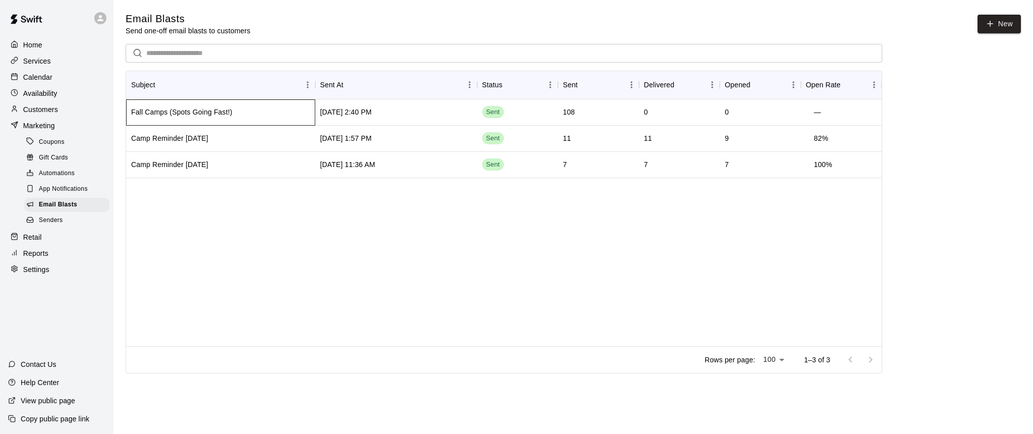
click at [218, 111] on div "Fall Camps (Spots Going Fast!)" at bounding box center [181, 112] width 101 height 10
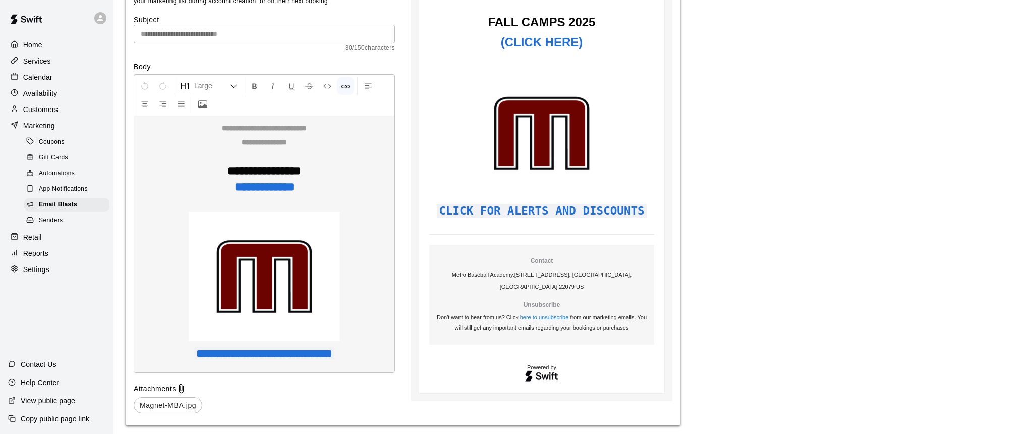
scroll to position [2967, 0]
click at [261, 187] on div "**********" at bounding box center [264, 224] width 261 height 299
click at [376, 196] on div "**********" at bounding box center [264, 224] width 261 height 299
click at [496, 139] on img at bounding box center [541, 133] width 151 height 129
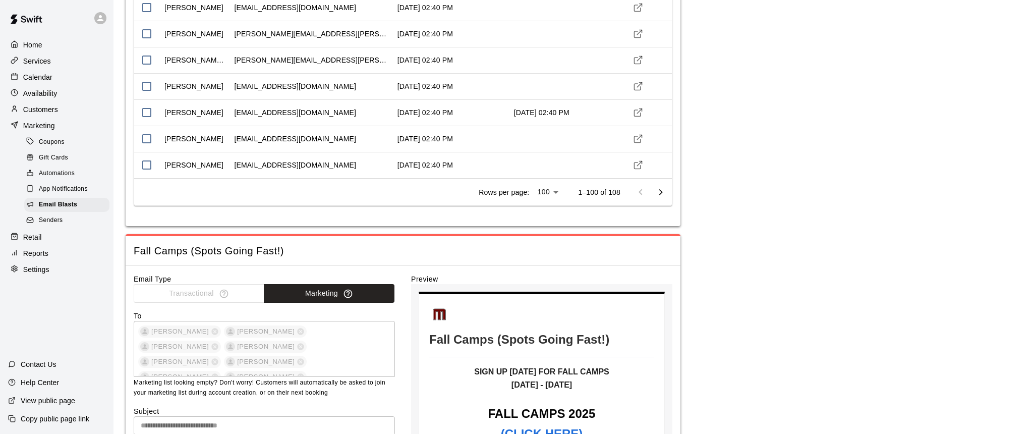
scroll to position [2577, 0]
click at [660, 192] on icon "Go to next page" at bounding box center [661, 191] width 4 height 6
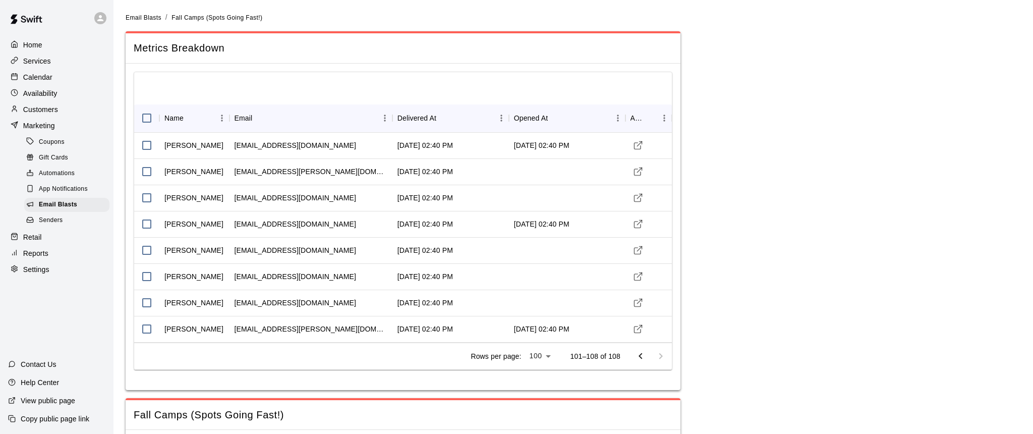
scroll to position [0, 0]
click at [78, 202] on div "Email Blasts" at bounding box center [66, 205] width 85 height 14
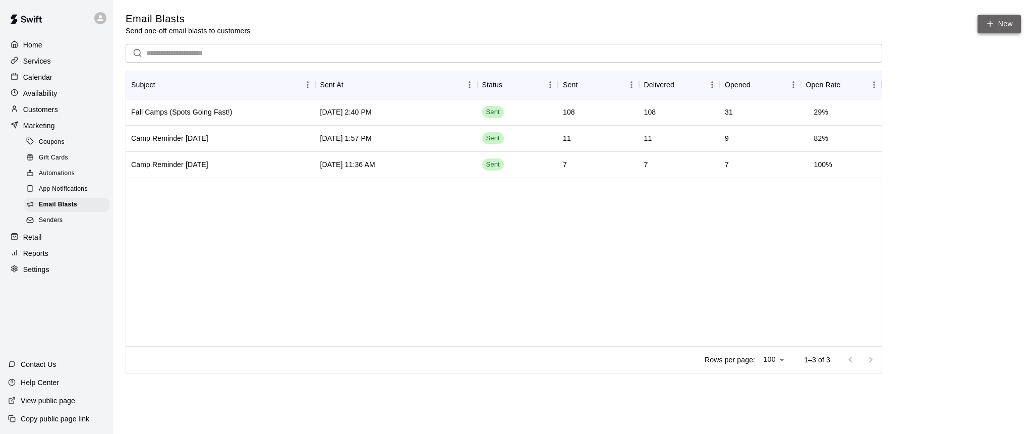
click at [1006, 19] on link "New" at bounding box center [998, 24] width 43 height 19
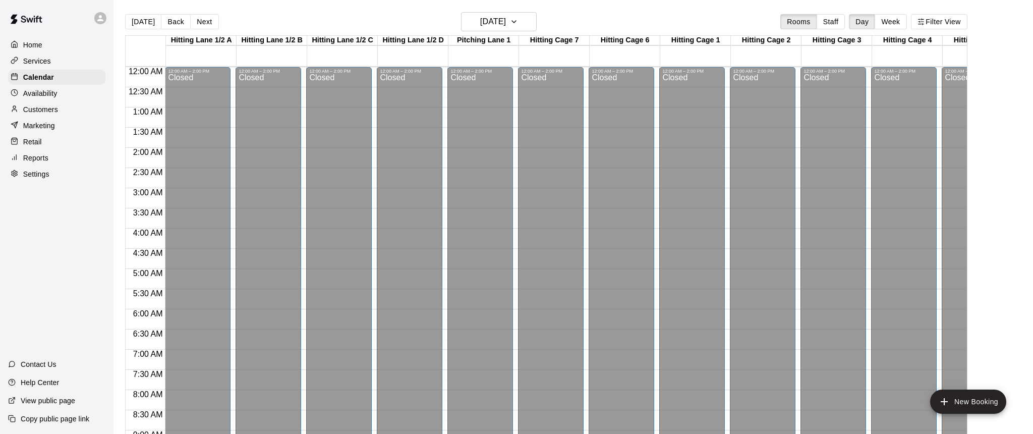
scroll to position [484, 31]
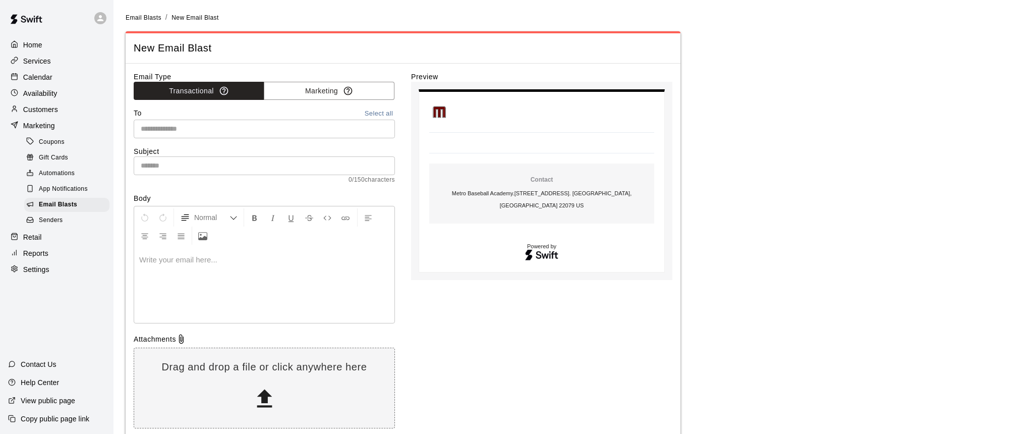
click at [378, 113] on button "Select all" at bounding box center [379, 114] width 32 height 12
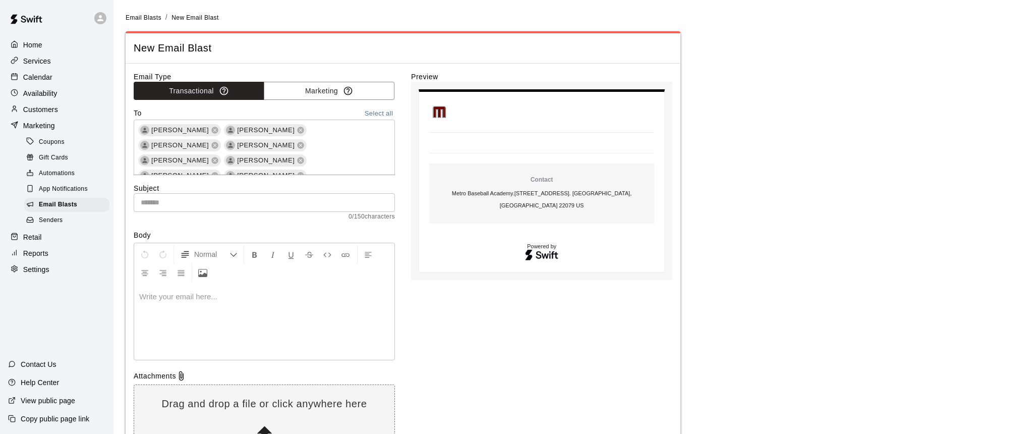
drag, startPoint x: 393, startPoint y: 124, endPoint x: 385, endPoint y: 159, distance: 36.2
click at [375, 112] on button "Select all" at bounding box center [379, 114] width 32 height 12
drag, startPoint x: 392, startPoint y: 167, endPoint x: 388, endPoint y: 125, distance: 42.6
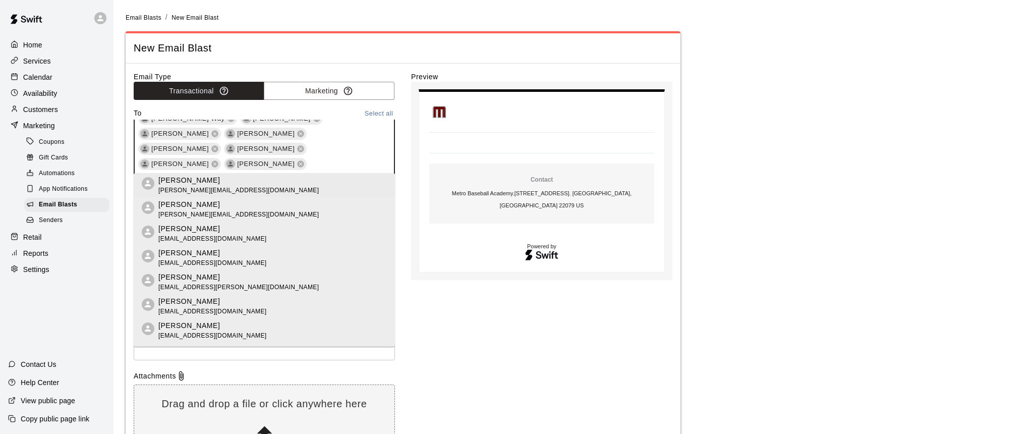
click at [392, 48] on span "New Email Blast" at bounding box center [403, 48] width 539 height 14
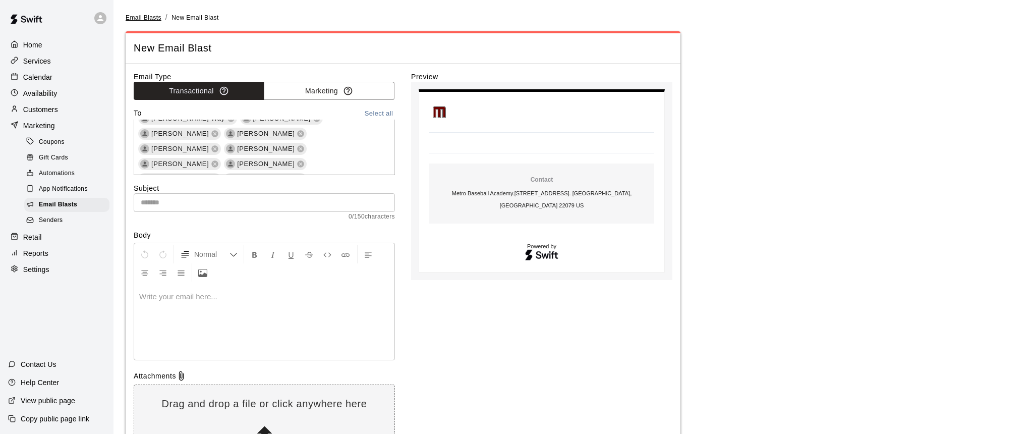
click at [140, 18] on span "Email Blasts" at bounding box center [144, 17] width 36 height 7
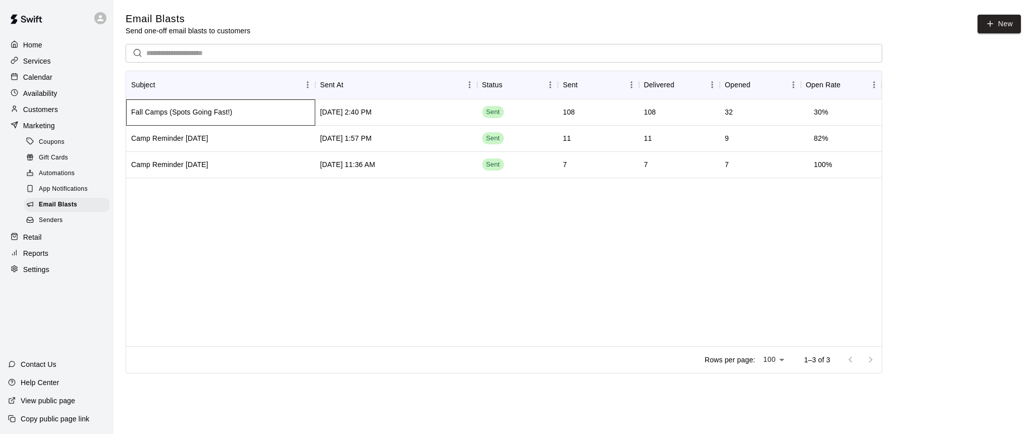
click at [202, 115] on div "Fall Camps (Spots Going Fast!)" at bounding box center [181, 112] width 101 height 10
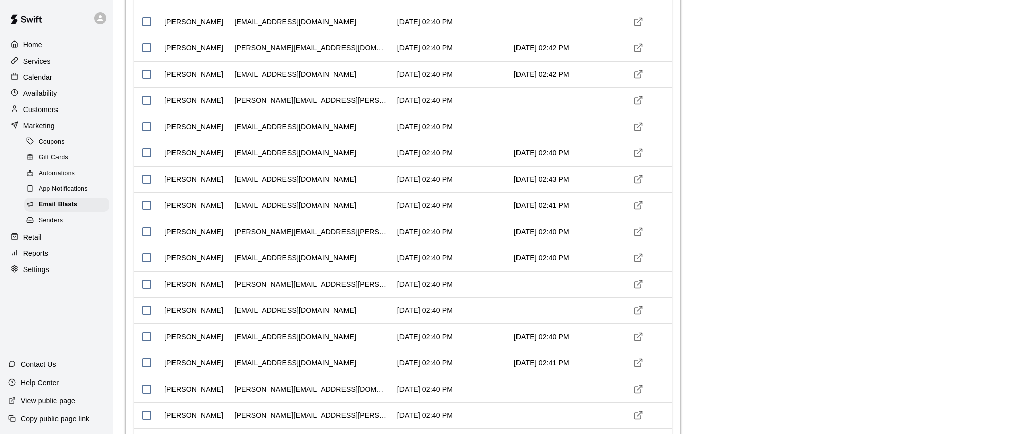
scroll to position [556, 0]
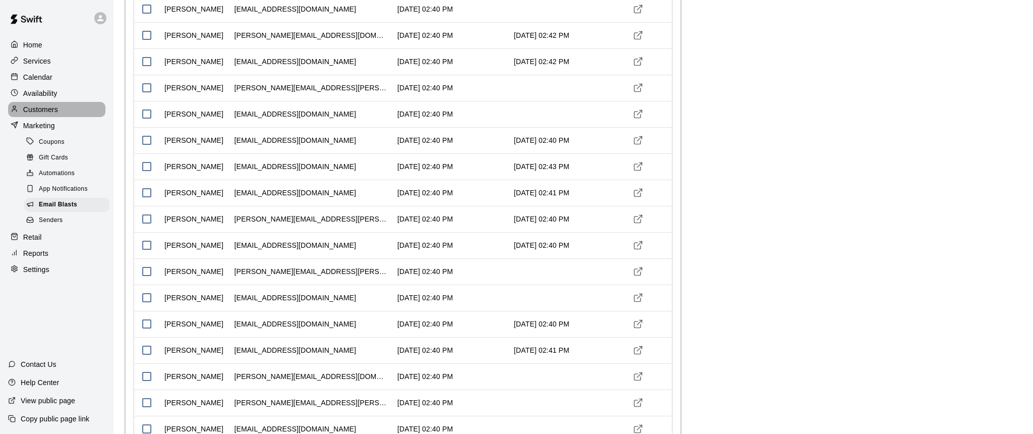
click at [44, 113] on p "Customers" at bounding box center [40, 109] width 35 height 10
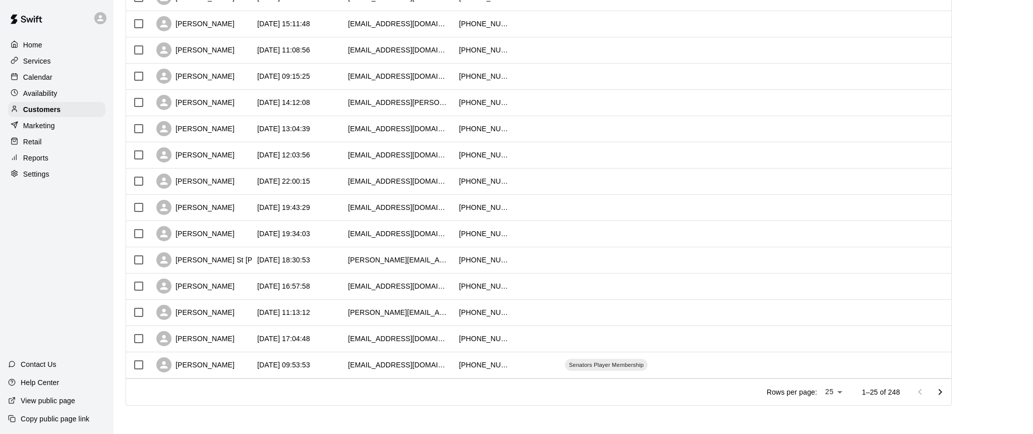
scroll to position [436, 0]
click at [939, 390] on icon "Go to next page" at bounding box center [940, 392] width 12 height 12
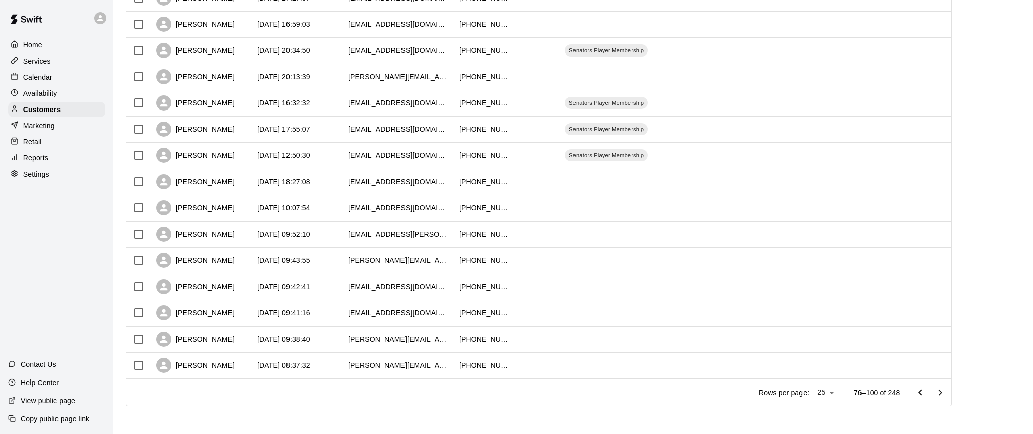
click at [939, 390] on icon "Go to next page" at bounding box center [940, 392] width 12 height 12
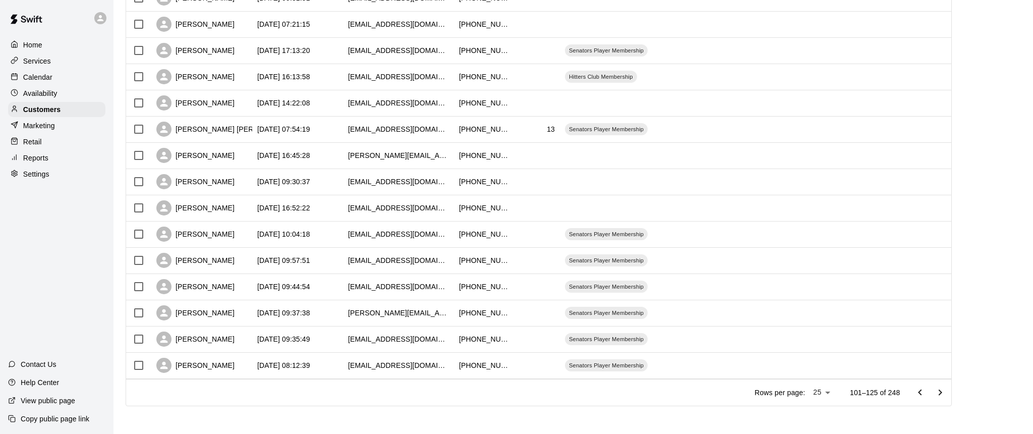
click at [939, 390] on icon "Go to next page" at bounding box center [940, 392] width 12 height 12
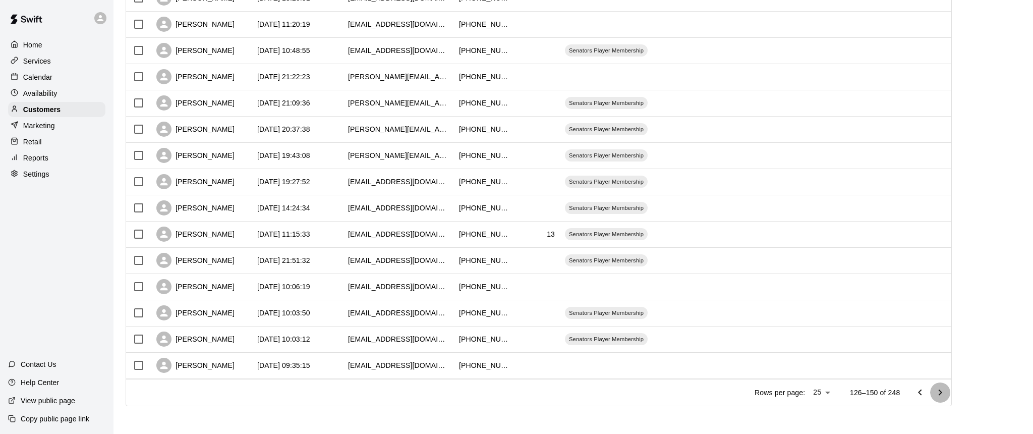
click at [939, 390] on icon "Go to next page" at bounding box center [940, 392] width 12 height 12
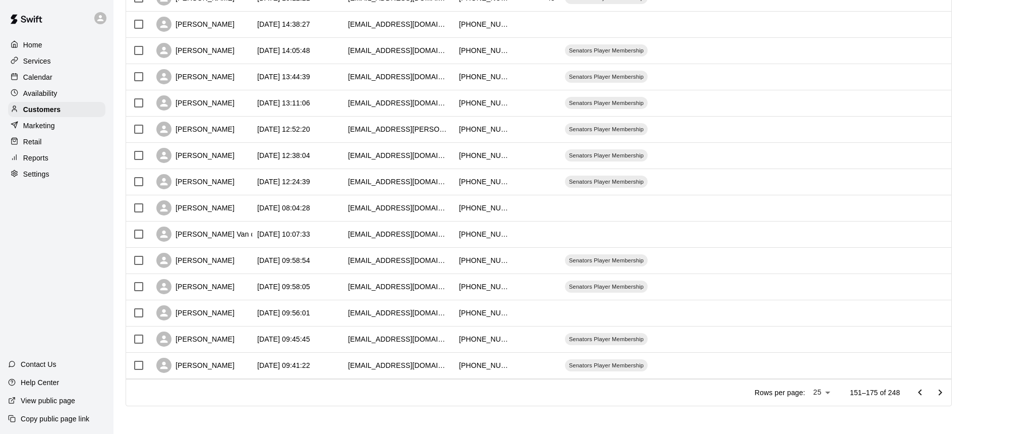
click at [939, 390] on icon "Go to next page" at bounding box center [940, 392] width 12 height 12
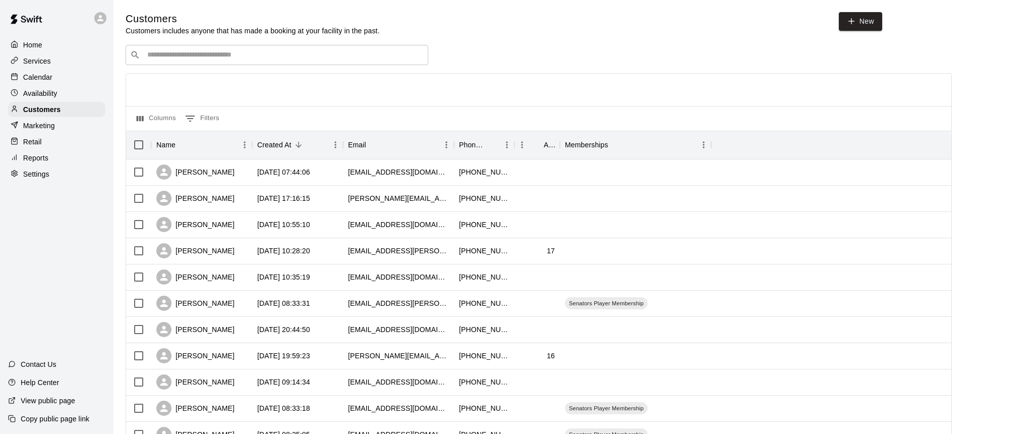
scroll to position [0, 0]
click at [39, 125] on p "Marketing" at bounding box center [39, 126] width 32 height 10
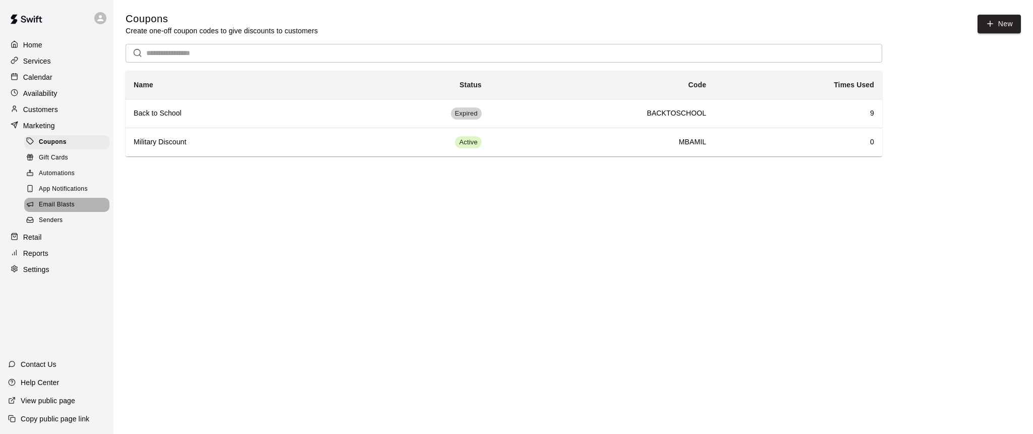
click at [46, 204] on span "Email Blasts" at bounding box center [57, 205] width 36 height 10
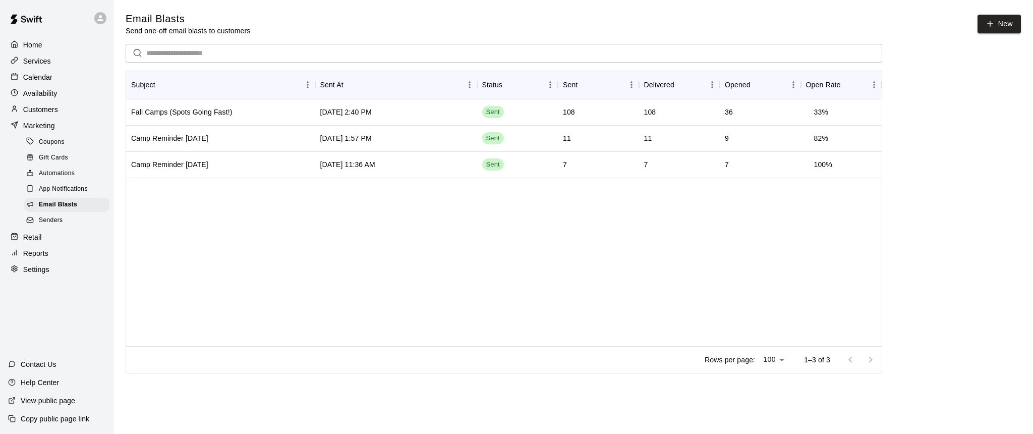
click at [28, 46] on p "Home" at bounding box center [32, 45] width 19 height 10
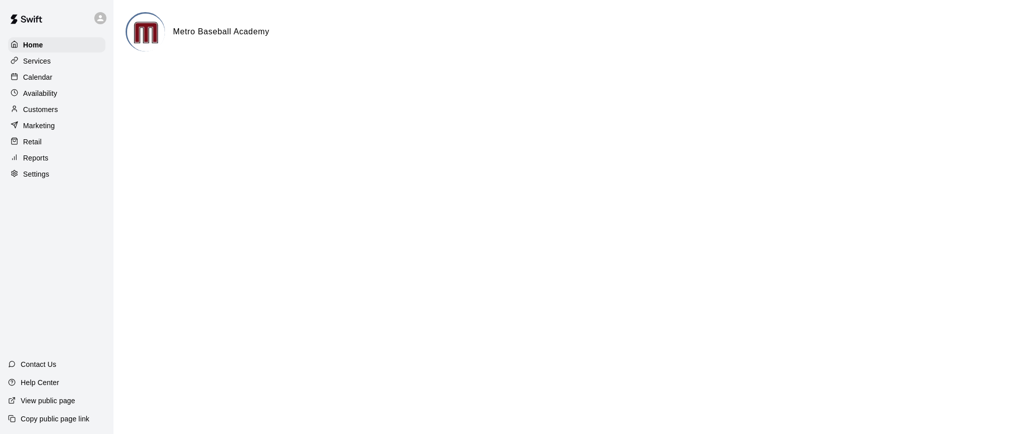
click at [38, 78] on p "Calendar" at bounding box center [37, 77] width 29 height 10
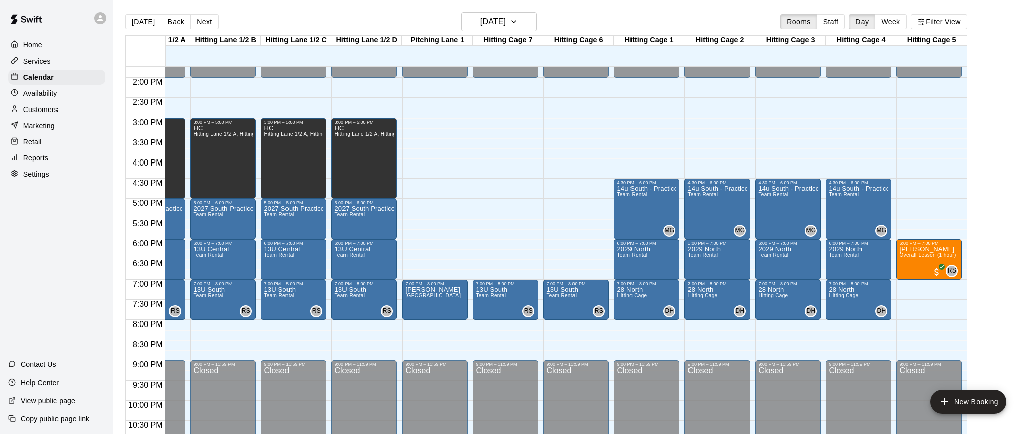
scroll to position [0, 46]
click at [516, 23] on icon "button" at bounding box center [514, 22] width 4 height 2
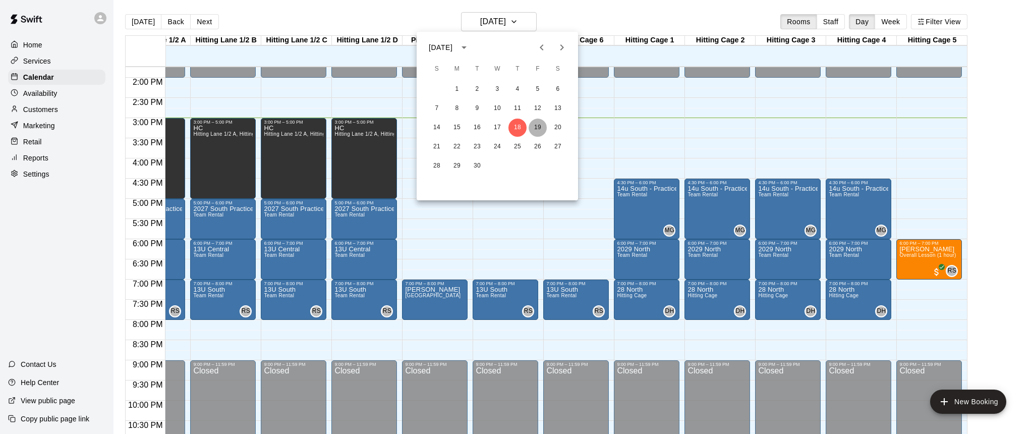
click at [539, 124] on button "19" at bounding box center [538, 128] width 18 height 18
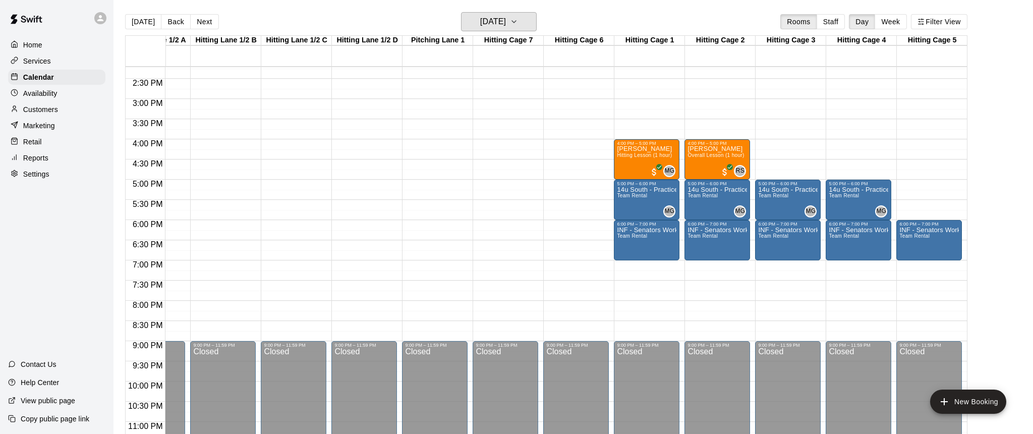
scroll to position [0, 0]
click at [518, 25] on icon "button" at bounding box center [514, 22] width 8 height 12
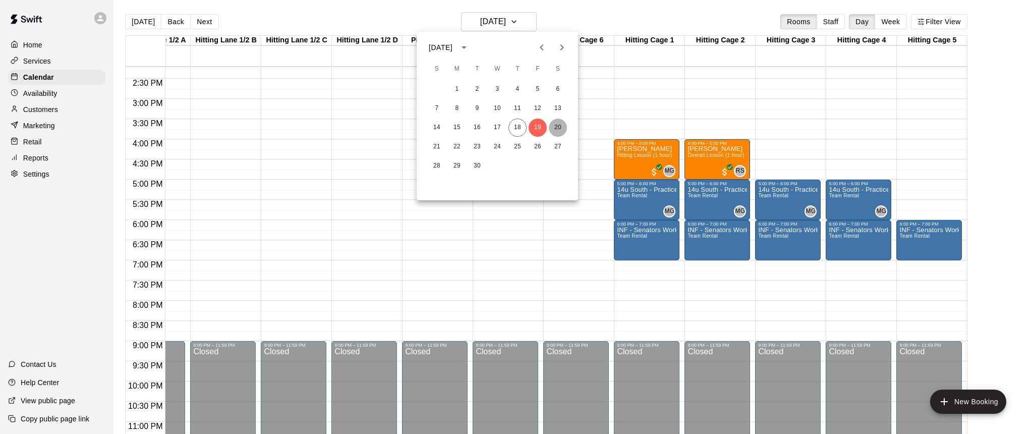
click at [556, 125] on button "20" at bounding box center [558, 128] width 18 height 18
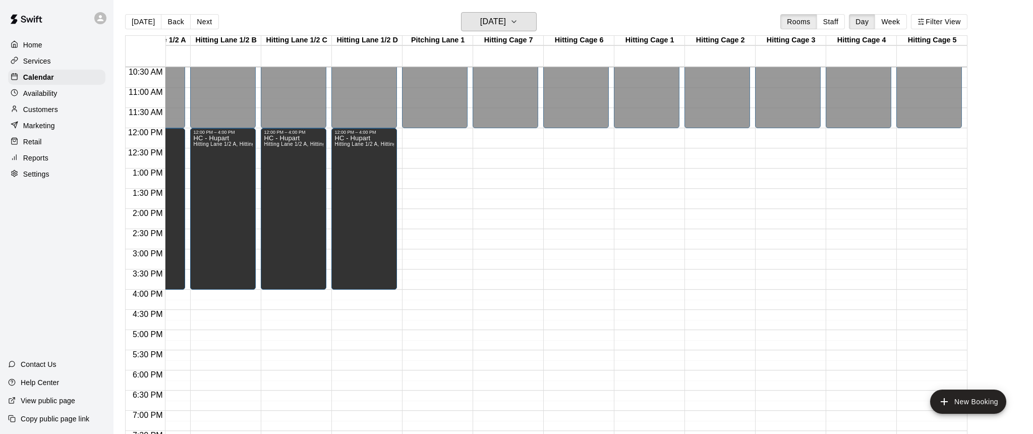
scroll to position [434, 46]
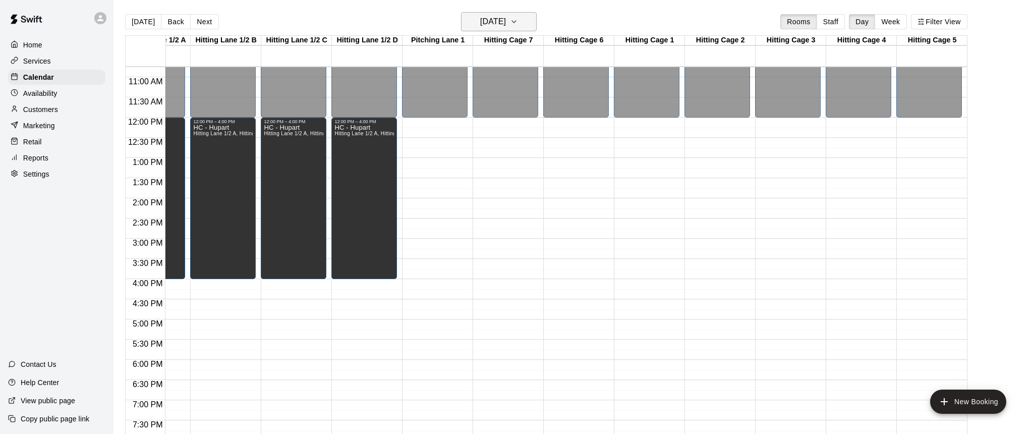
click at [516, 23] on icon "button" at bounding box center [514, 22] width 4 height 2
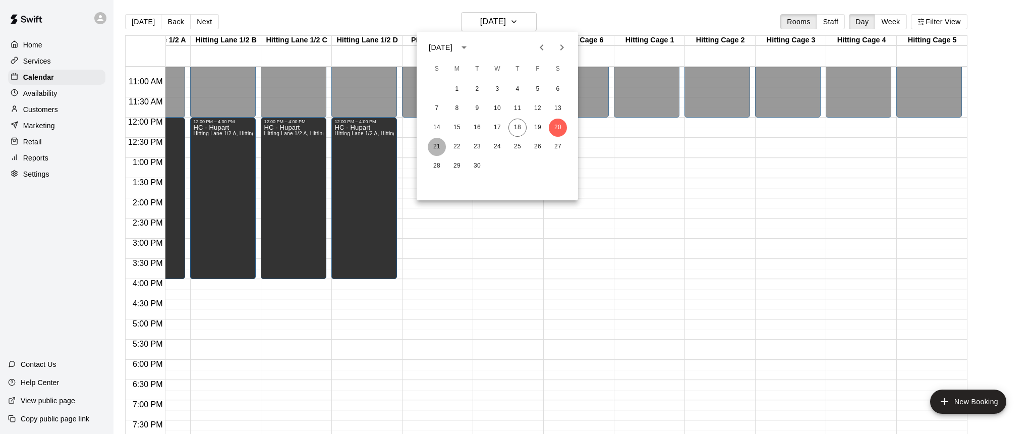
click at [439, 142] on button "21" at bounding box center [437, 147] width 18 height 18
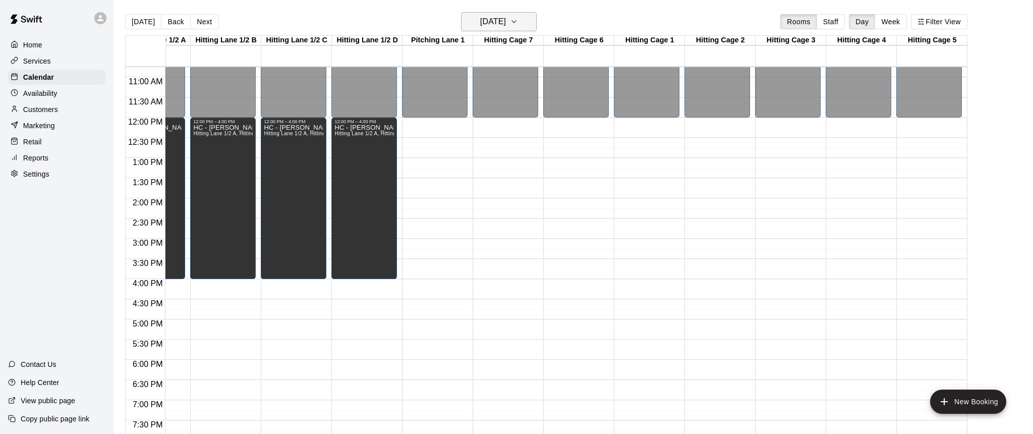
click at [518, 22] on icon "button" at bounding box center [514, 22] width 8 height 12
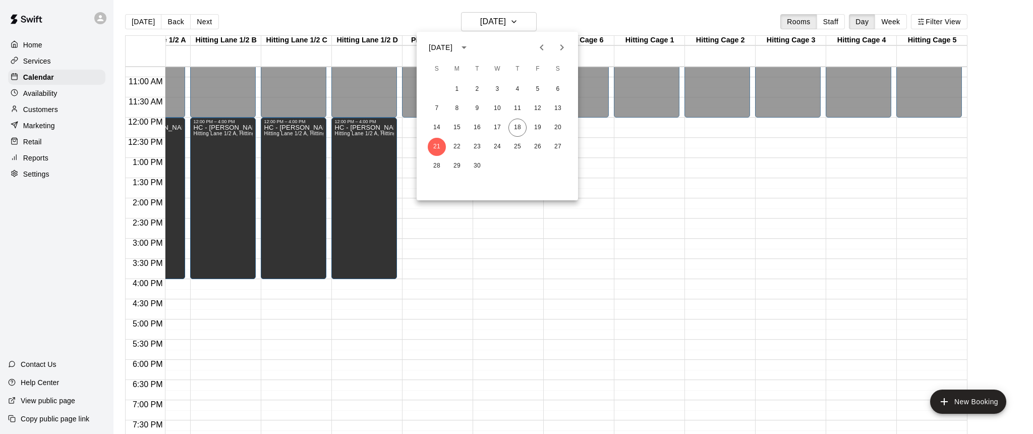
click at [631, 281] on div at bounding box center [516, 217] width 1033 height 434
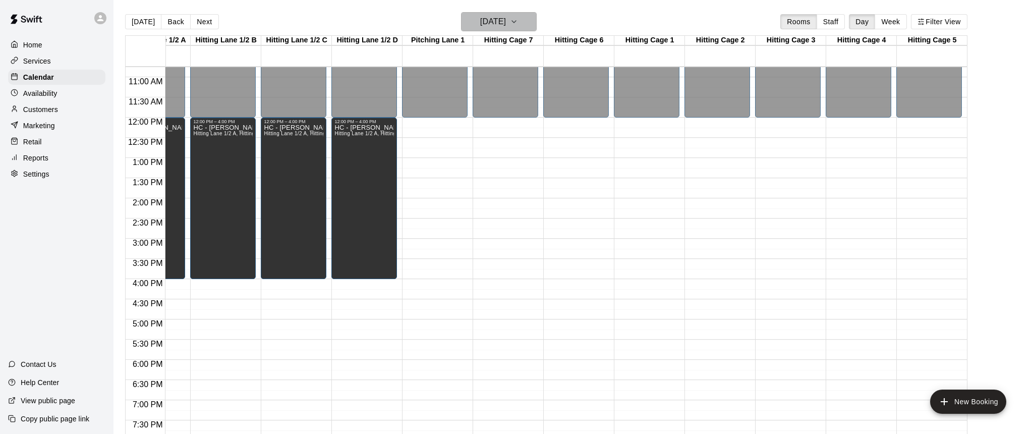
click at [518, 24] on icon "button" at bounding box center [514, 22] width 8 height 12
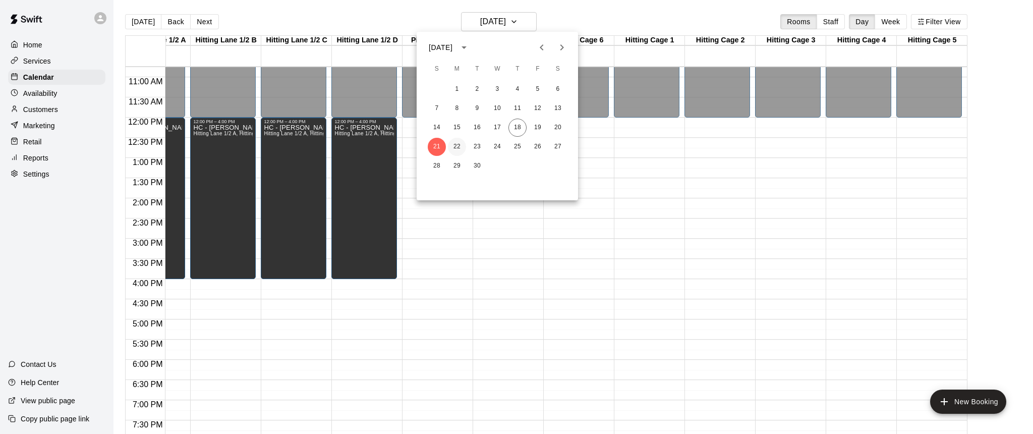
click at [458, 146] on button "22" at bounding box center [457, 147] width 18 height 18
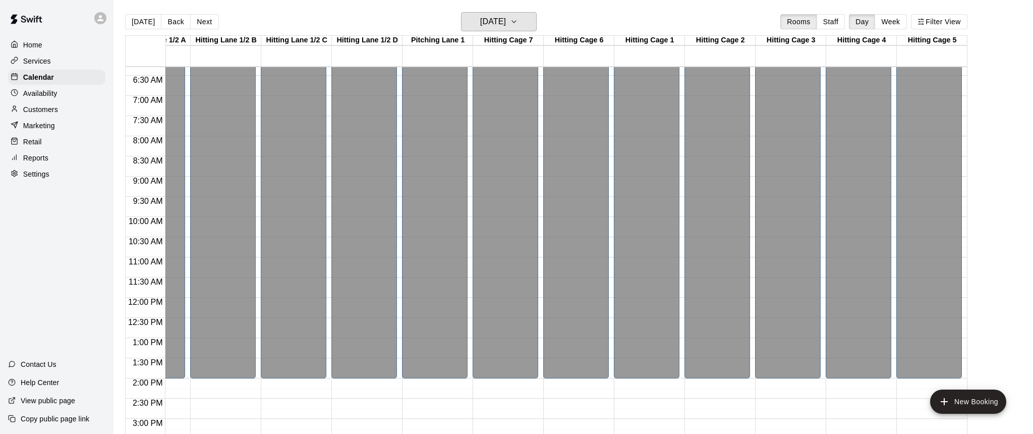
scroll to position [208, 46]
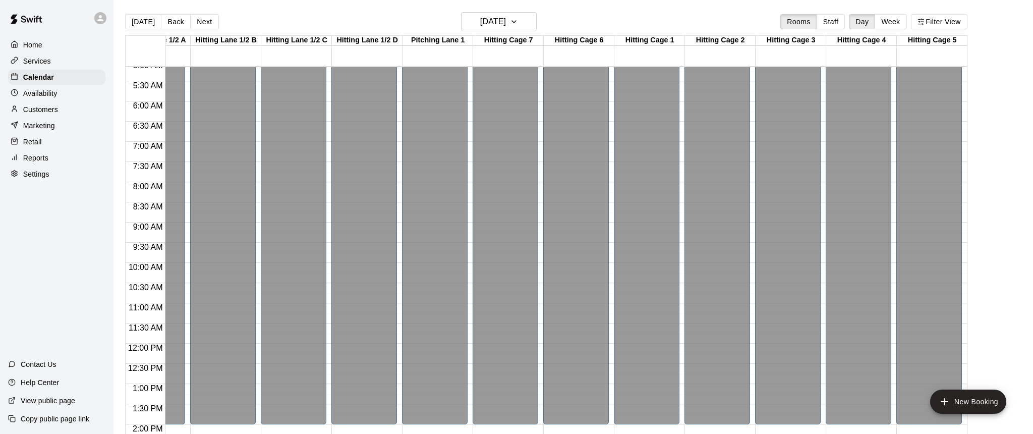
click at [36, 92] on p "Availability" at bounding box center [40, 93] width 34 height 10
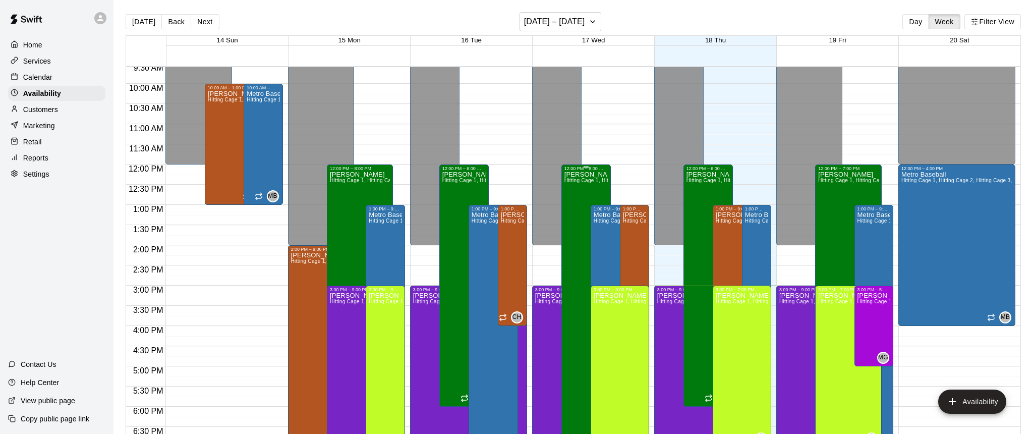
scroll to position [377, 0]
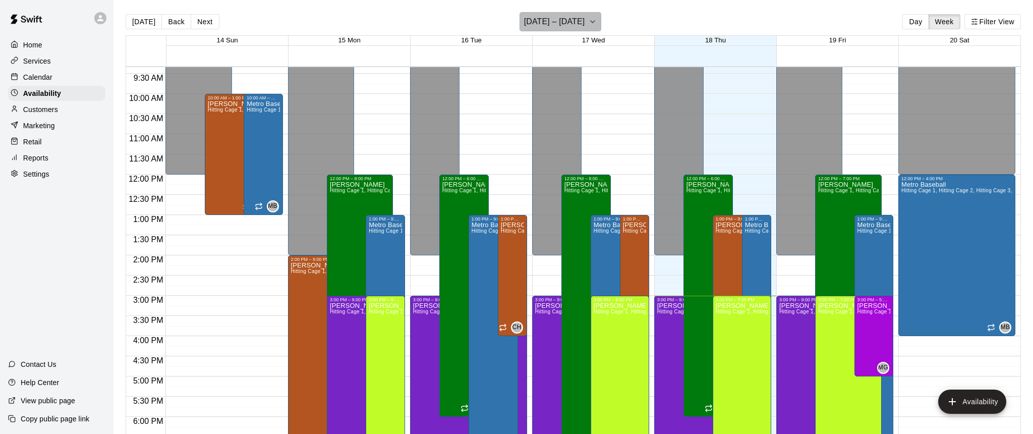
click at [595, 23] on icon "button" at bounding box center [593, 22] width 4 height 2
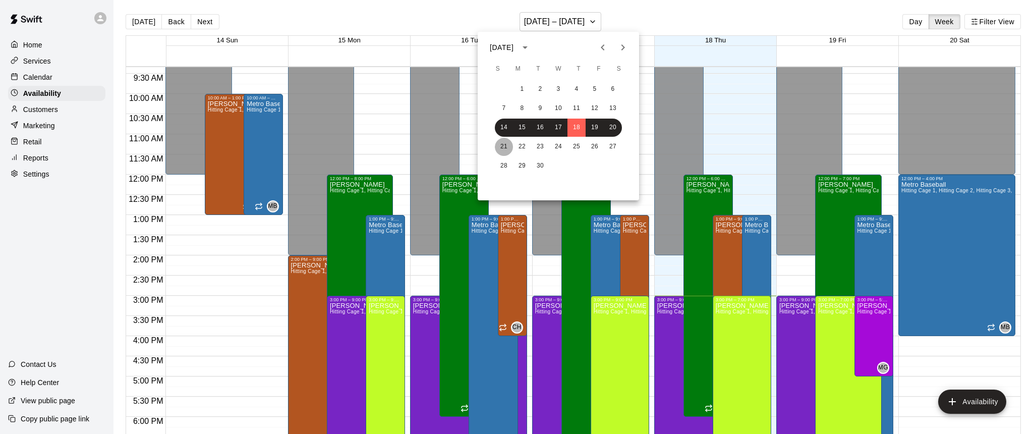
click at [502, 146] on button "21" at bounding box center [504, 147] width 18 height 18
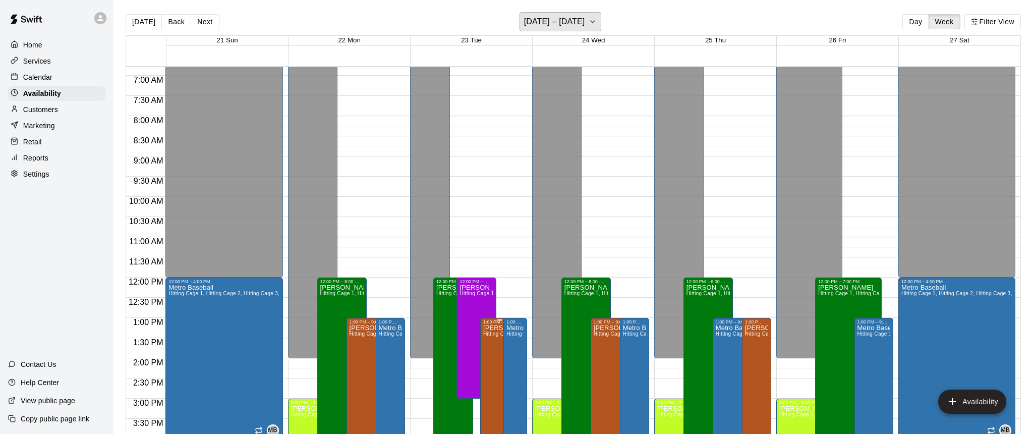
scroll to position [184, 0]
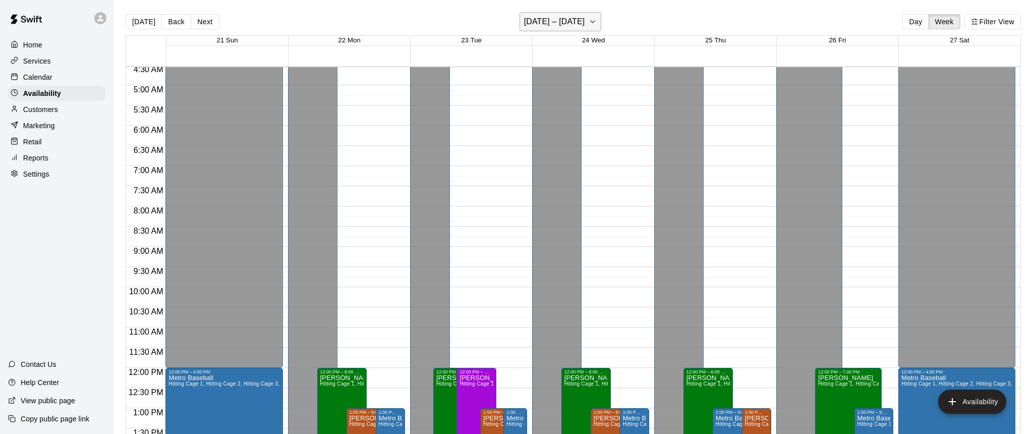
click at [600, 22] on button "September 21 – 27" at bounding box center [560, 21] width 82 height 19
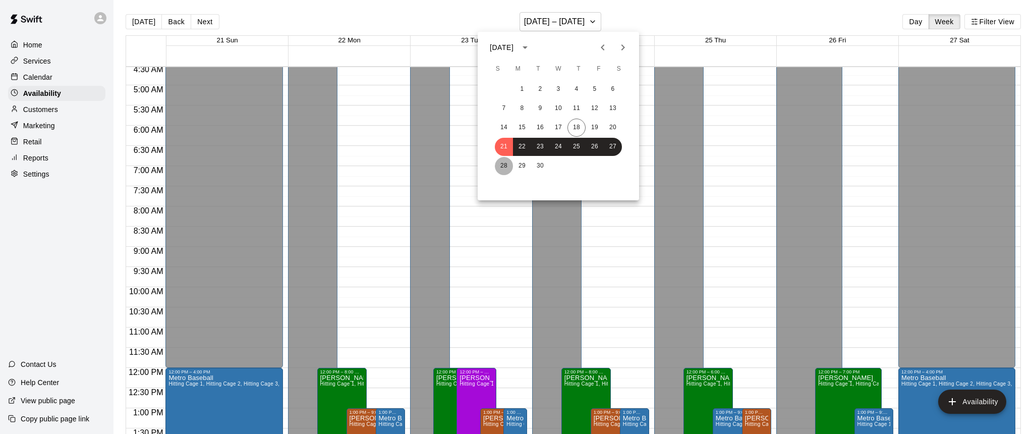
click at [501, 168] on button "28" at bounding box center [504, 166] width 18 height 18
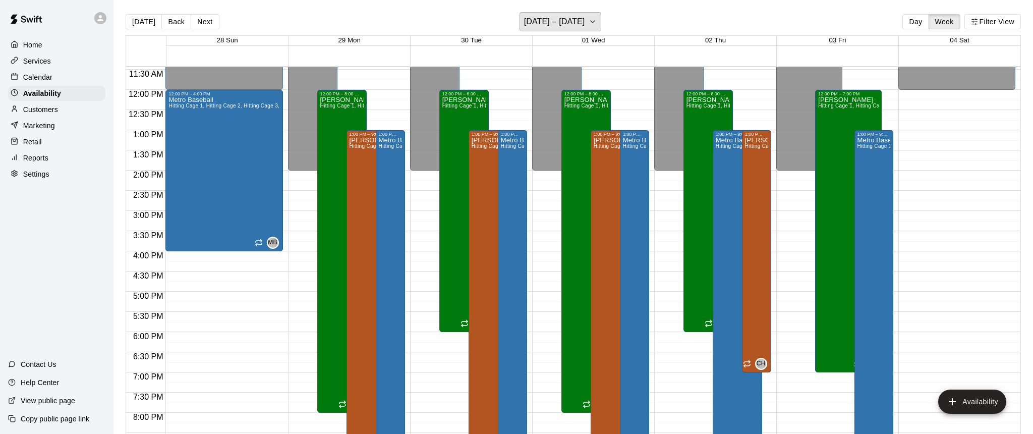
scroll to position [462, 0]
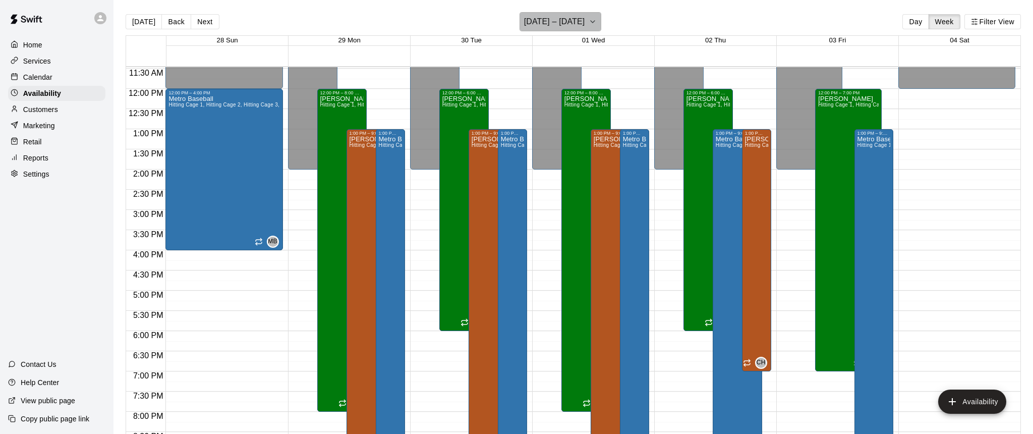
click at [597, 24] on icon "button" at bounding box center [593, 22] width 8 height 12
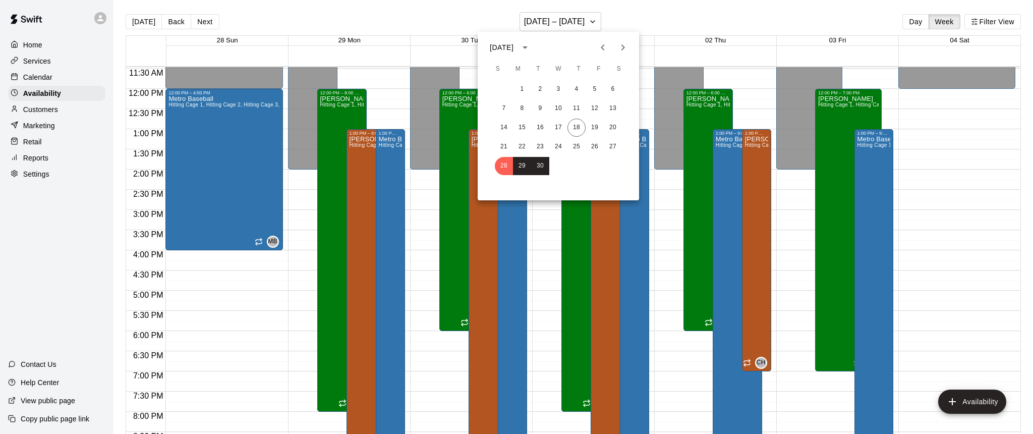
click at [625, 47] on icon "Next month" at bounding box center [623, 47] width 12 height 12
click at [499, 108] on button "5" at bounding box center [504, 108] width 18 height 18
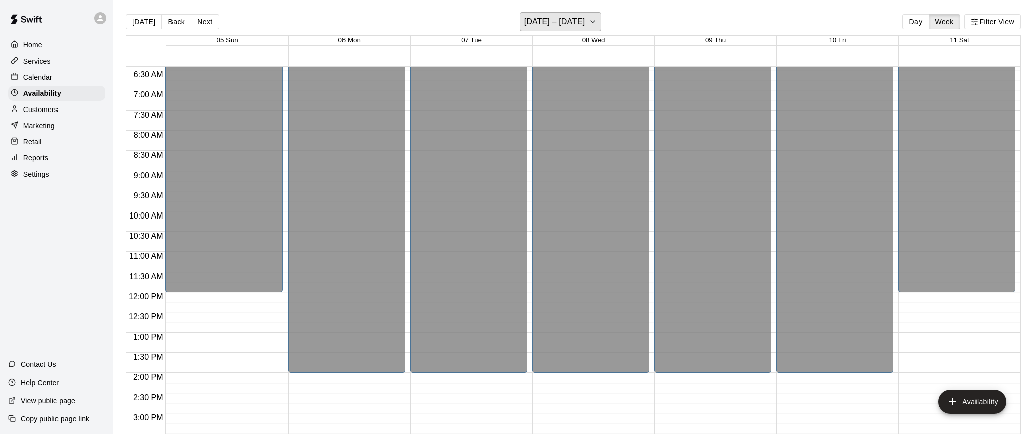
scroll to position [258, 0]
click at [591, 22] on icon "button" at bounding box center [593, 22] width 8 height 12
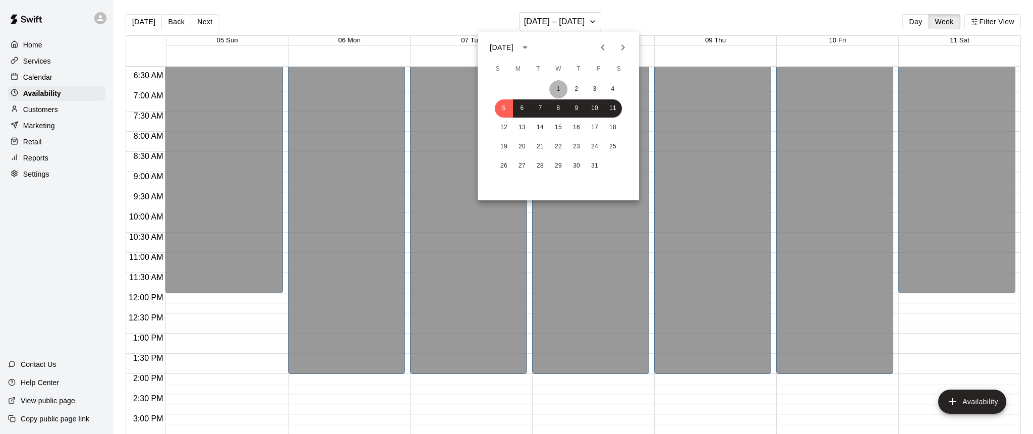
click at [557, 88] on button "1" at bounding box center [558, 89] width 18 height 18
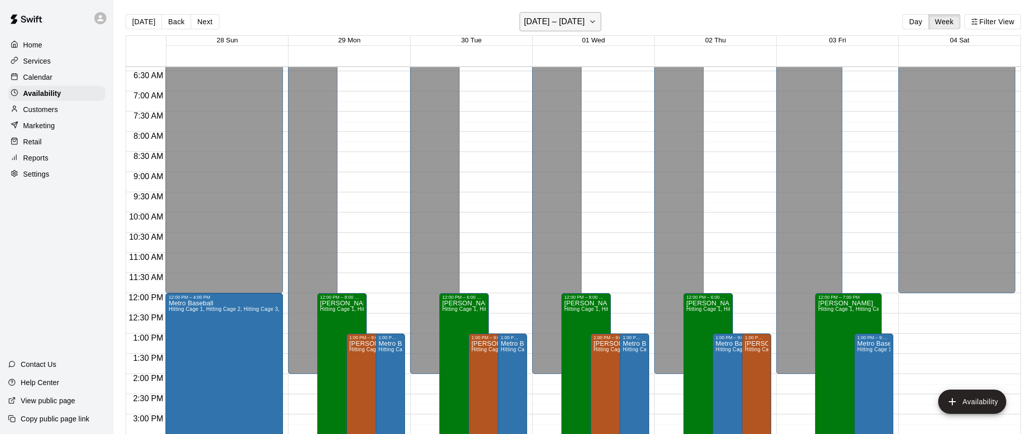
click at [597, 24] on icon "button" at bounding box center [593, 22] width 8 height 12
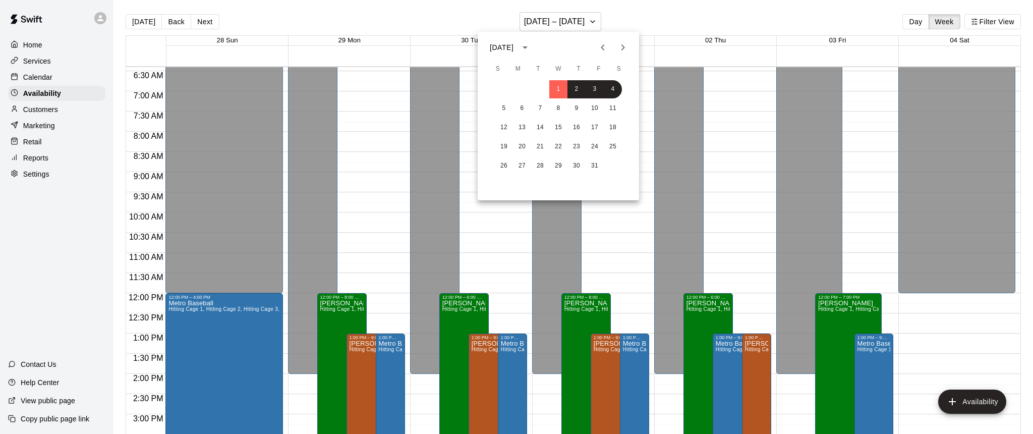
click at [602, 46] on icon "Previous month" at bounding box center [603, 47] width 12 height 12
click at [648, 15] on div at bounding box center [516, 217] width 1033 height 434
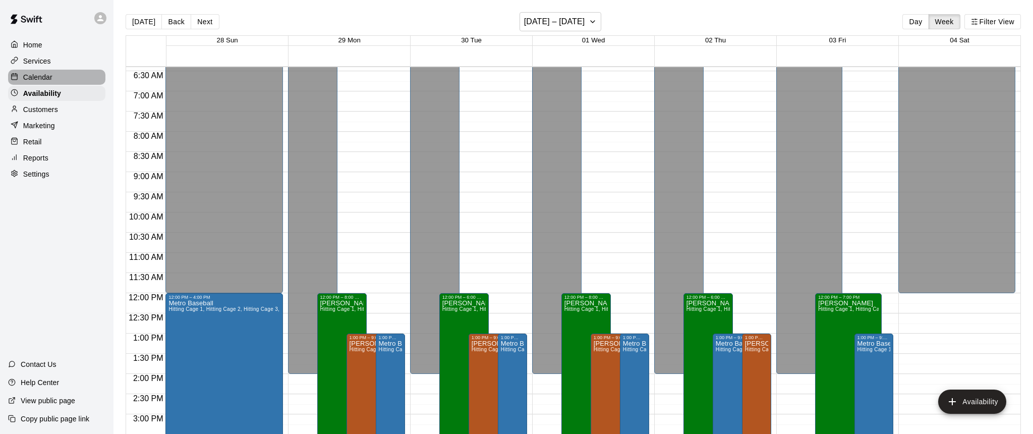
click at [46, 75] on p "Calendar" at bounding box center [37, 77] width 29 height 10
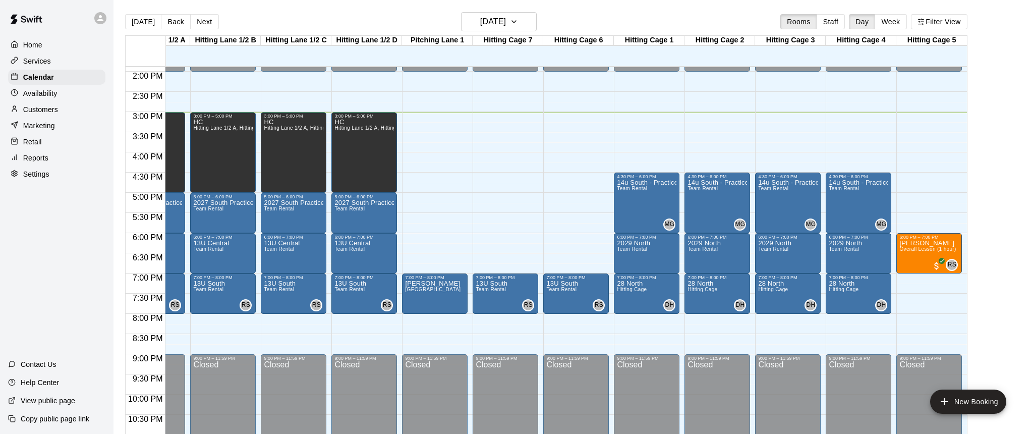
scroll to position [0, 46]
click at [516, 23] on icon "button" at bounding box center [514, 22] width 4 height 2
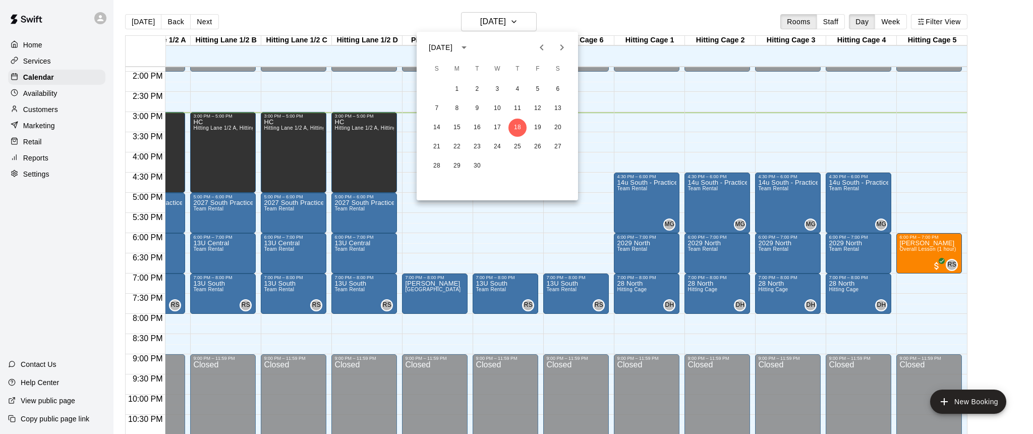
click at [34, 95] on div at bounding box center [516, 217] width 1033 height 434
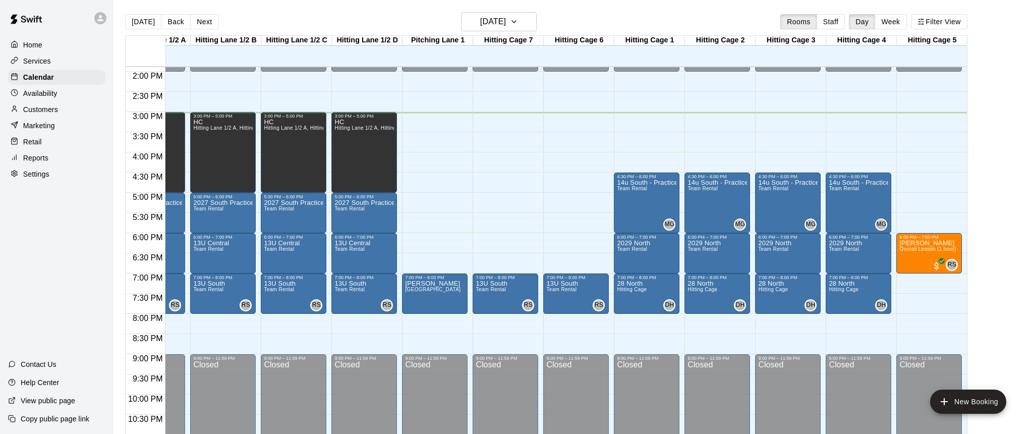
click at [33, 92] on p "Availability" at bounding box center [40, 93] width 34 height 10
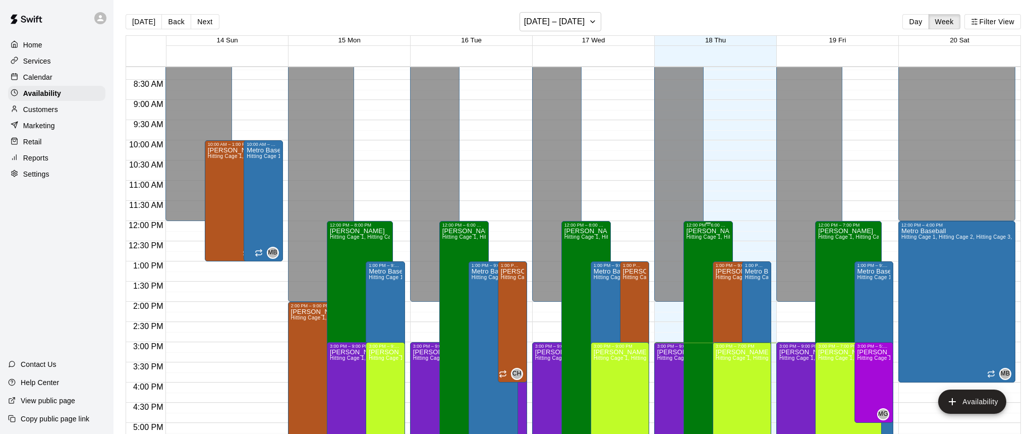
scroll to position [310, 0]
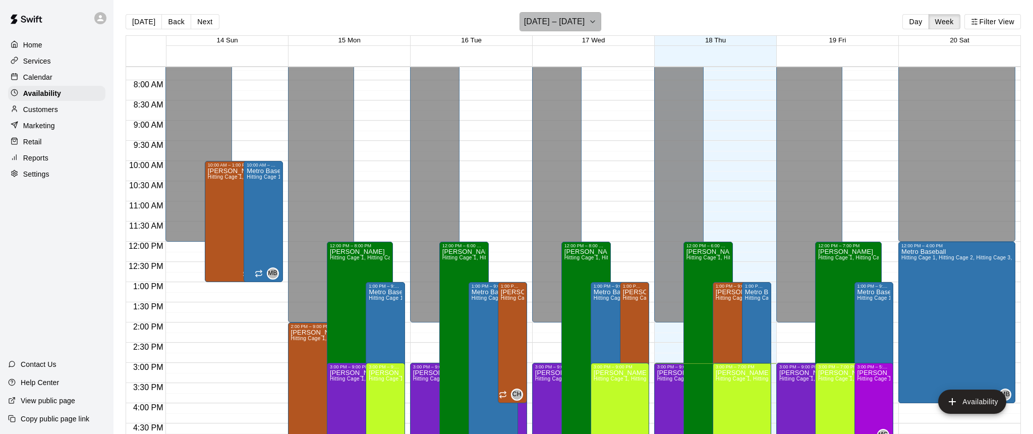
click at [596, 25] on icon "button" at bounding box center [593, 22] width 8 height 12
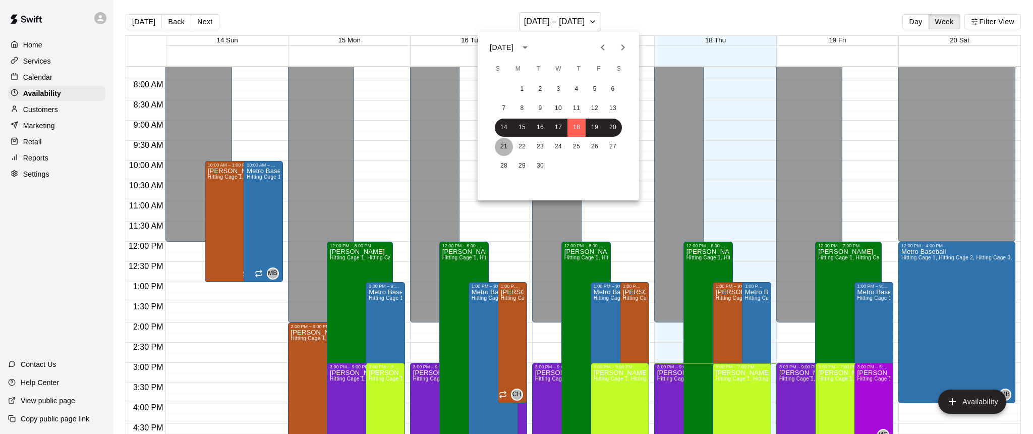
click at [502, 149] on button "21" at bounding box center [504, 147] width 18 height 18
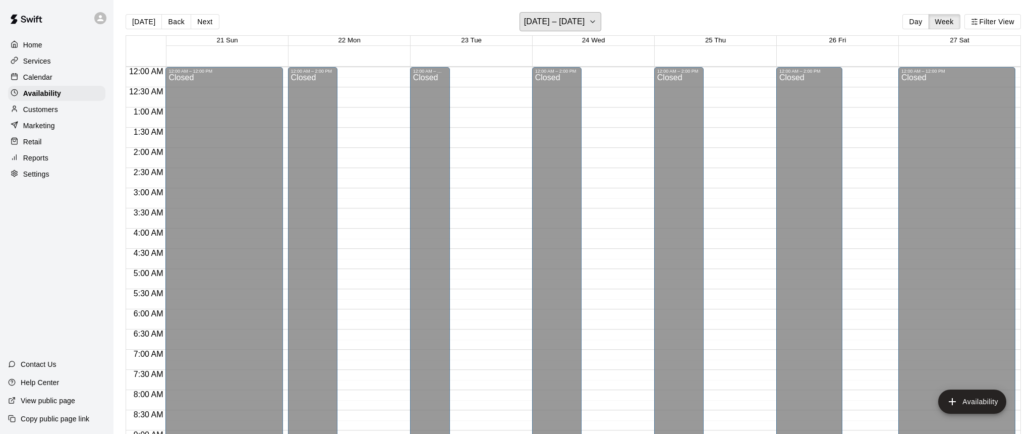
scroll to position [0, 0]
click at [43, 125] on p "Marketing" at bounding box center [39, 126] width 32 height 10
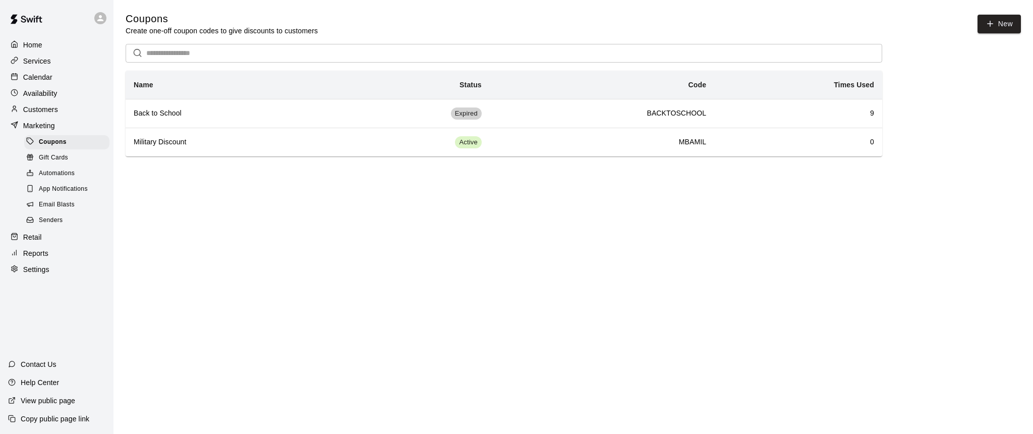
click at [49, 202] on span "Email Blasts" at bounding box center [57, 205] width 36 height 10
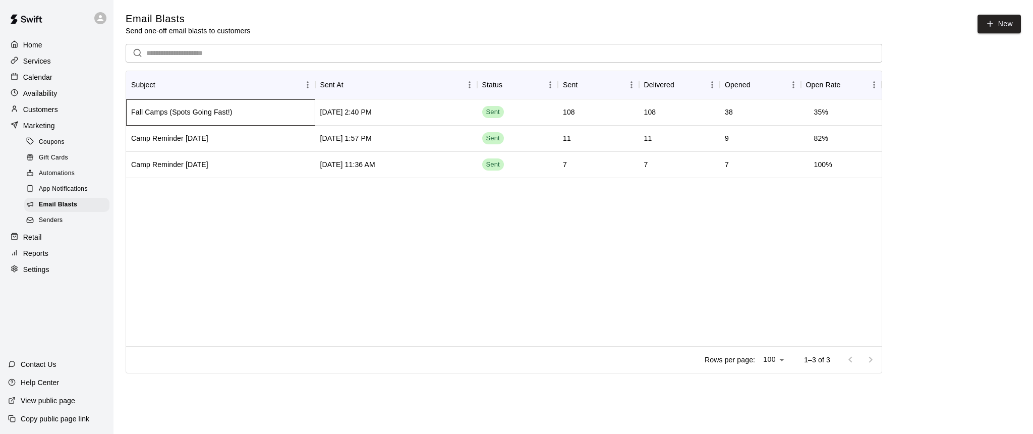
click at [192, 111] on div "Fall Camps (Spots Going Fast!)" at bounding box center [181, 112] width 101 height 10
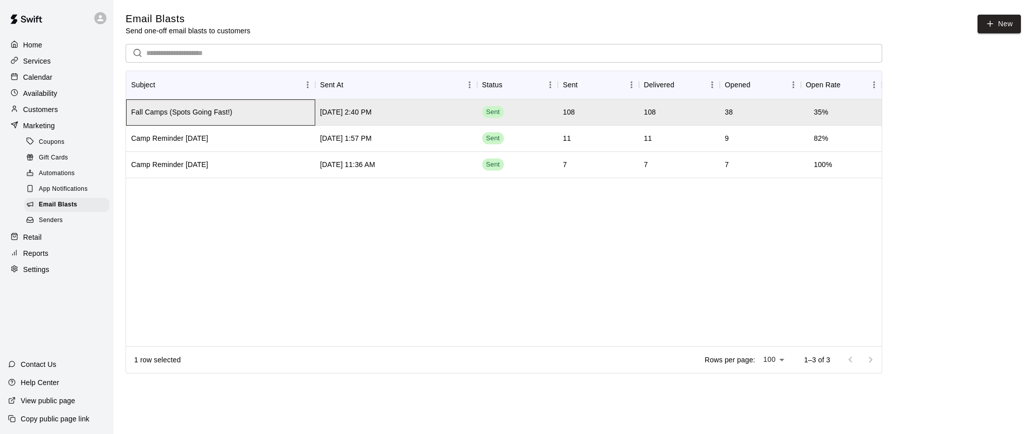
click at [192, 111] on div "Fall Camps (Spots Going Fast!)" at bounding box center [181, 112] width 101 height 10
click at [189, 112] on div "Fall Camps (Spots Going Fast!)" at bounding box center [181, 112] width 101 height 10
click at [265, 149] on div "Camp Reminder Sept 9" at bounding box center [220, 139] width 189 height 26
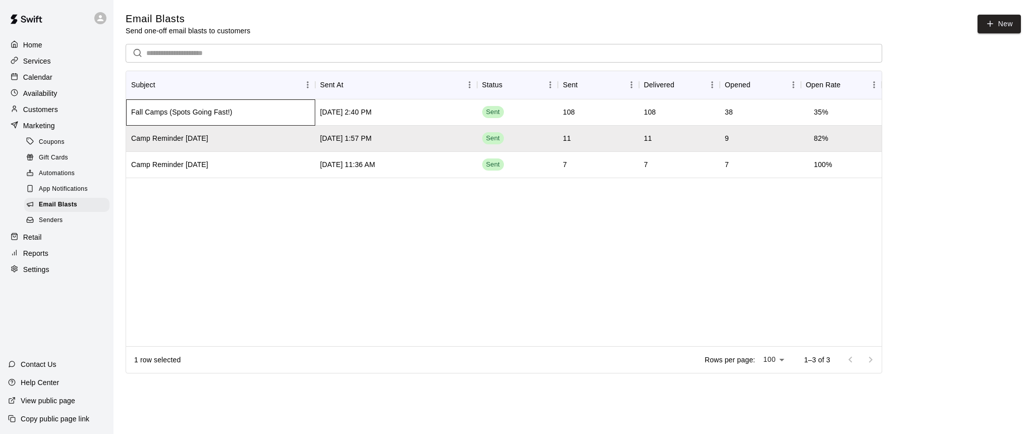
click at [178, 113] on div "Fall Camps (Spots Going Fast!)" at bounding box center [181, 112] width 101 height 10
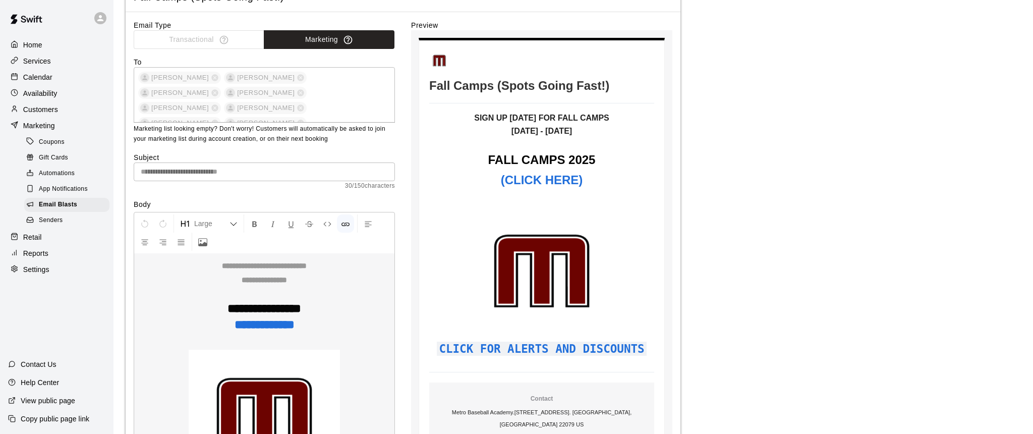
scroll to position [2840, 0]
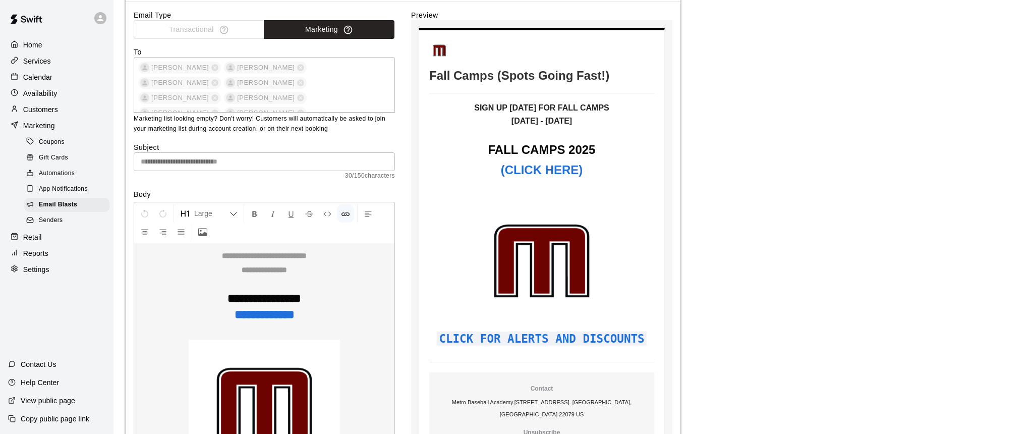
click at [258, 309] on div "**********" at bounding box center [264, 351] width 261 height 299
drag, startPoint x: 296, startPoint y: 315, endPoint x: 225, endPoint y: 305, distance: 71.3
click at [225, 305] on div "**********" at bounding box center [264, 351] width 261 height 299
click at [333, 304] on div "**********" at bounding box center [264, 351] width 261 height 299
click at [322, 333] on div at bounding box center [322, 332] width 18 height 17
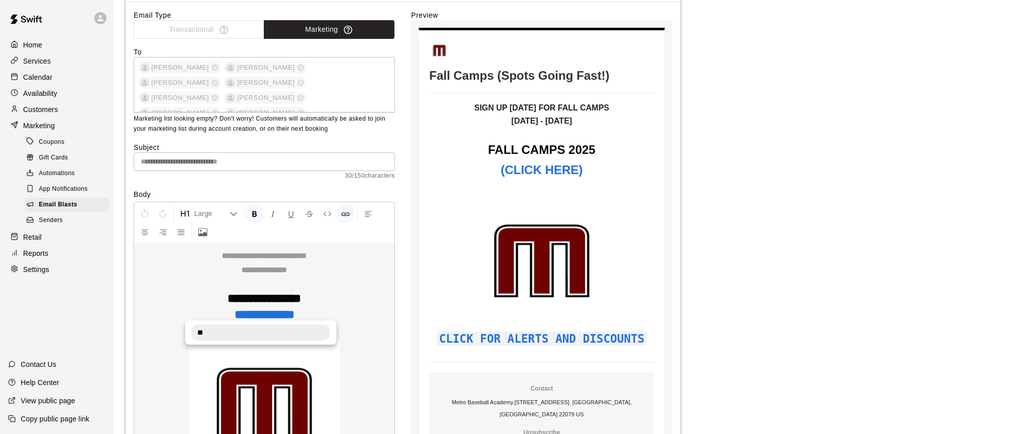
type input "*"
paste input "**********"
type input "**********"
click at [322, 331] on div at bounding box center [322, 332] width 18 height 17
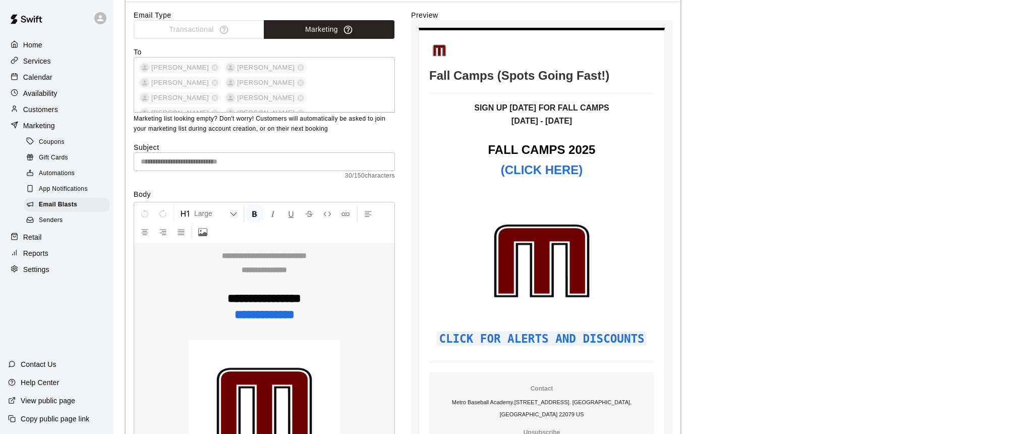
click at [360, 288] on div "**********" at bounding box center [264, 351] width 261 height 299
click at [284, 311] on div "**********" at bounding box center [264, 351] width 261 height 299
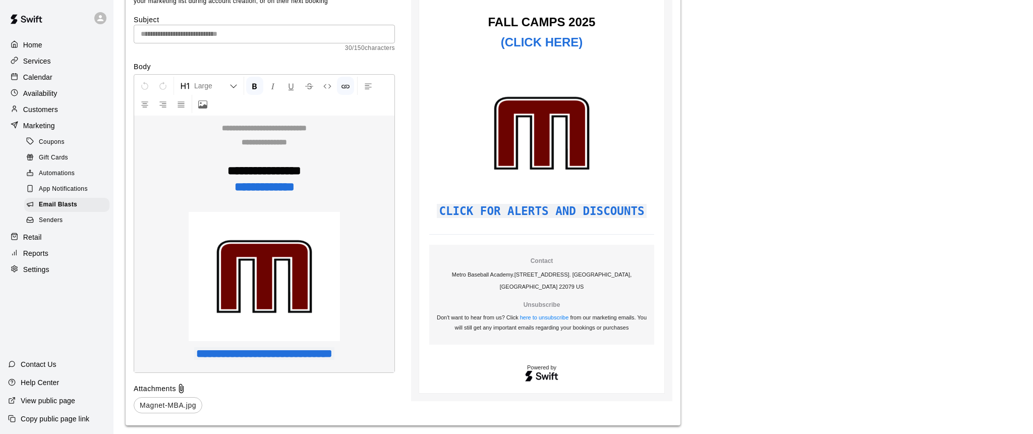
scroll to position [2967, 0]
click at [254, 351] on div "**********" at bounding box center [264, 224] width 261 height 299
drag, startPoint x: 367, startPoint y: 352, endPoint x: 158, endPoint y: 345, distance: 208.4
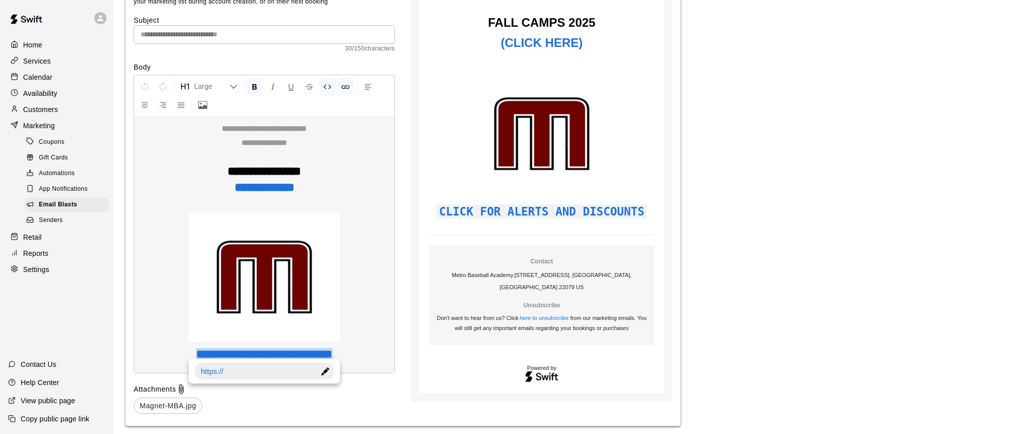
click at [158, 345] on div "**********" at bounding box center [264, 224] width 261 height 299
click at [385, 356] on div "**********" at bounding box center [264, 224] width 261 height 299
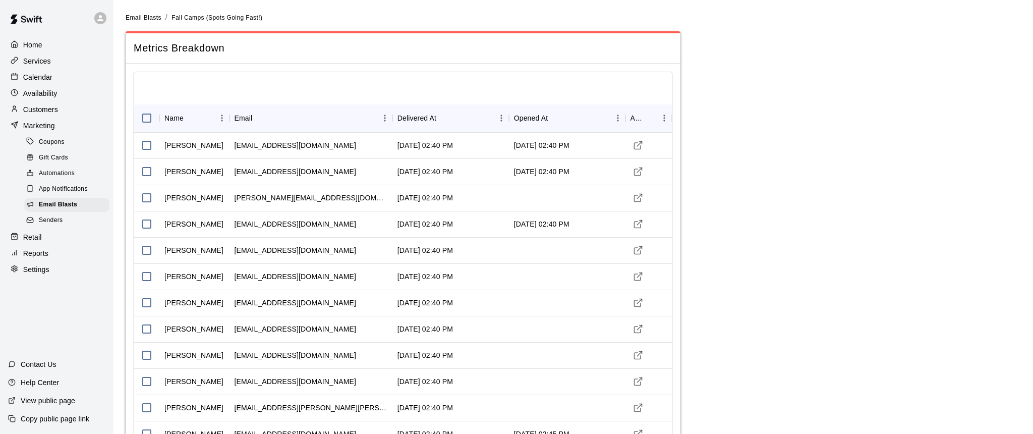
scroll to position [0, 0]
